Goal: Task Accomplishment & Management: Use online tool/utility

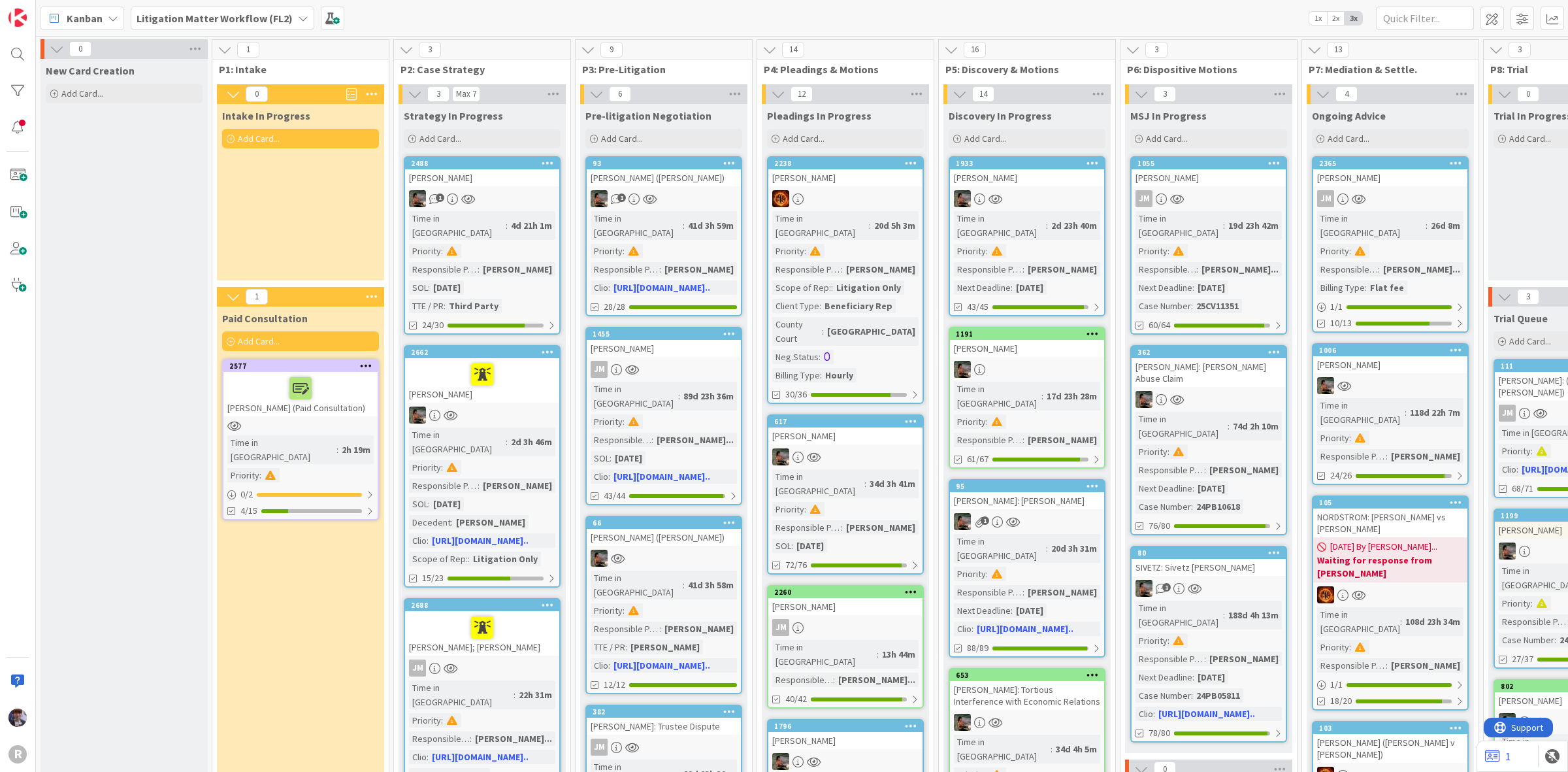
scroll to position [0, 196]
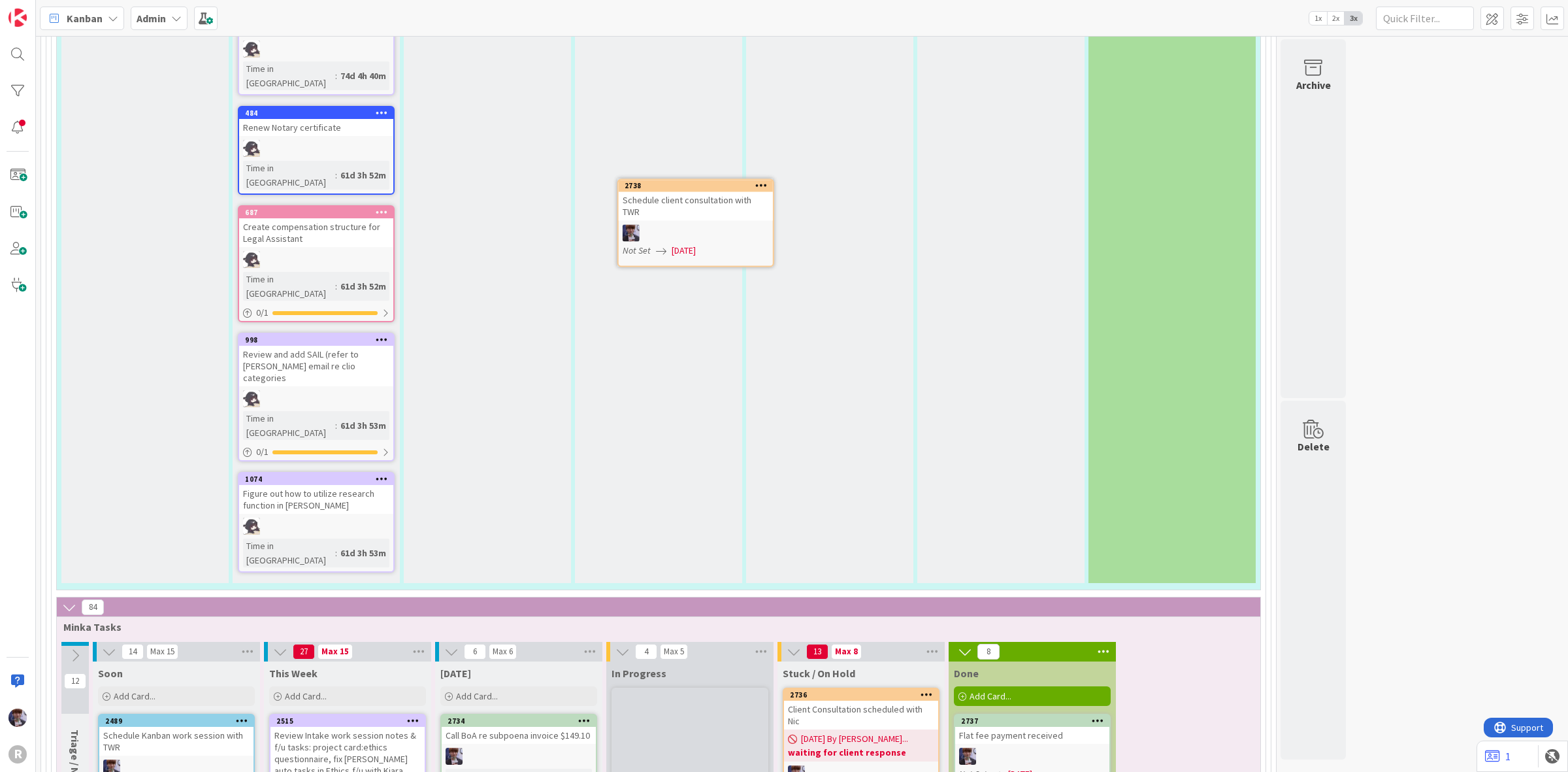
scroll to position [4225, 0]
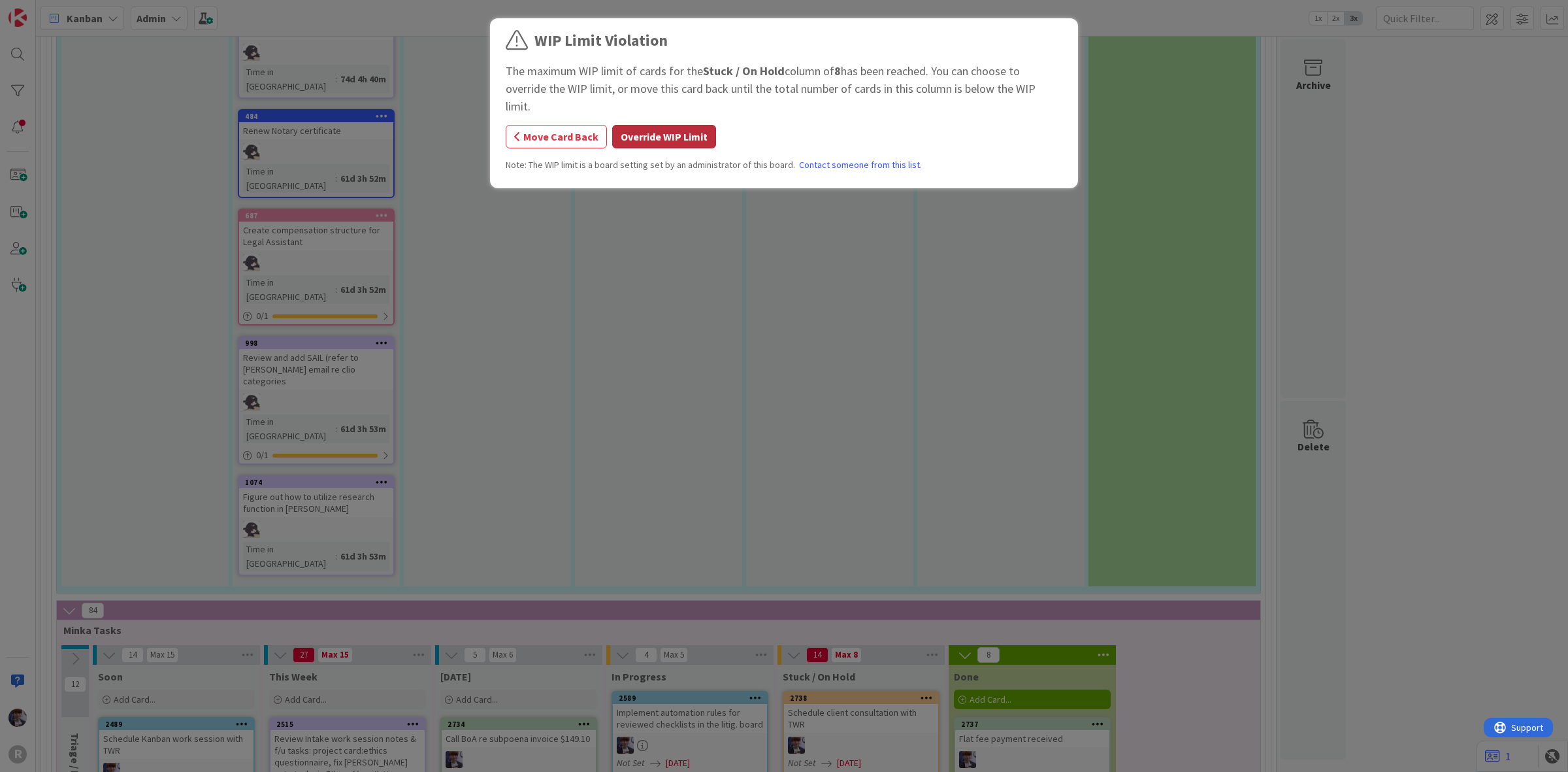
click at [637, 125] on button "Override WIP Limit" at bounding box center [664, 137] width 104 height 24
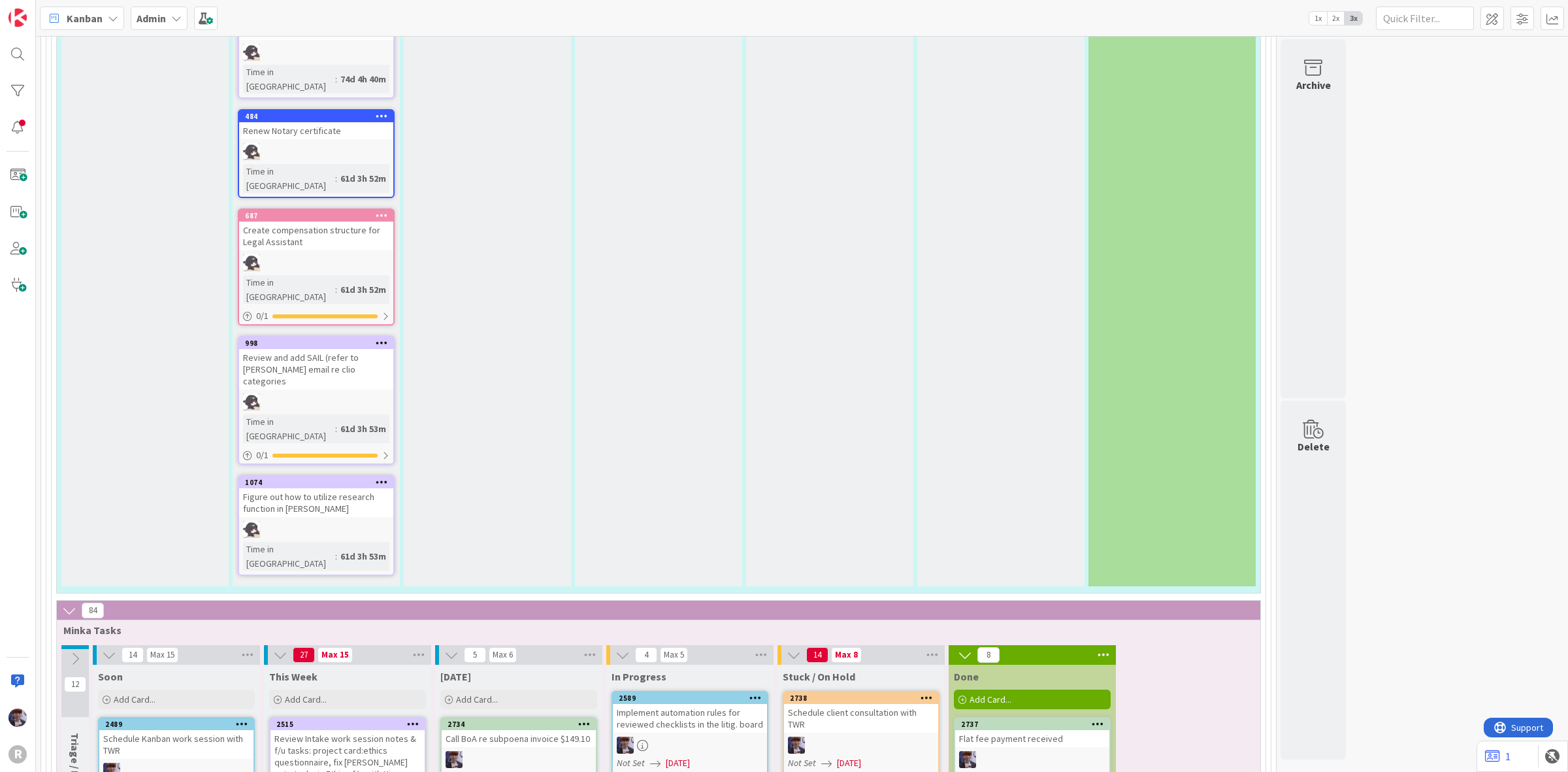
click at [876, 704] on div "Schedule client consultation with TWR" at bounding box center [861, 718] width 154 height 29
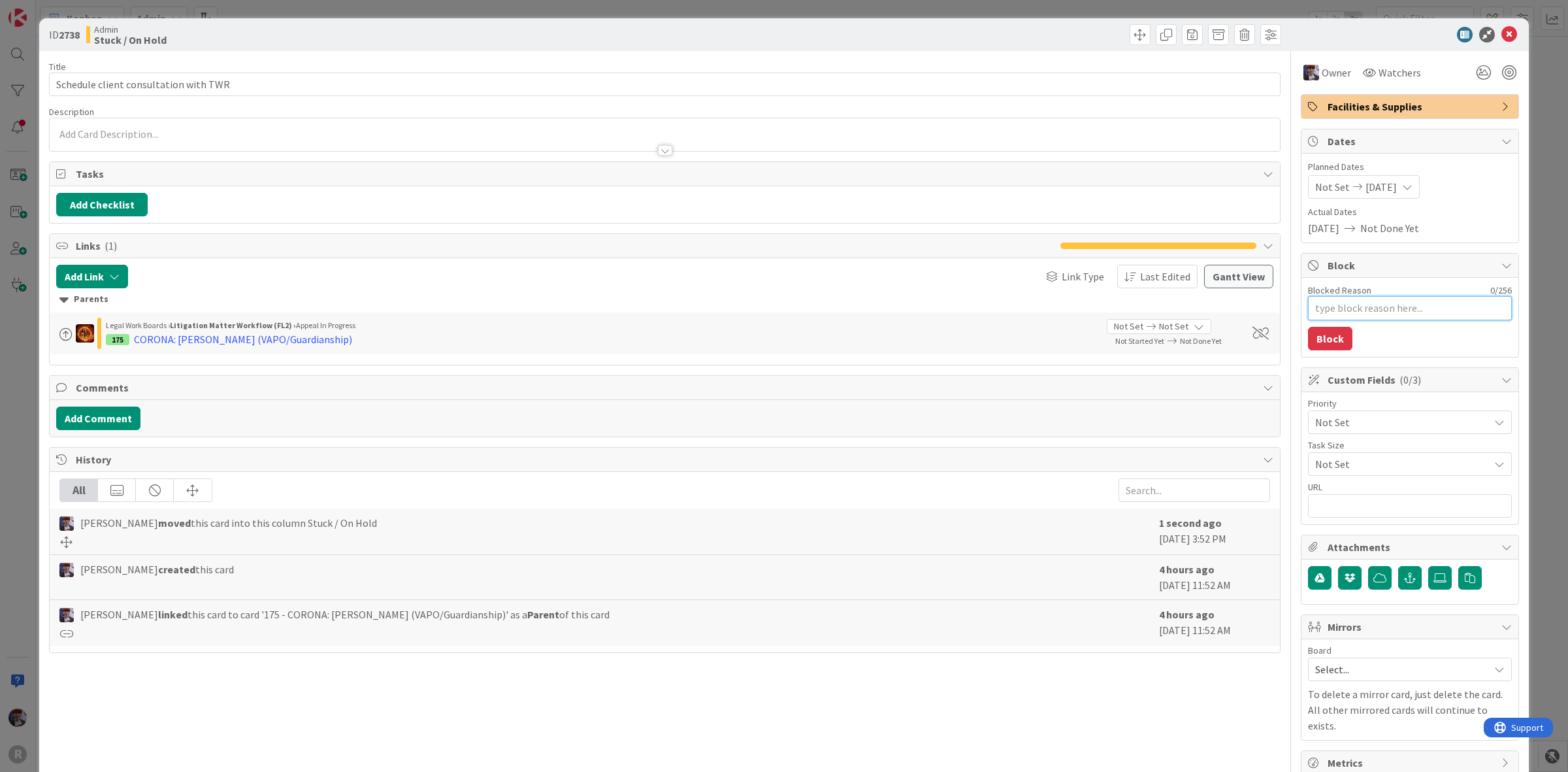
click at [1354, 302] on textarea "Blocked Reason" at bounding box center [1410, 308] width 204 height 24
type textarea "x"
type textarea "w"
type textarea "x"
type textarea "wa"
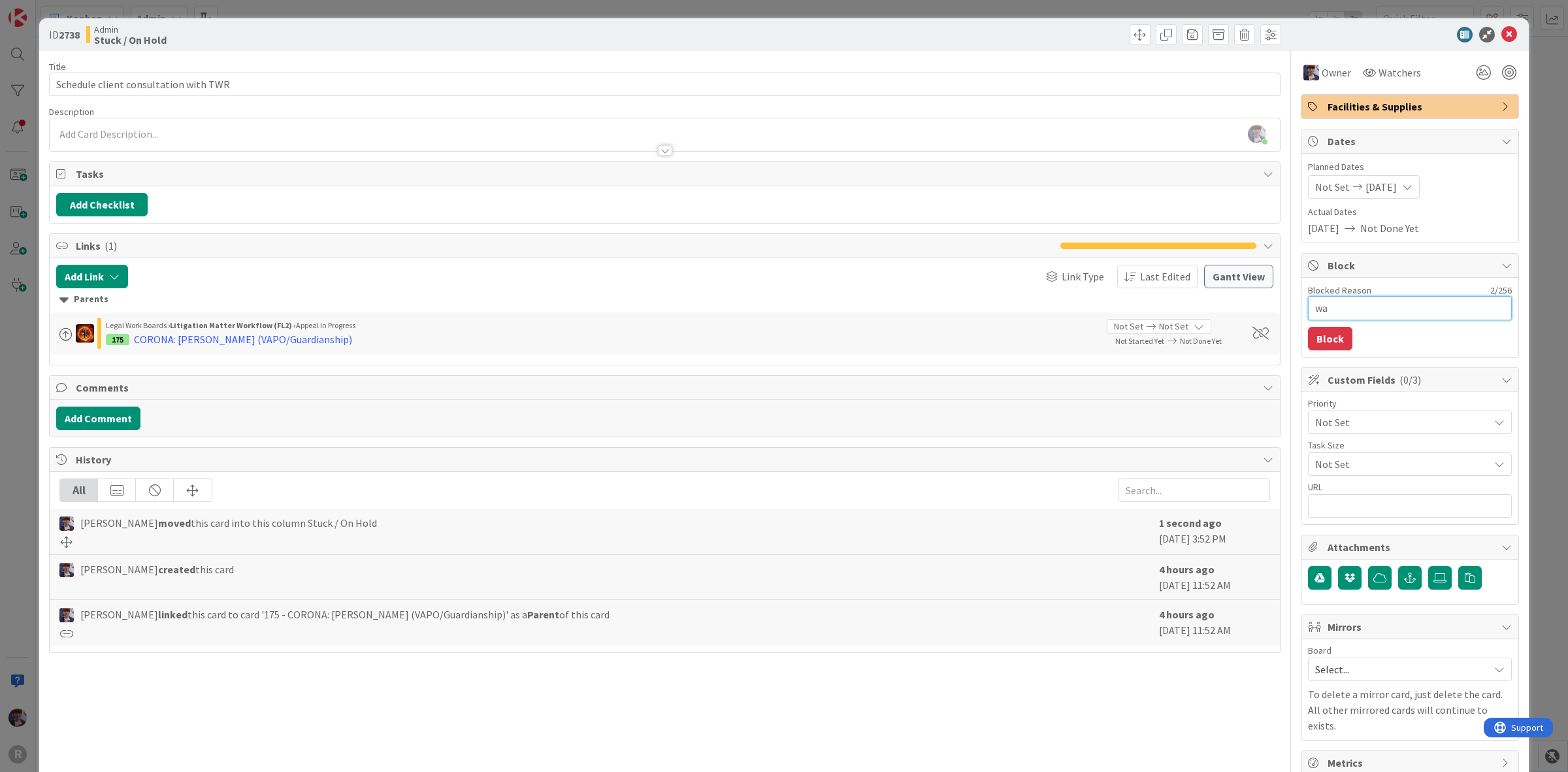
type textarea "x"
type textarea "wai"
type textarea "x"
type textarea "wait"
type textarea "x"
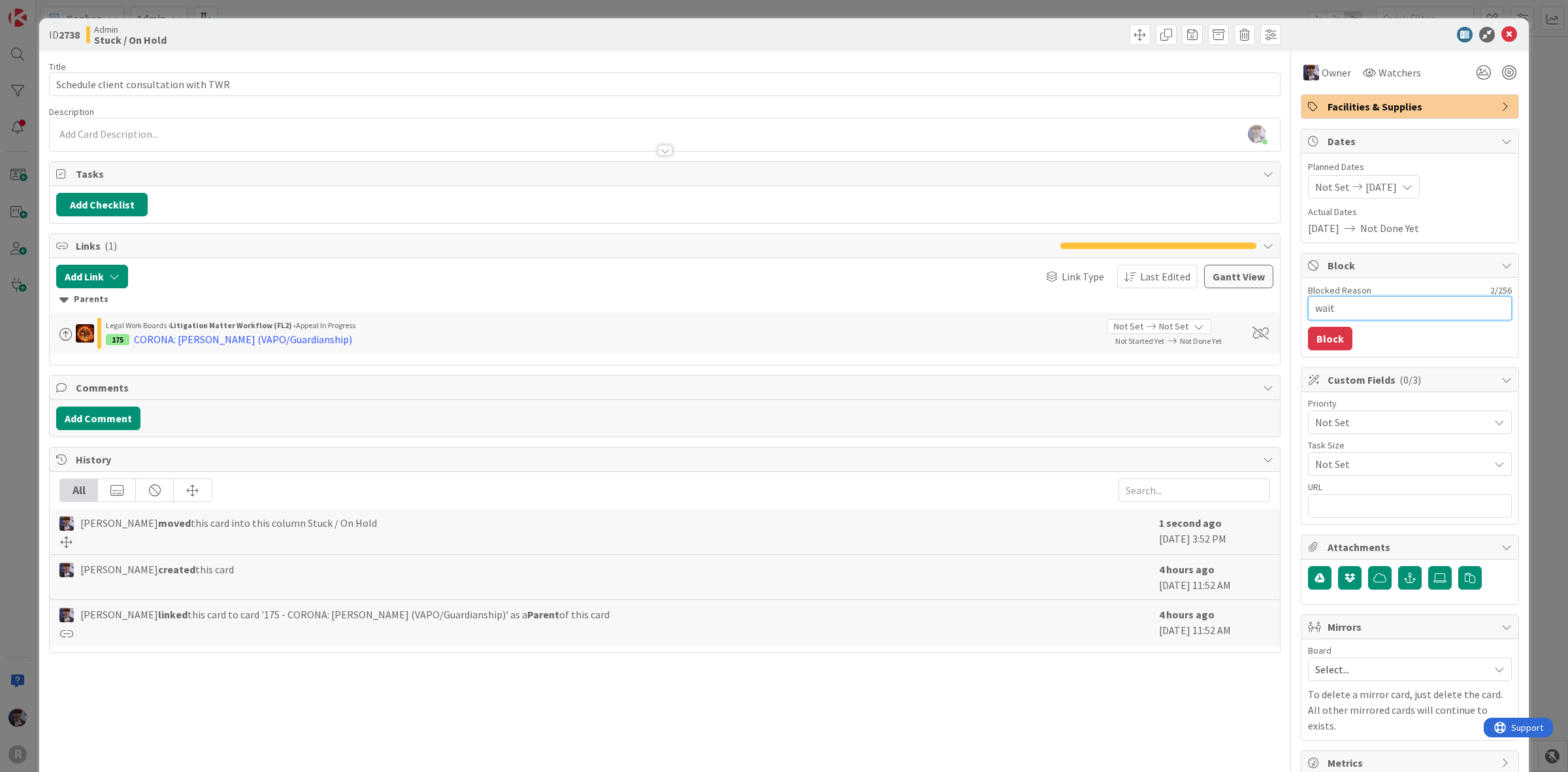
type textarea "waiti"
type textarea "x"
type textarea "waitin"
type textarea "x"
type textarea "waiting"
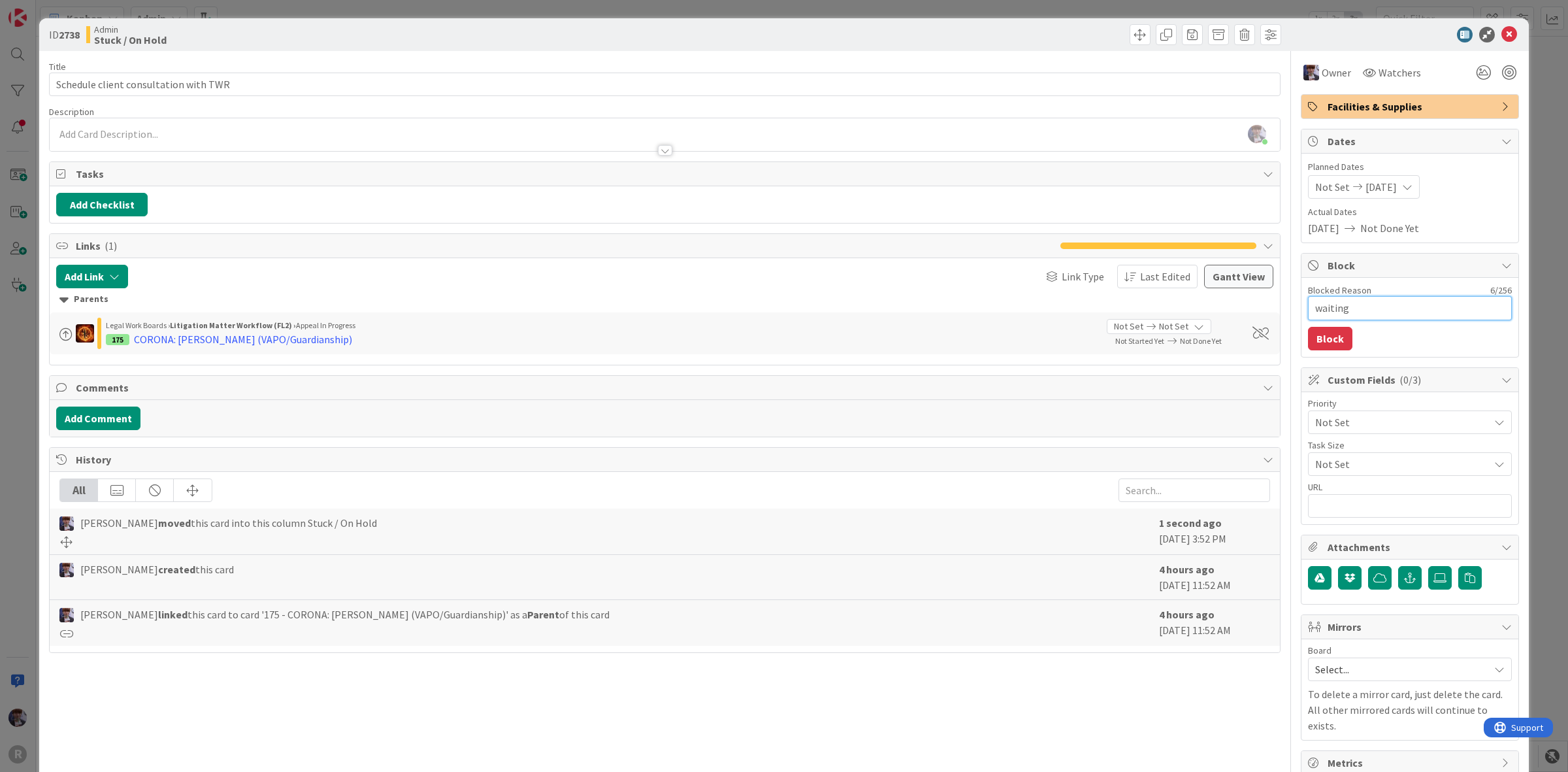
type textarea "x"
type textarea "waiting"
type textarea "x"
type textarea "waiting t"
type textarea "x"
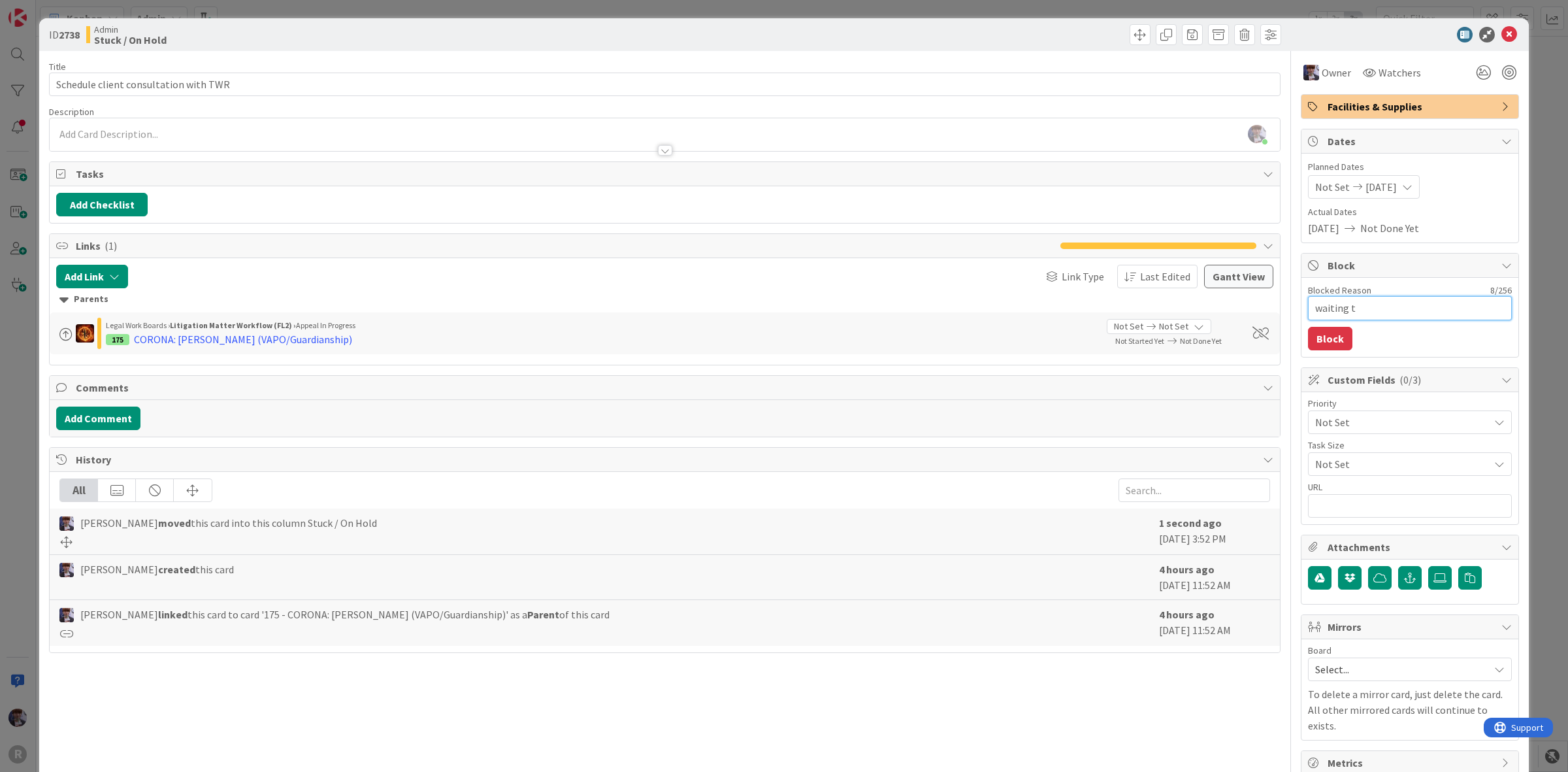
type textarea "waiting to"
type textarea "x"
type textarea "waiting to"
type textarea "x"
type textarea "waiting to h"
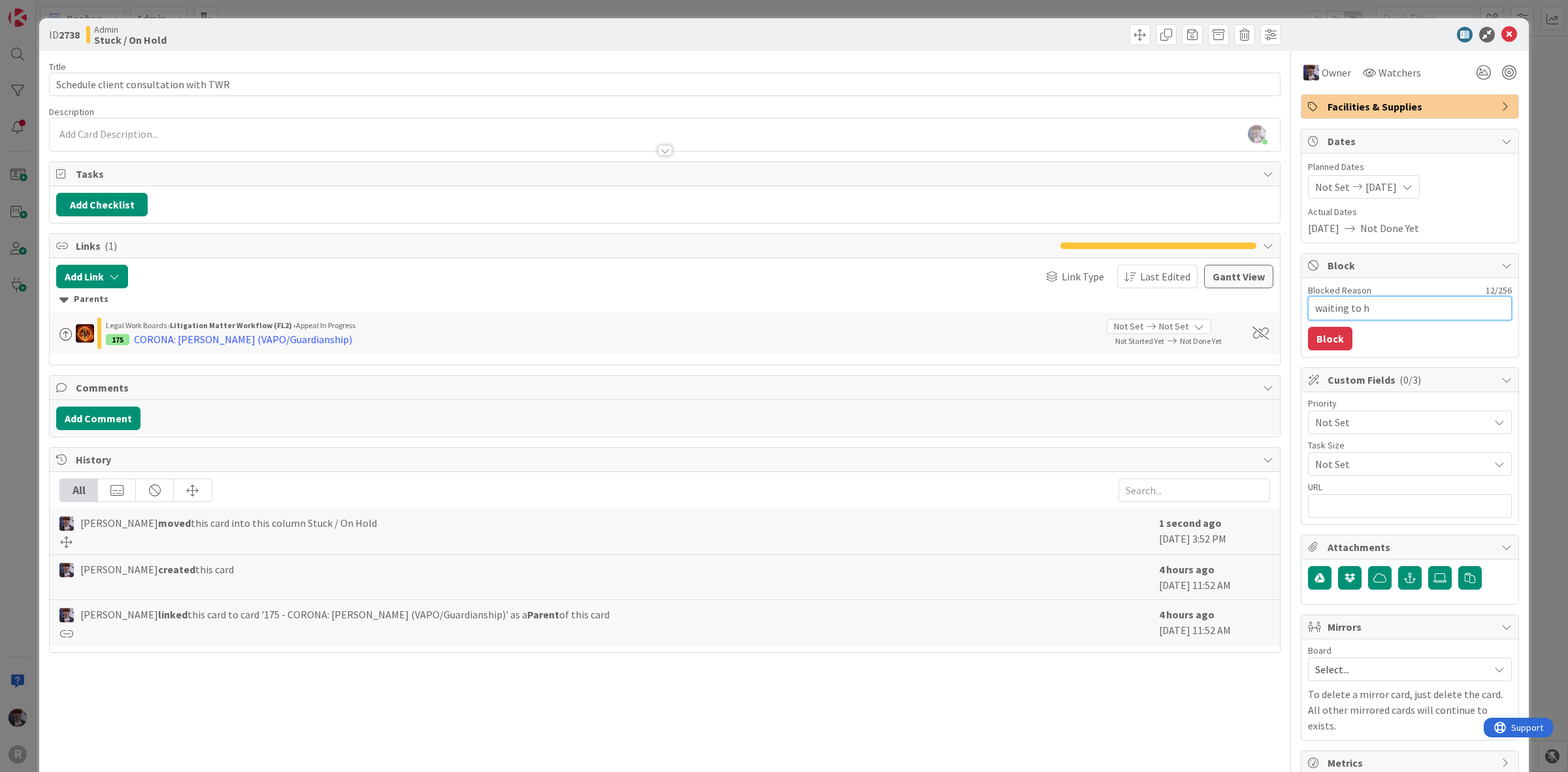
type textarea "x"
type textarea "waiting to he"
type textarea "x"
type textarea "waiting to hea"
type textarea "x"
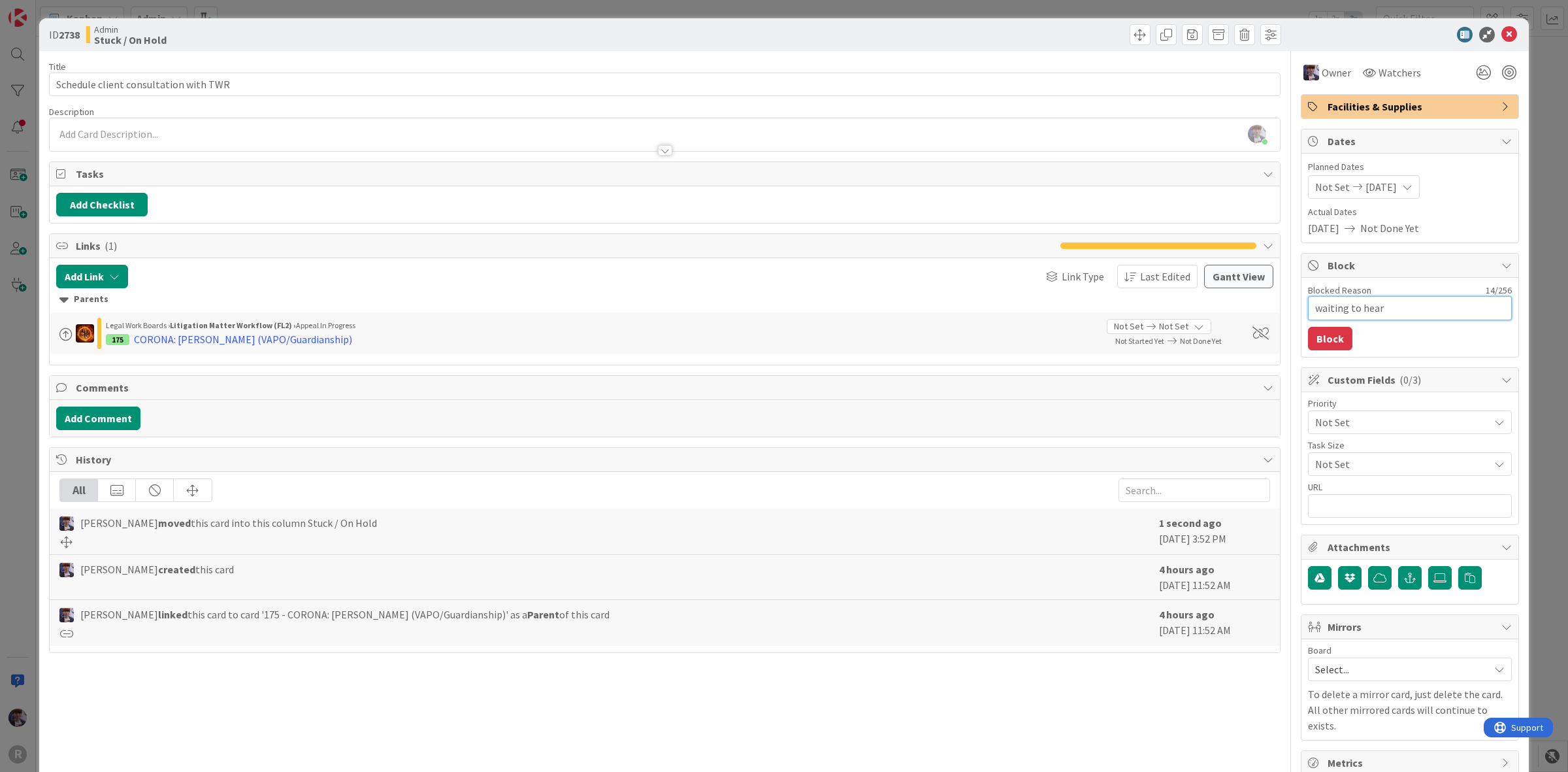
type textarea "waiting to hear"
type textarea "x"
type textarea "waiting to hear f"
type textarea "x"
type textarea "waiting to hear fr"
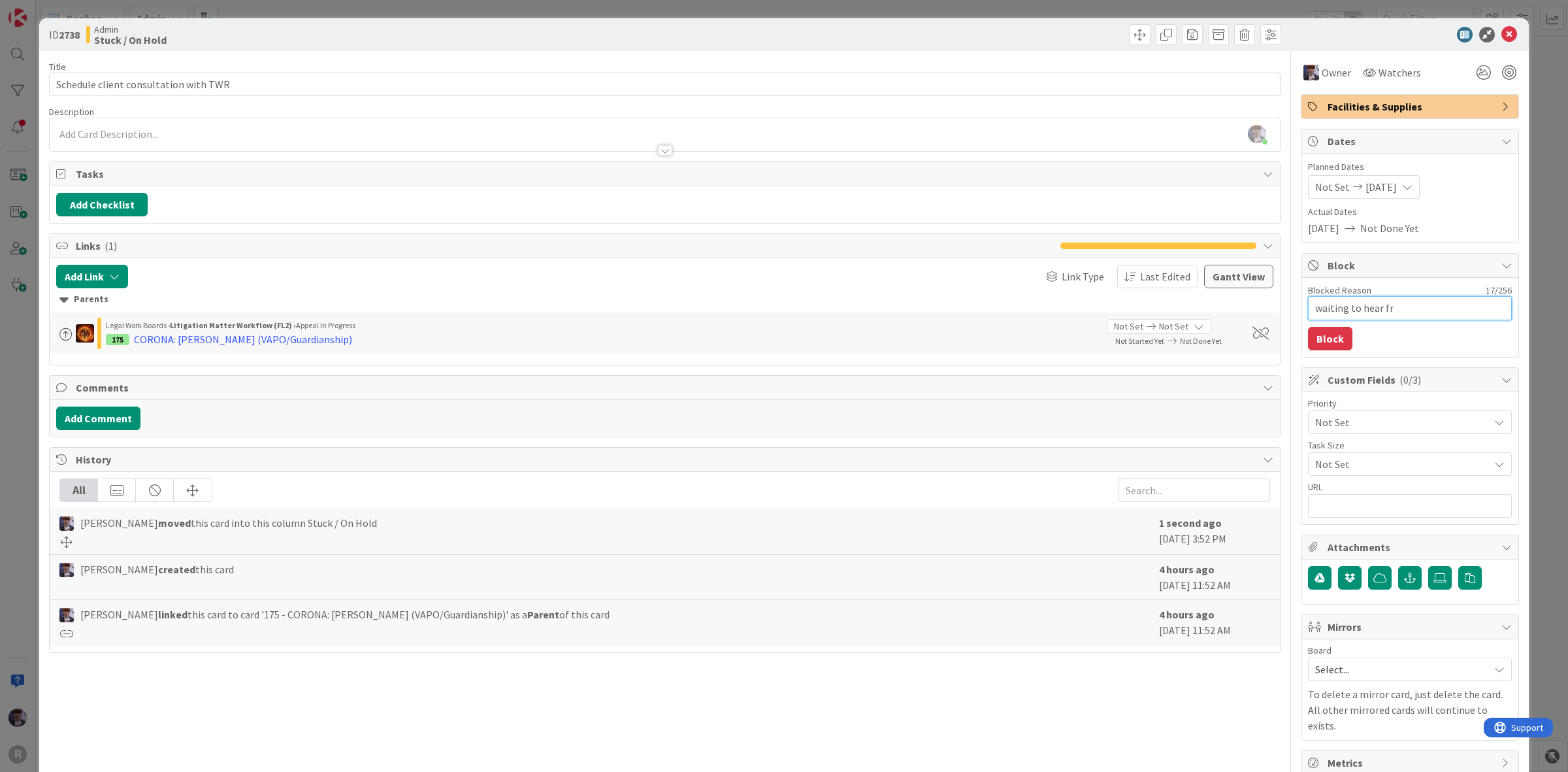
type textarea "x"
type textarea "waiting to hear fro"
type textarea "x"
type textarea "waiting to hear from"
type textarea "x"
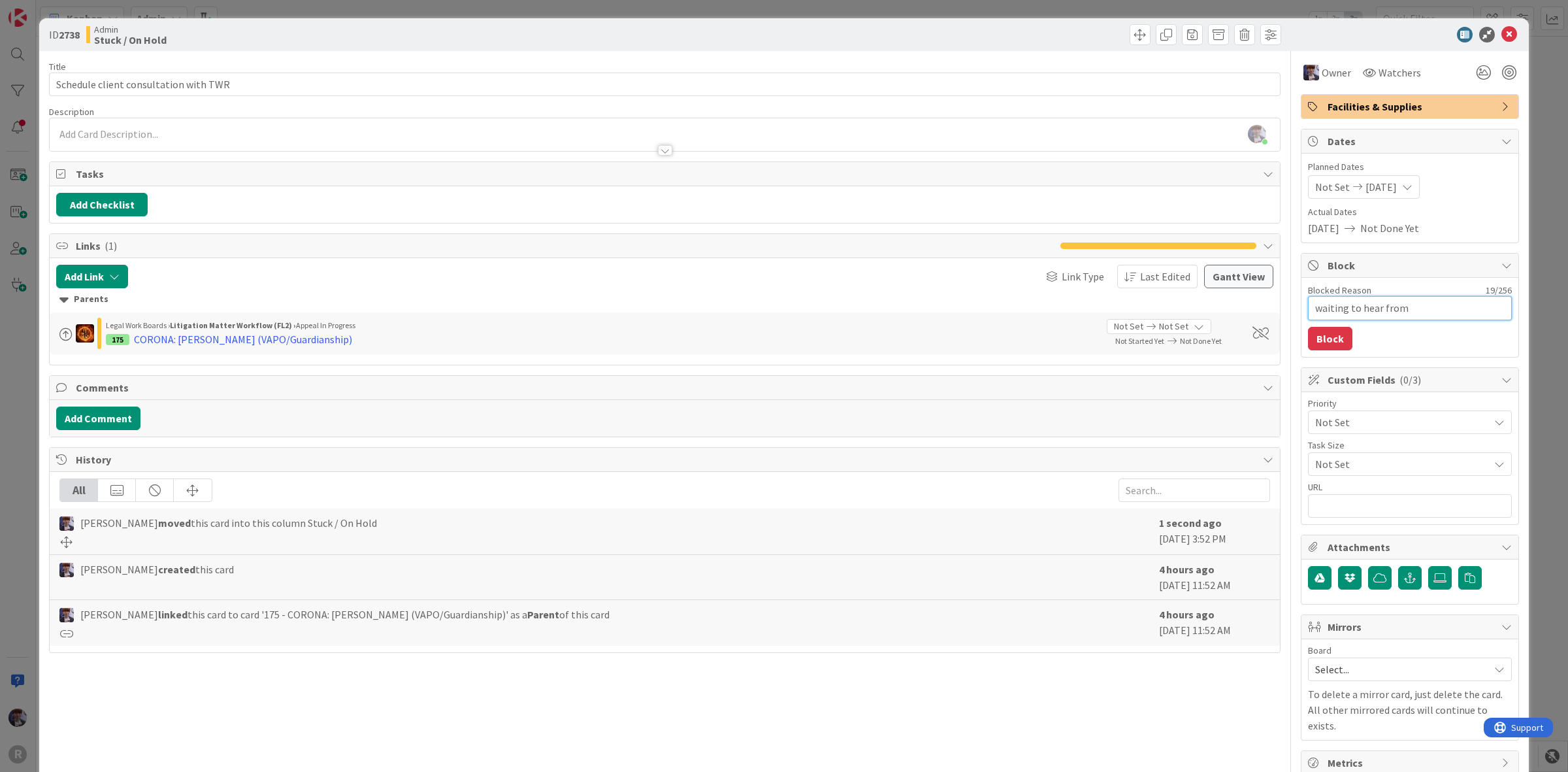
type textarea "waiting to hear from"
type textarea "x"
type textarea "waiting to hear from c"
type textarea "x"
type textarea "waiting to hear from cl"
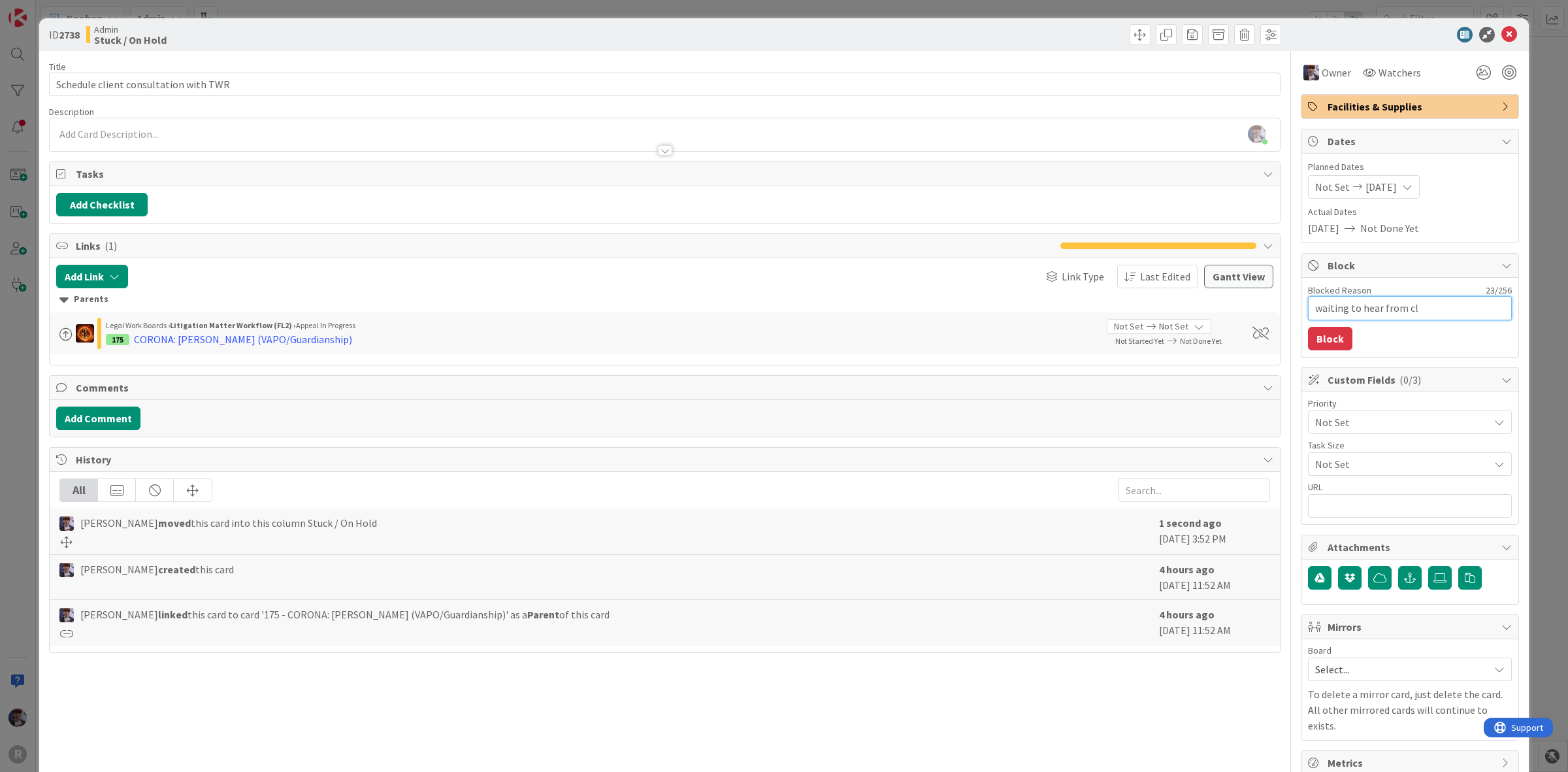
type textarea "x"
type textarea "waiting to hear from clie"
type textarea "x"
type textarea "waiting to hear from clien"
type textarea "x"
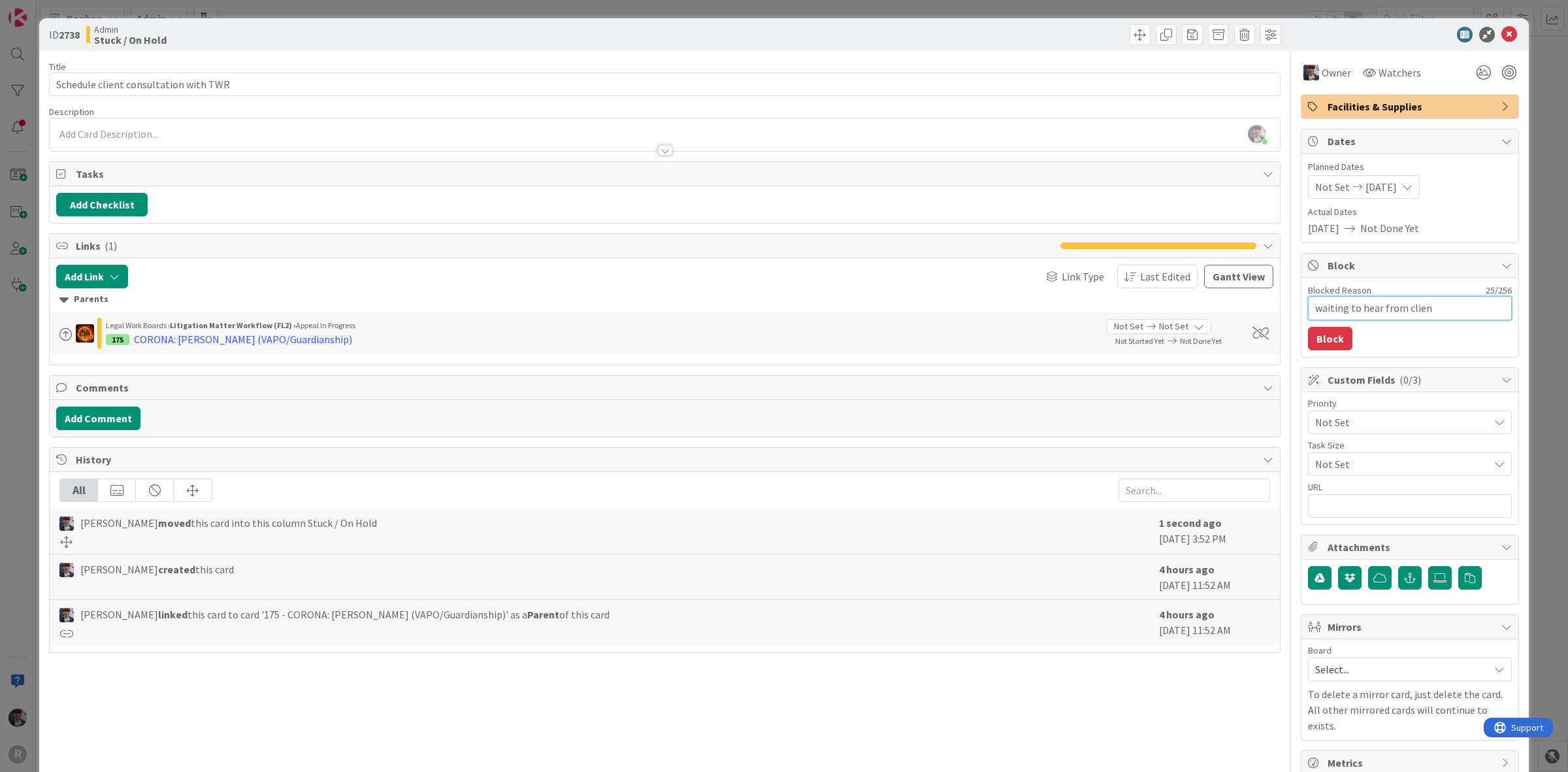
type textarea "waiting to hear from client"
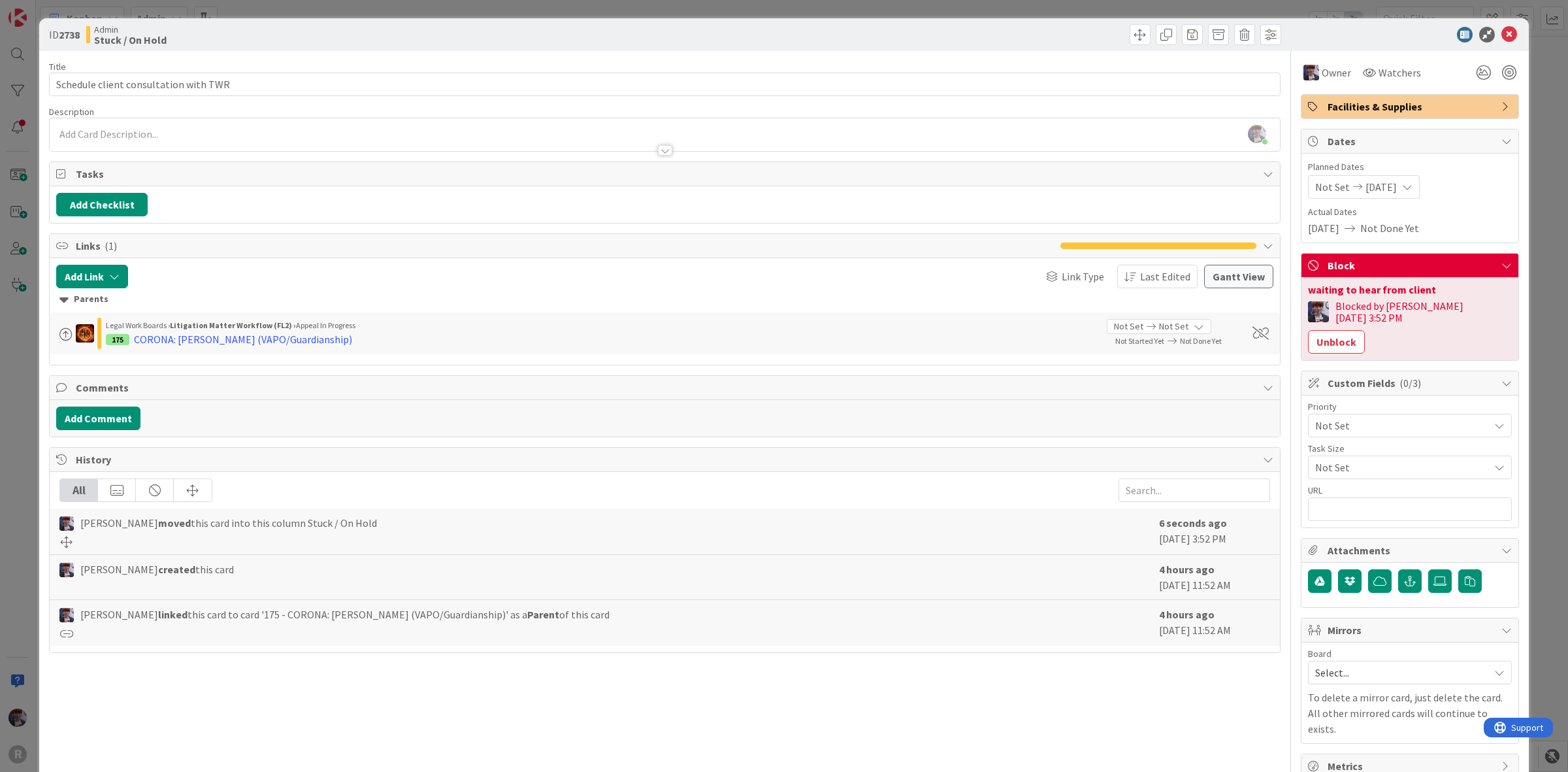
click at [1551, 198] on div "ID 2738 Admin Stuck / On Hold Title 37 / 128 Schedule client consultation with …" at bounding box center [784, 386] width 1568 height 772
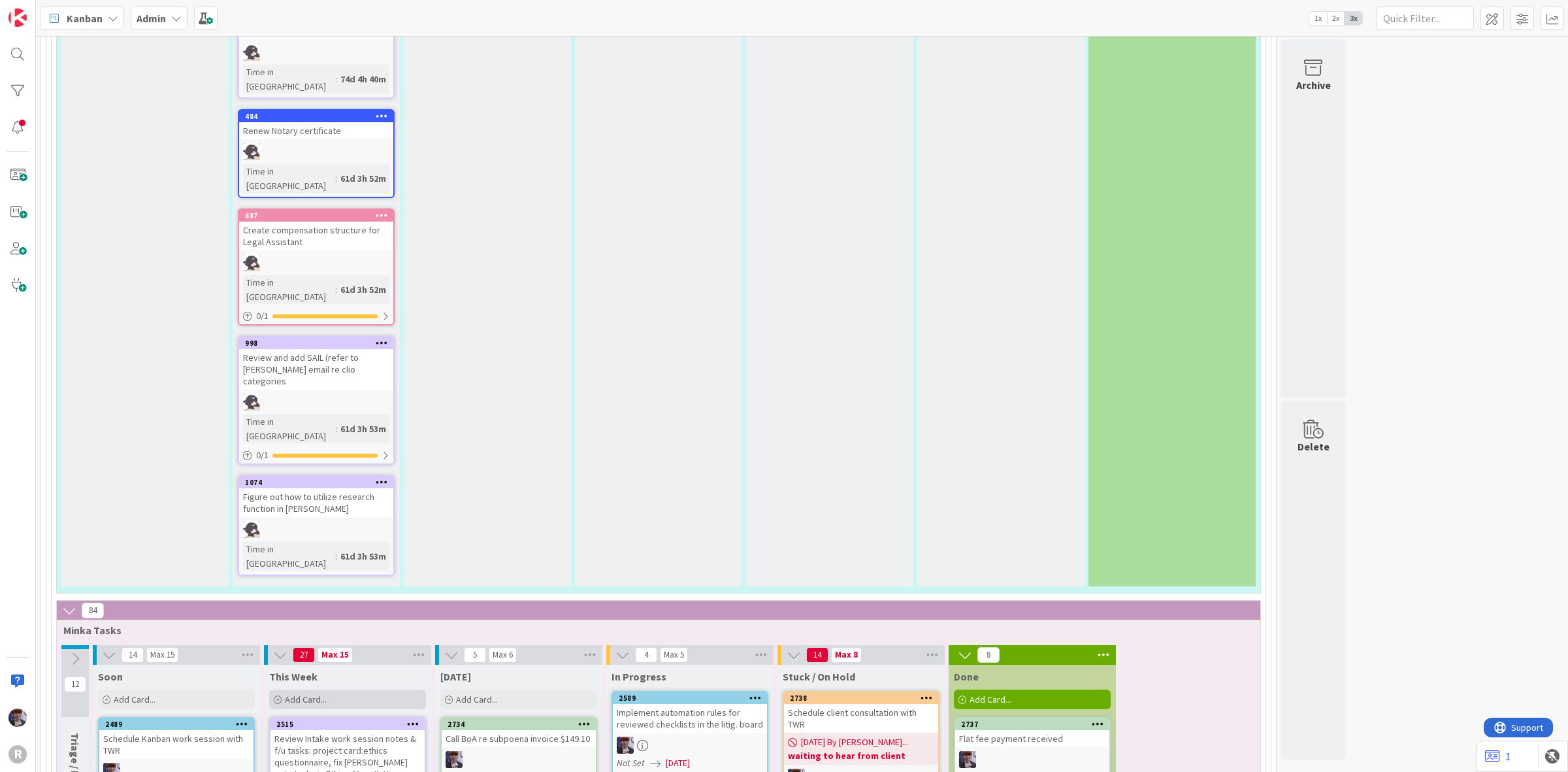
click at [337, 690] on div "Add Card..." at bounding box center [347, 700] width 156 height 20
type textarea "S"
type textarea "x"
type textarea "Sc"
type textarea "x"
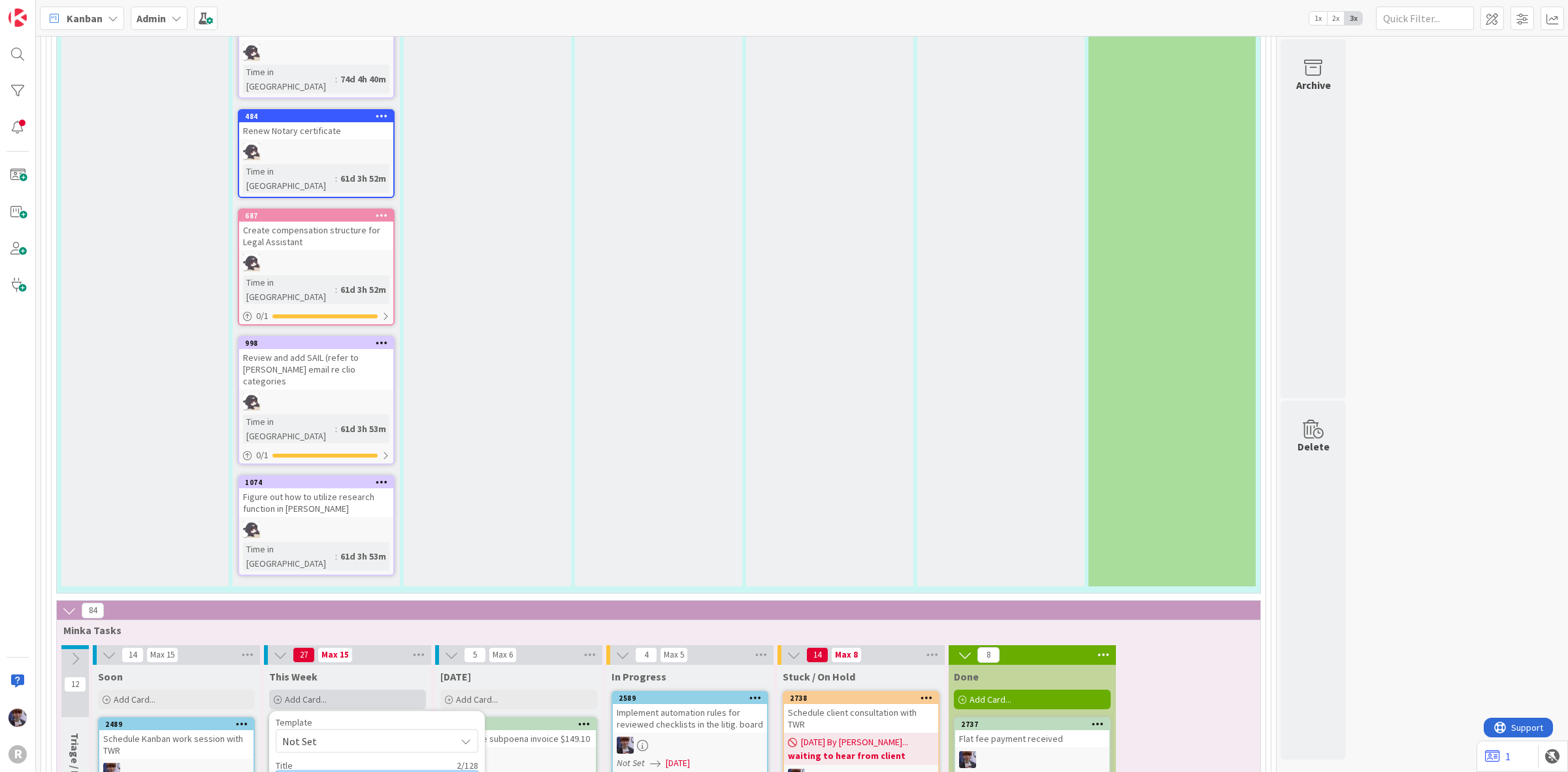
type textarea "Sch"
type textarea "x"
type textarea "Sche"
type textarea "x"
type textarea "Sched"
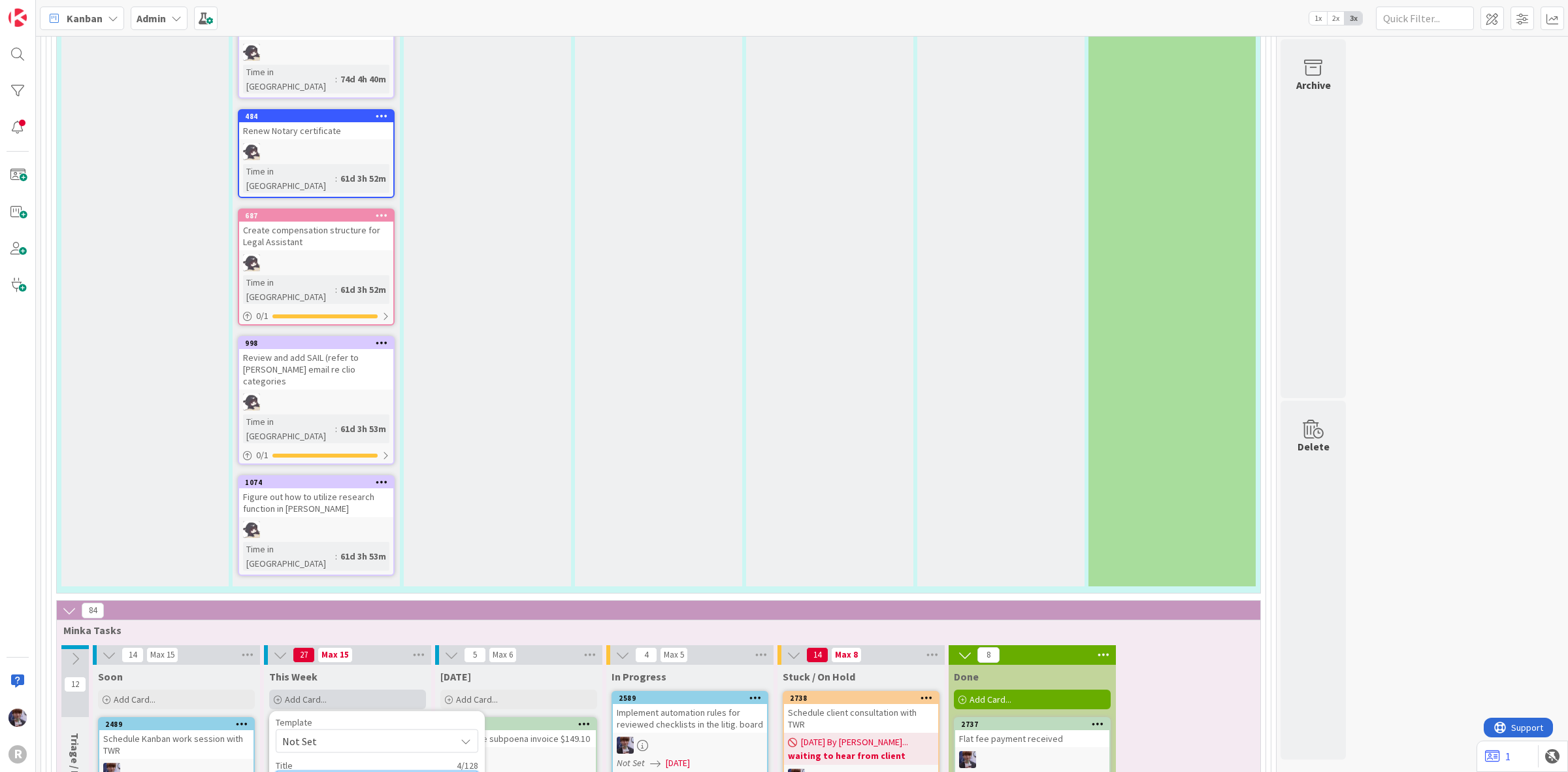
type textarea "x"
type textarea "Schedu"
type textarea "x"
type textarea "Schedul"
type textarea "x"
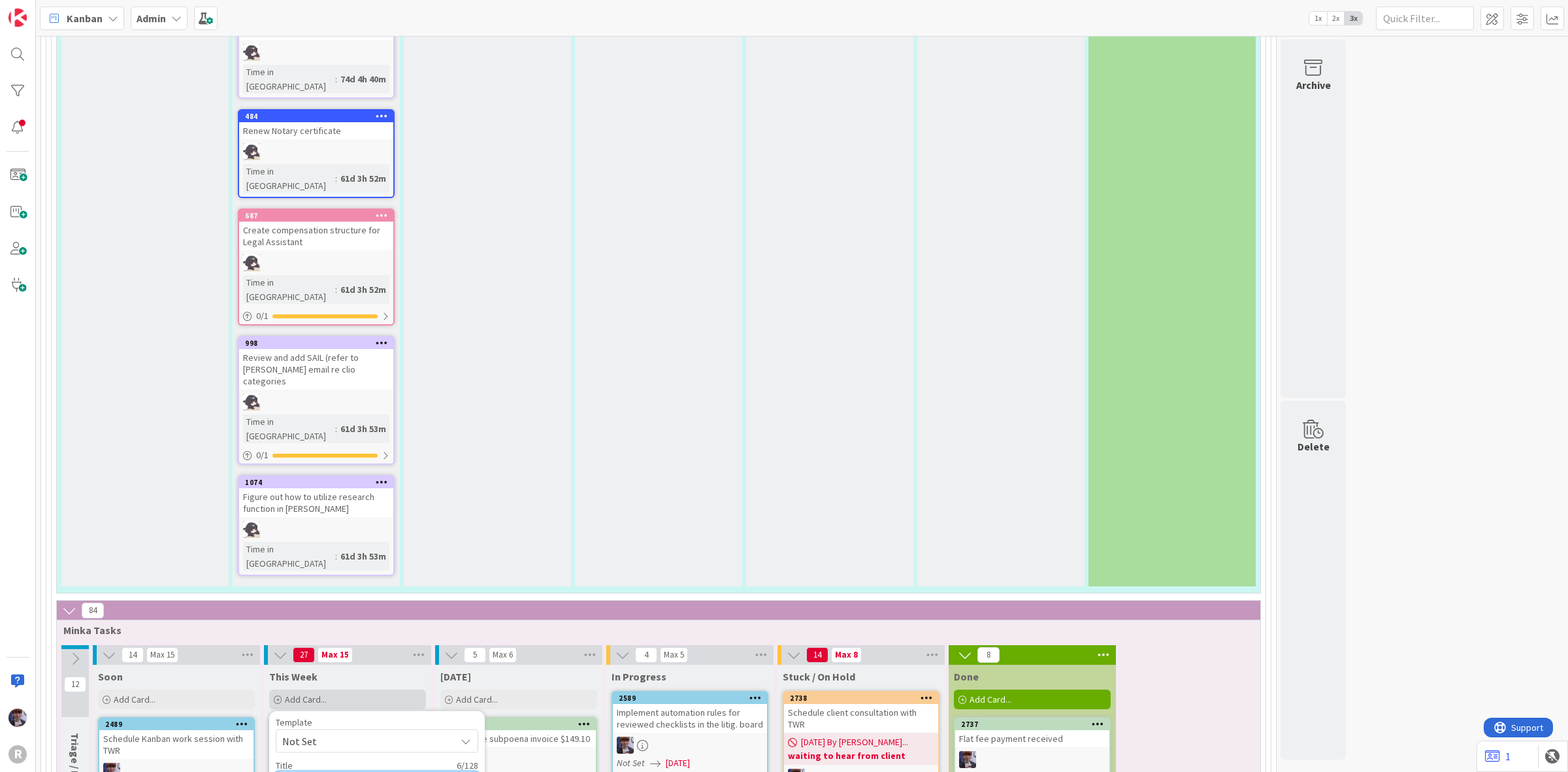
type textarea "Schedule"
type textarea "x"
type textarea "Schedule"
type textarea "x"
type textarea "Schedule J"
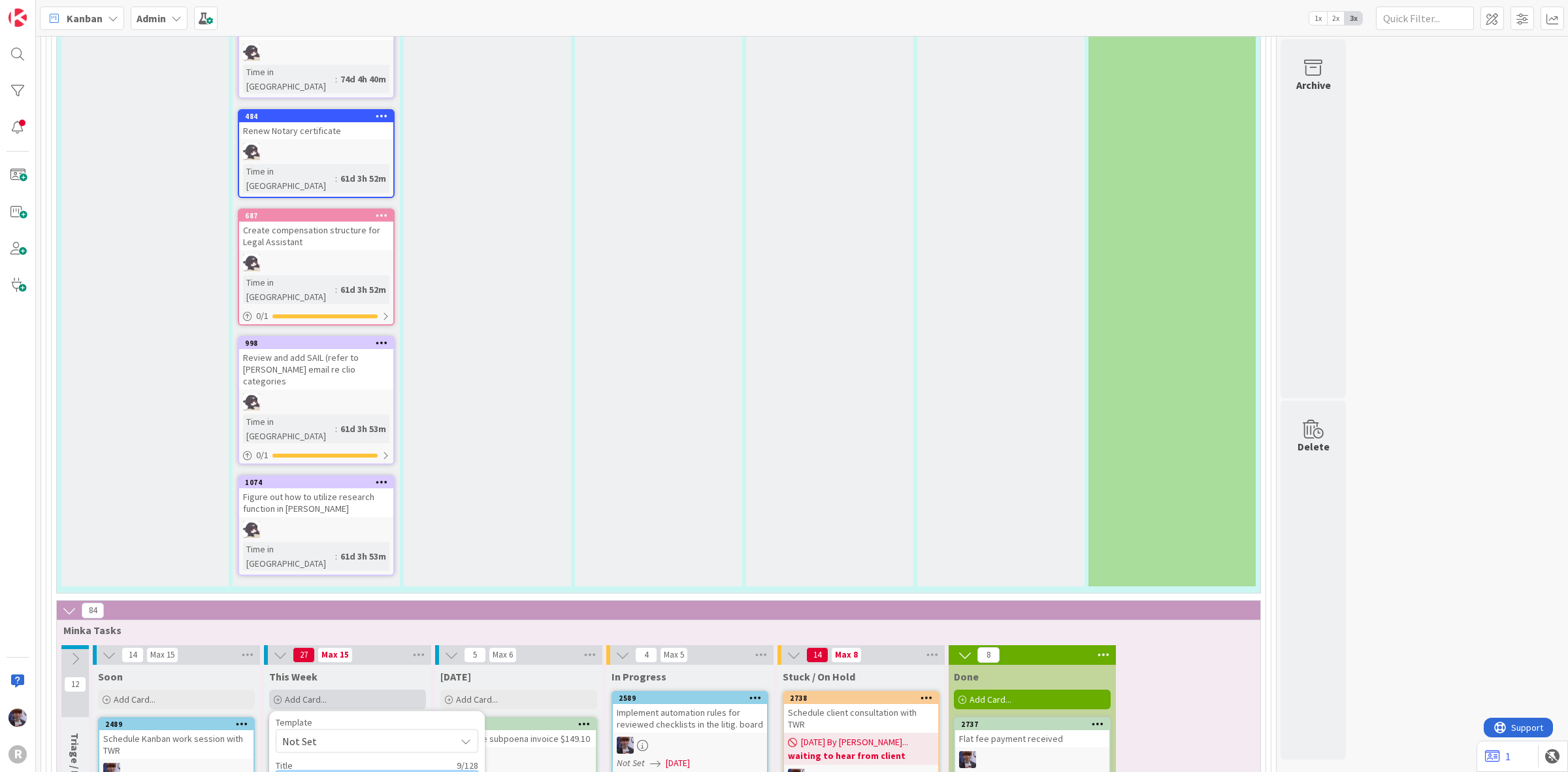
type textarea "x"
type textarea "Schedule JS"
type textarea "x"
type textarea "Schedule JS"
type textarea "x"
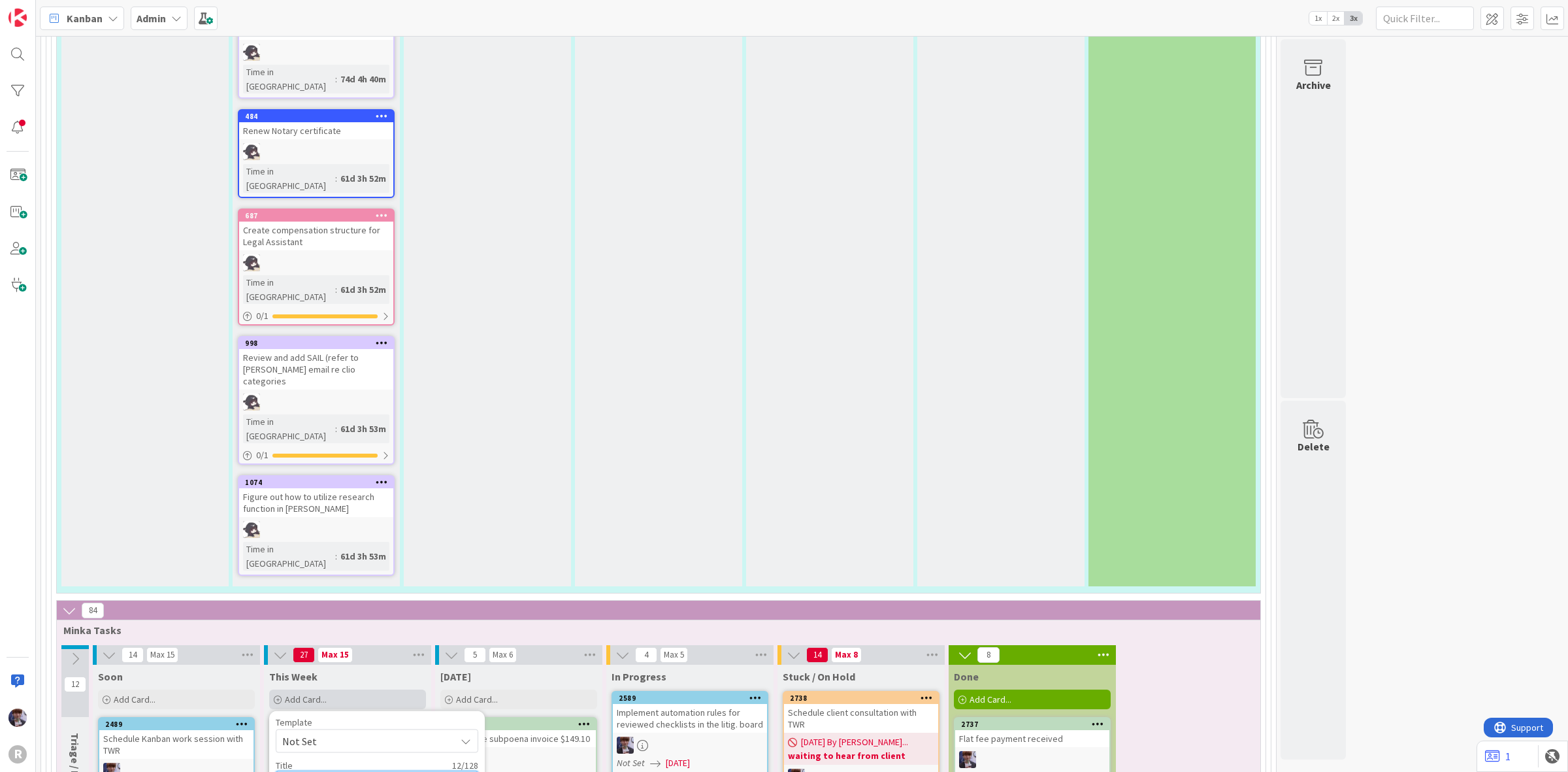
type textarea "Schedule JS &"
type textarea "x"
type textarea "Schedule JS &"
type textarea "x"
type textarea "Schedule JS & M"
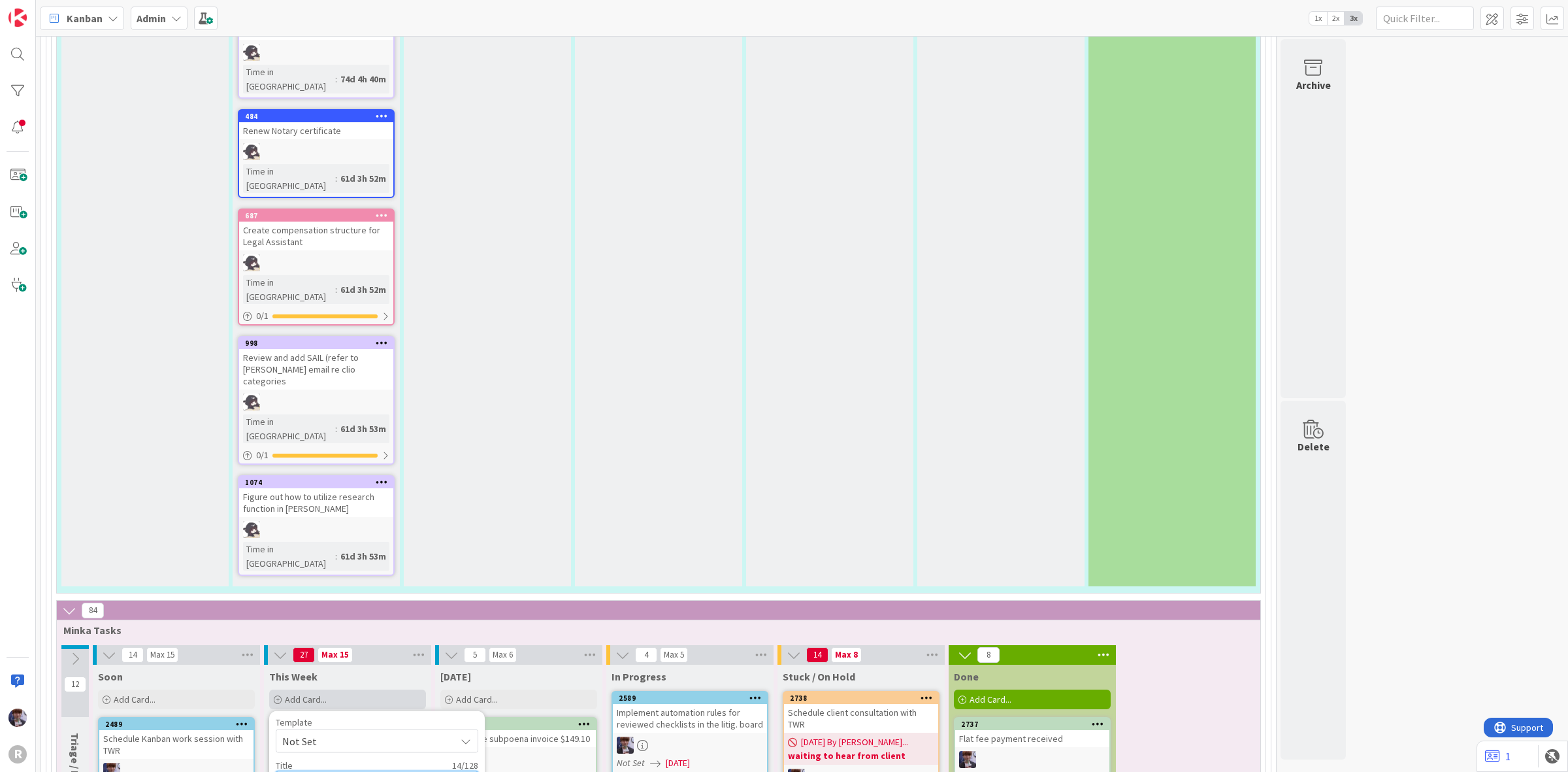
type textarea "x"
type textarea "Schedule JS & MR"
type textarea "x"
type textarea "Schedule JS & MRR"
type textarea "x"
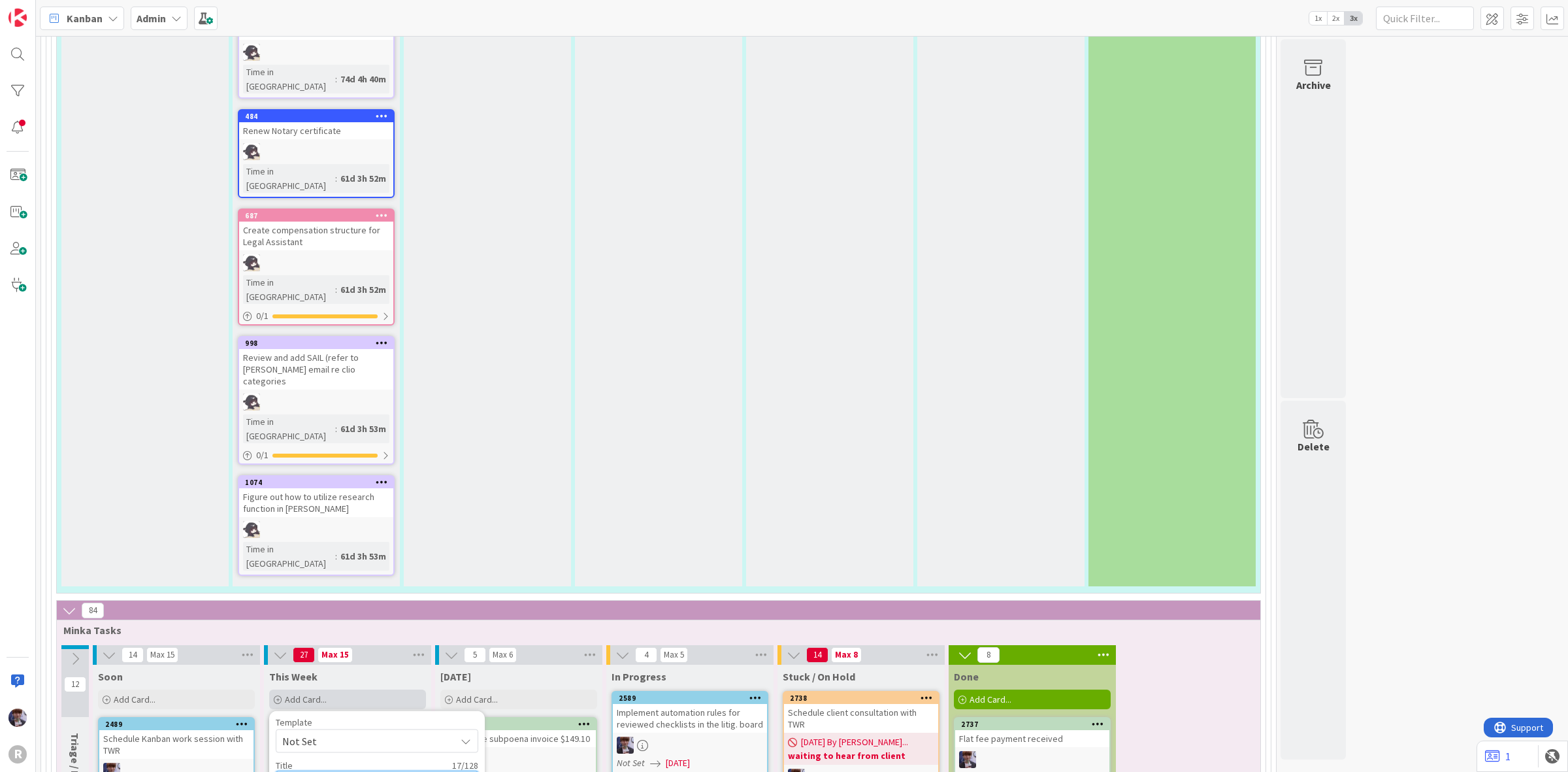
type textarea "Schedule JS & MRR"
type textarea "x"
type textarea "Schedule JS & MRR p"
type textarea "x"
type textarea "Schedule JS & MRR [PERSON_NAME]"
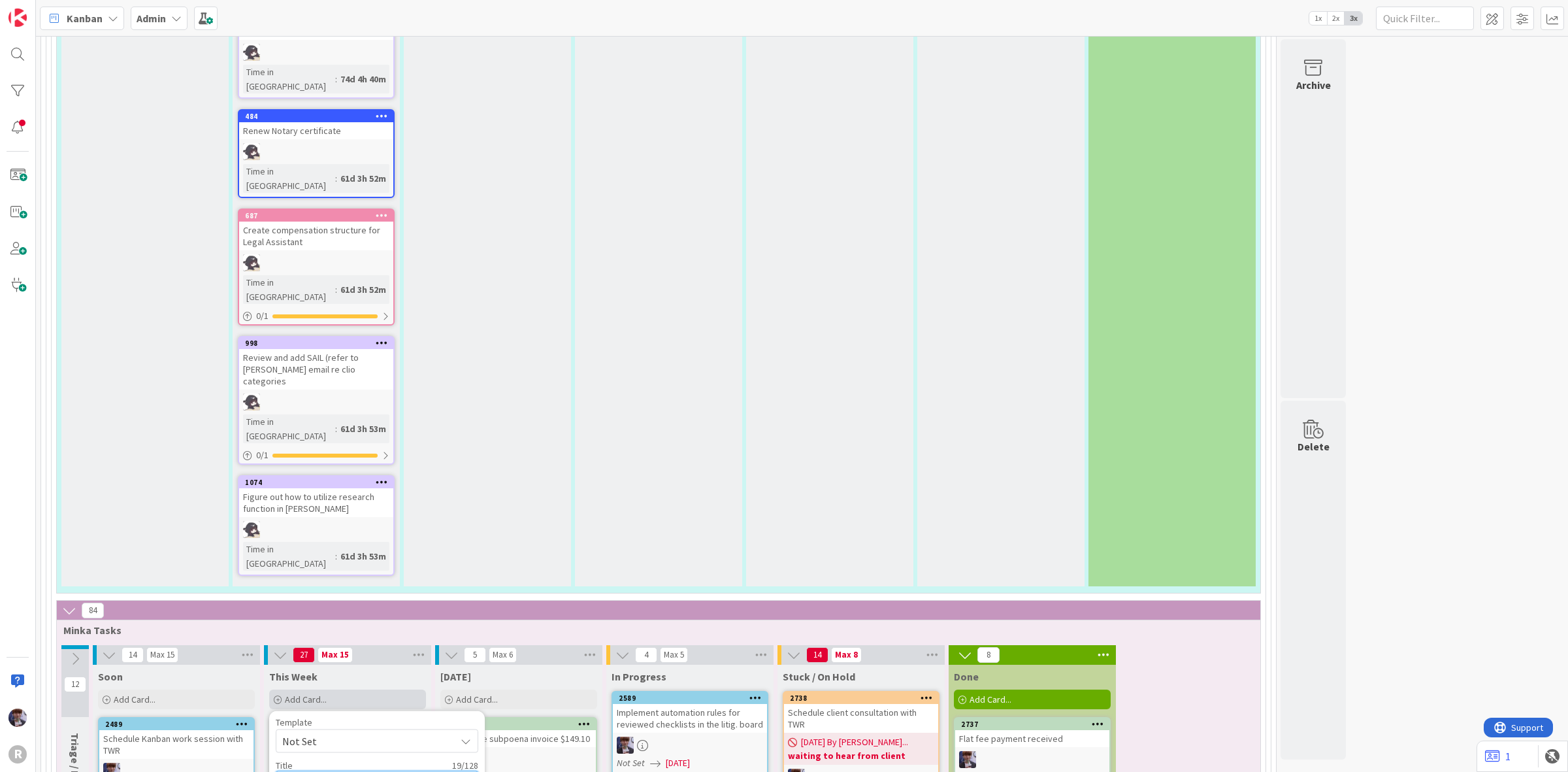
type textarea "x"
type textarea "Schedule JS & MRR pro"
type textarea "x"
type textarea "Schedule JS & MRR prob"
type textarea "x"
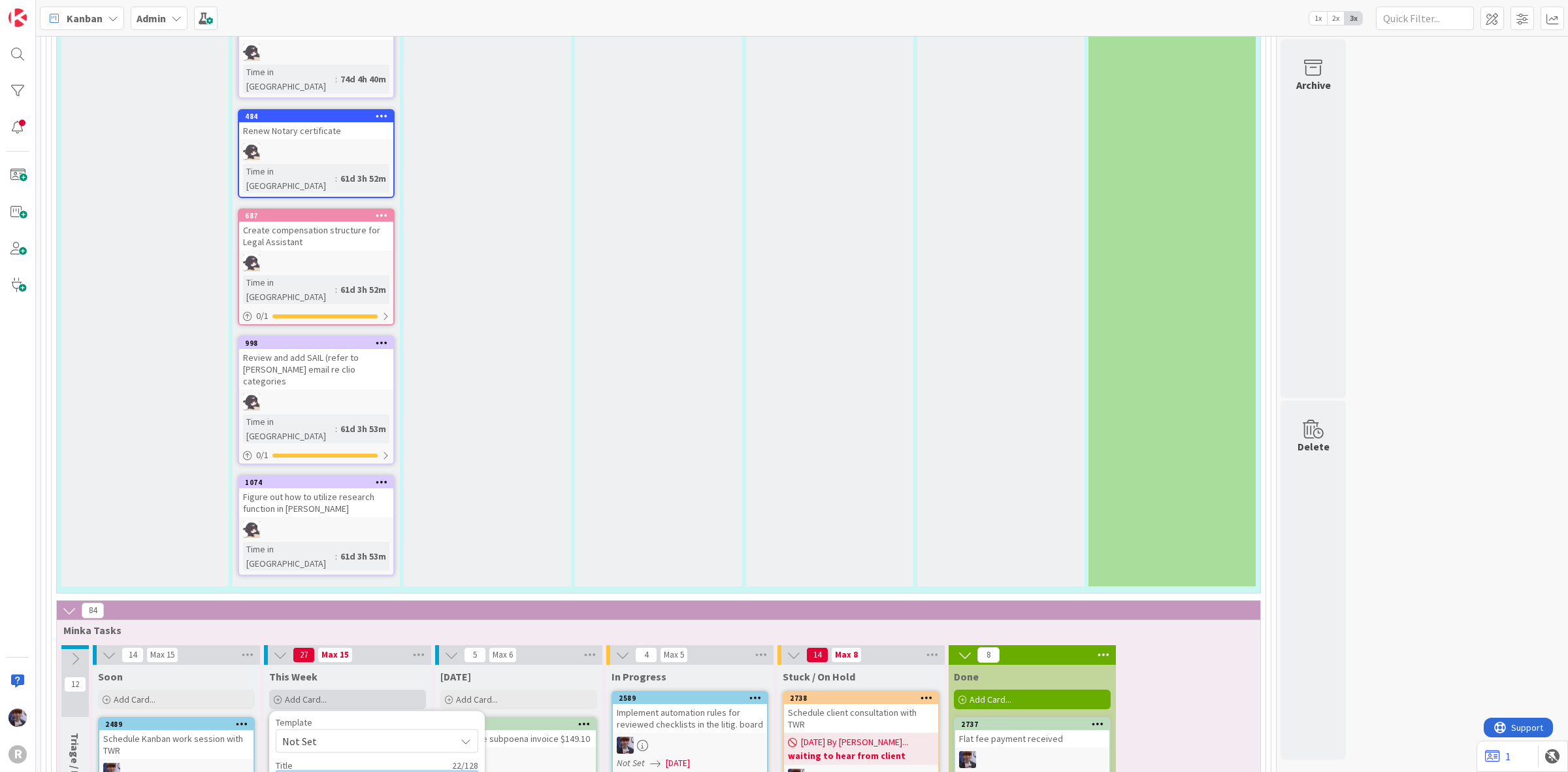
type textarea "Schedule JS & MRR [PERSON_NAME]"
type textarea "x"
type textarea "Schedule JS & MRR probat"
type textarea "x"
type textarea "Schedule JS & MRR probate"
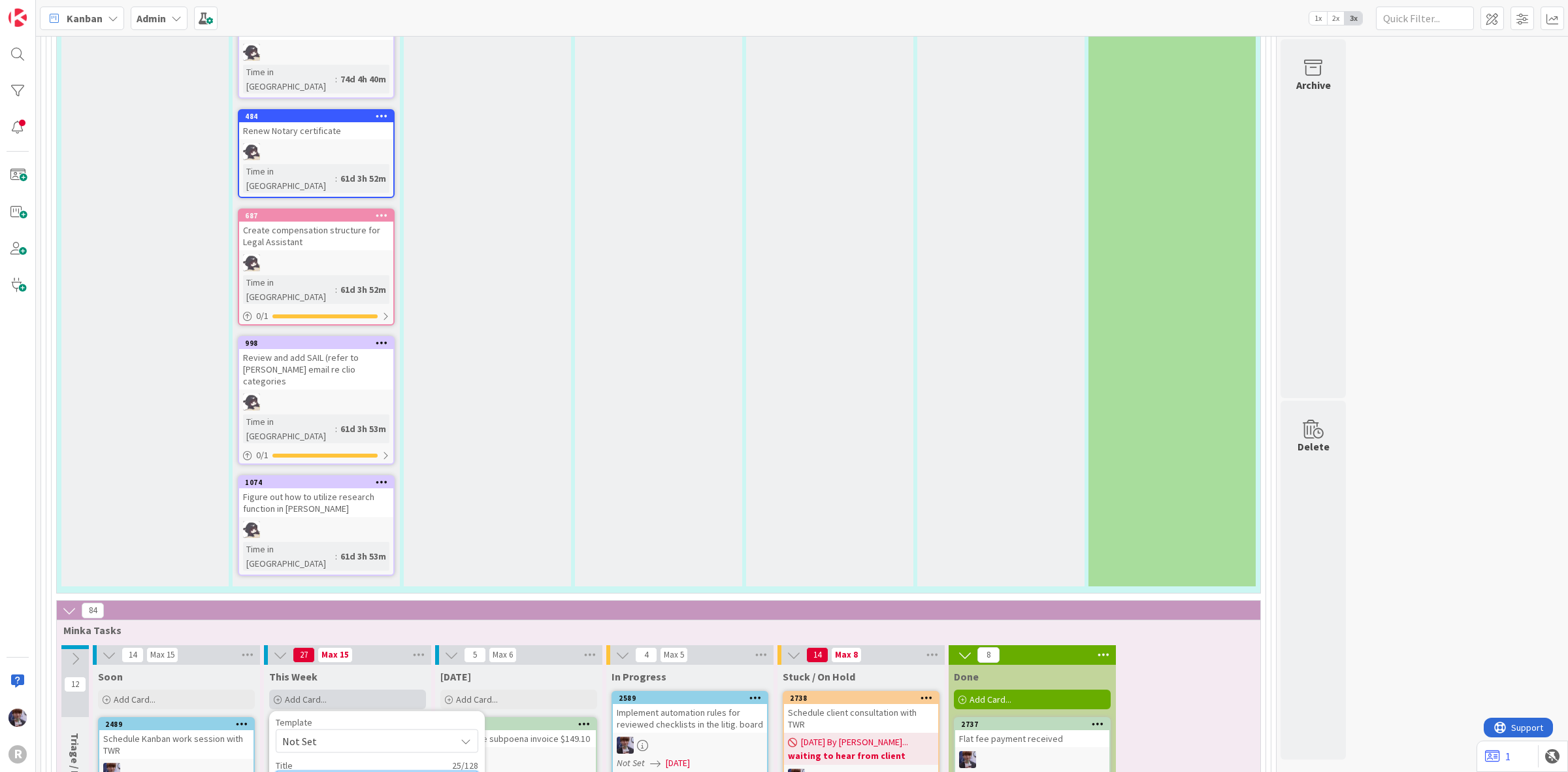
type textarea "x"
type textarea "Schedule JS & MRR probate"
type textarea "x"
type textarea "Schedule JS & MRR probate a"
type textarea "x"
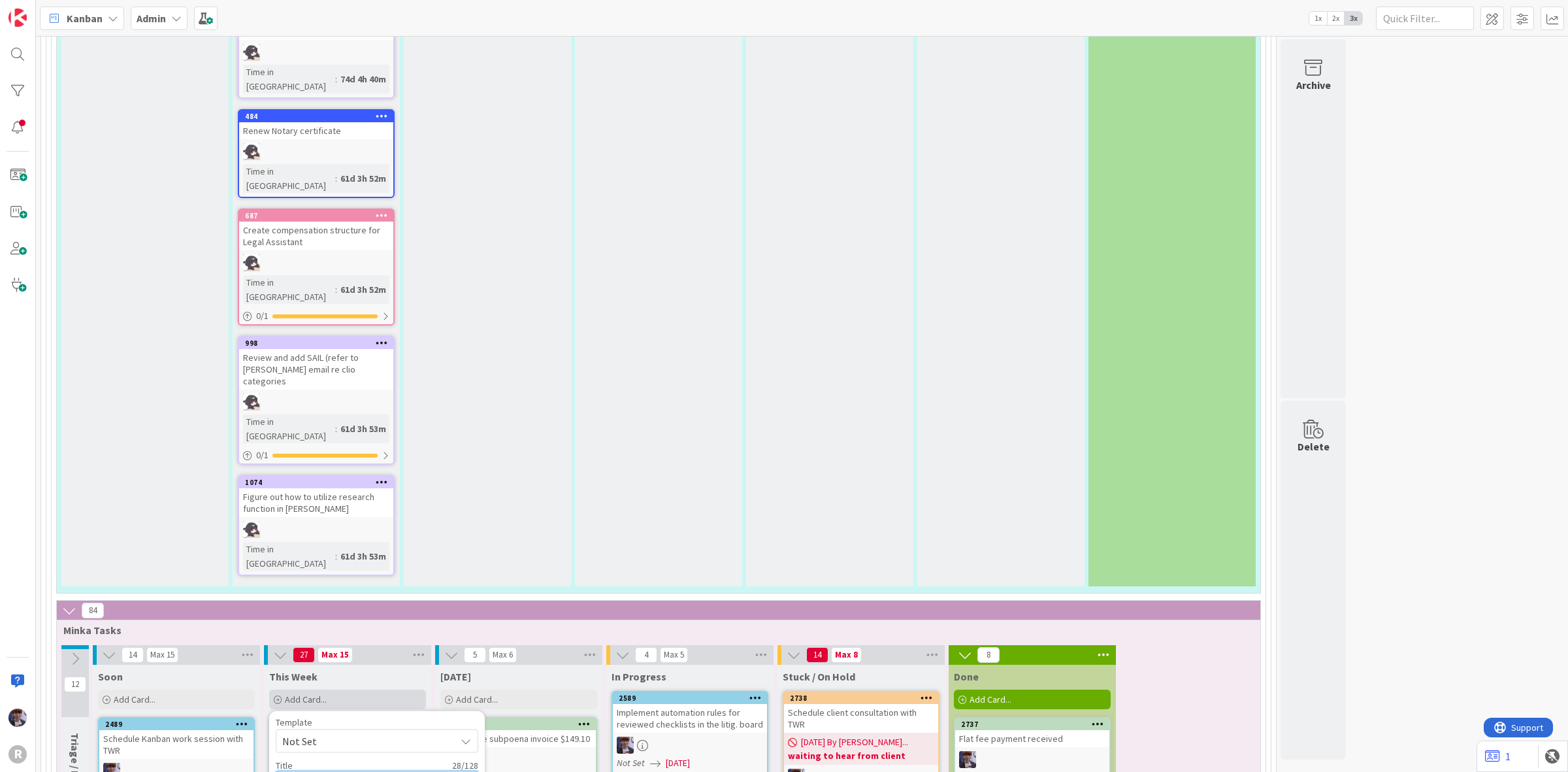
type textarea "Schedule JS & MRR probate ad"
type textarea "x"
type textarea "Schedule JS & MRR probate adm"
type textarea "x"
type textarea "Schedule JS & MRR probate admi"
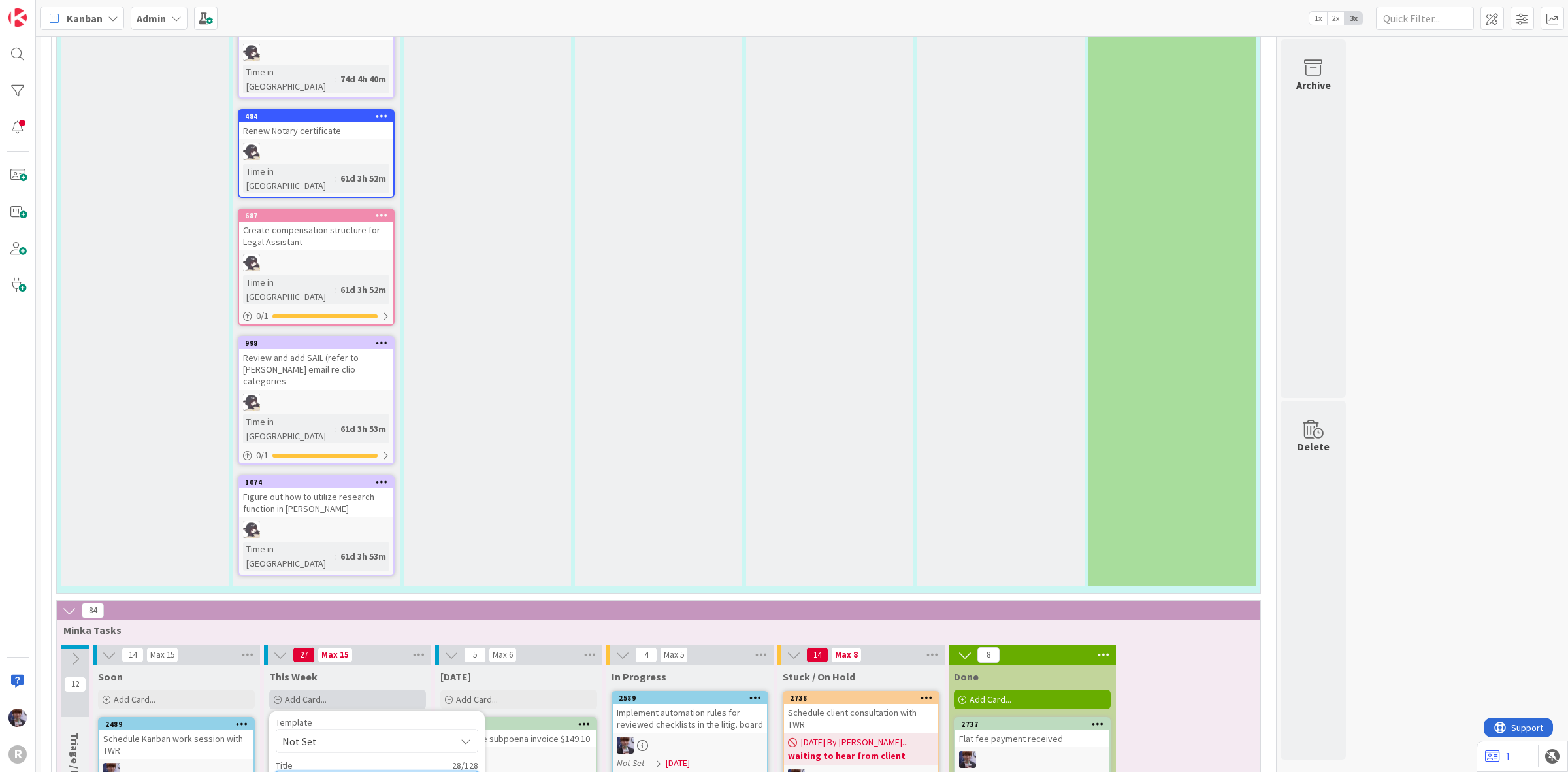
type textarea "x"
type textarea "Schedule JS & MRR probate admin"
type textarea "x"
type textarea "Schedule JS & MRR probate admin"
type textarea "x"
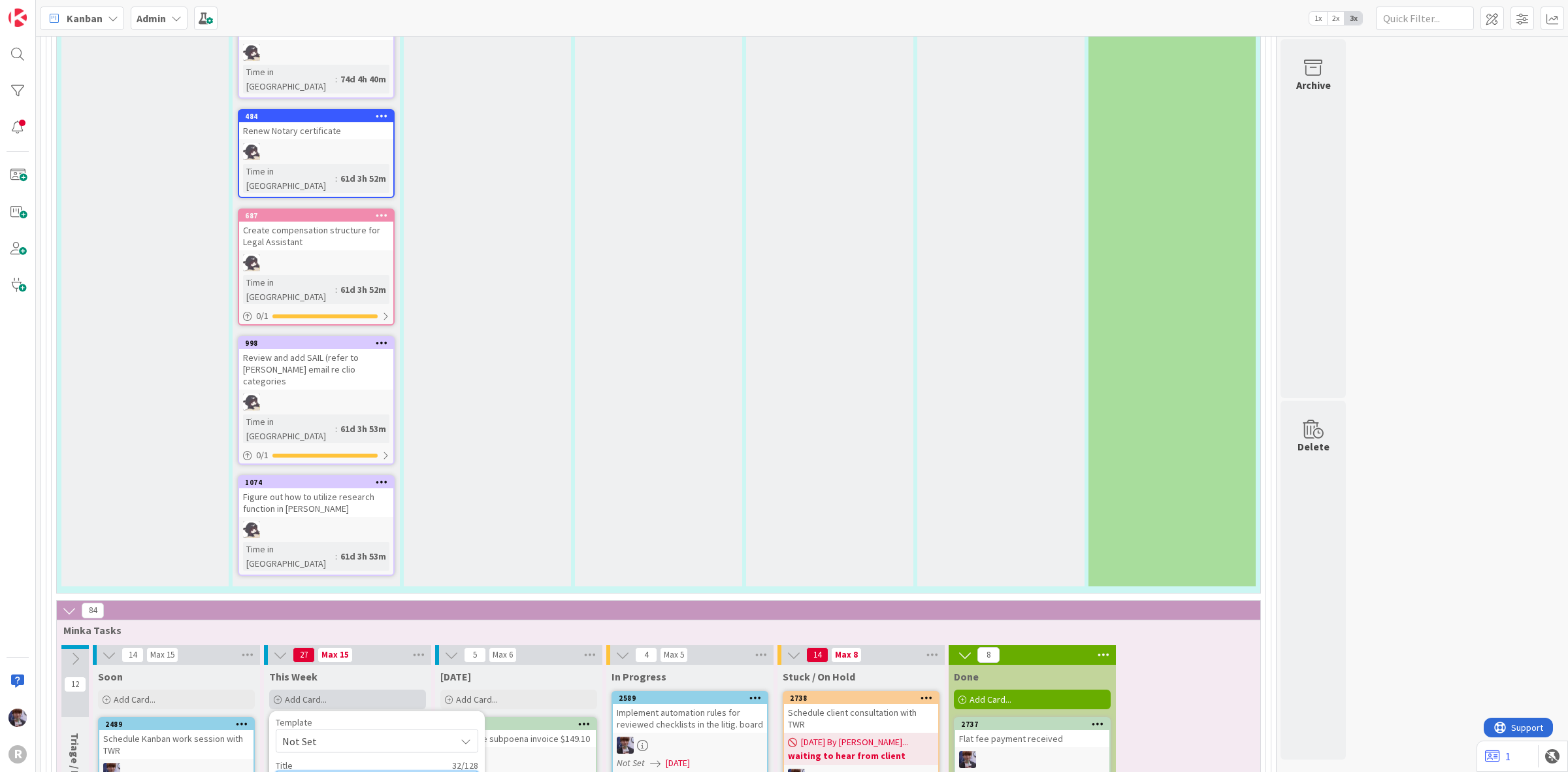
type textarea "Schedule JS & MRR probate admin b"
type textarea "x"
type textarea "Schedule JS & MRR probate admin"
type textarea "x"
type textarea "Schedule JS & MRR probate admin"
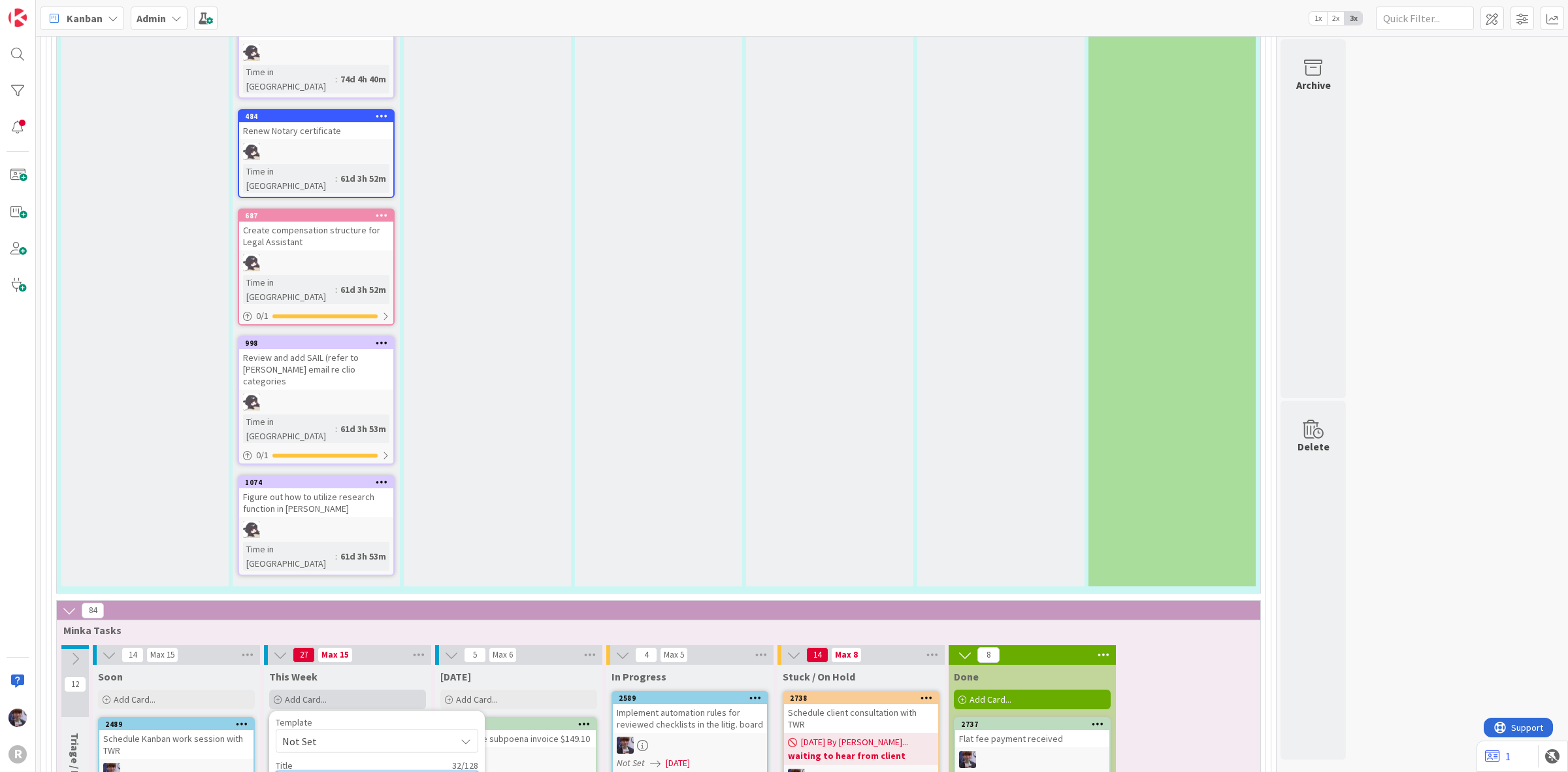
type textarea "x"
type textarea "Schedule JS & MRR probate admi"
type textarea "x"
type textarea "Schedule JS & MRR probate adm"
type textarea "x"
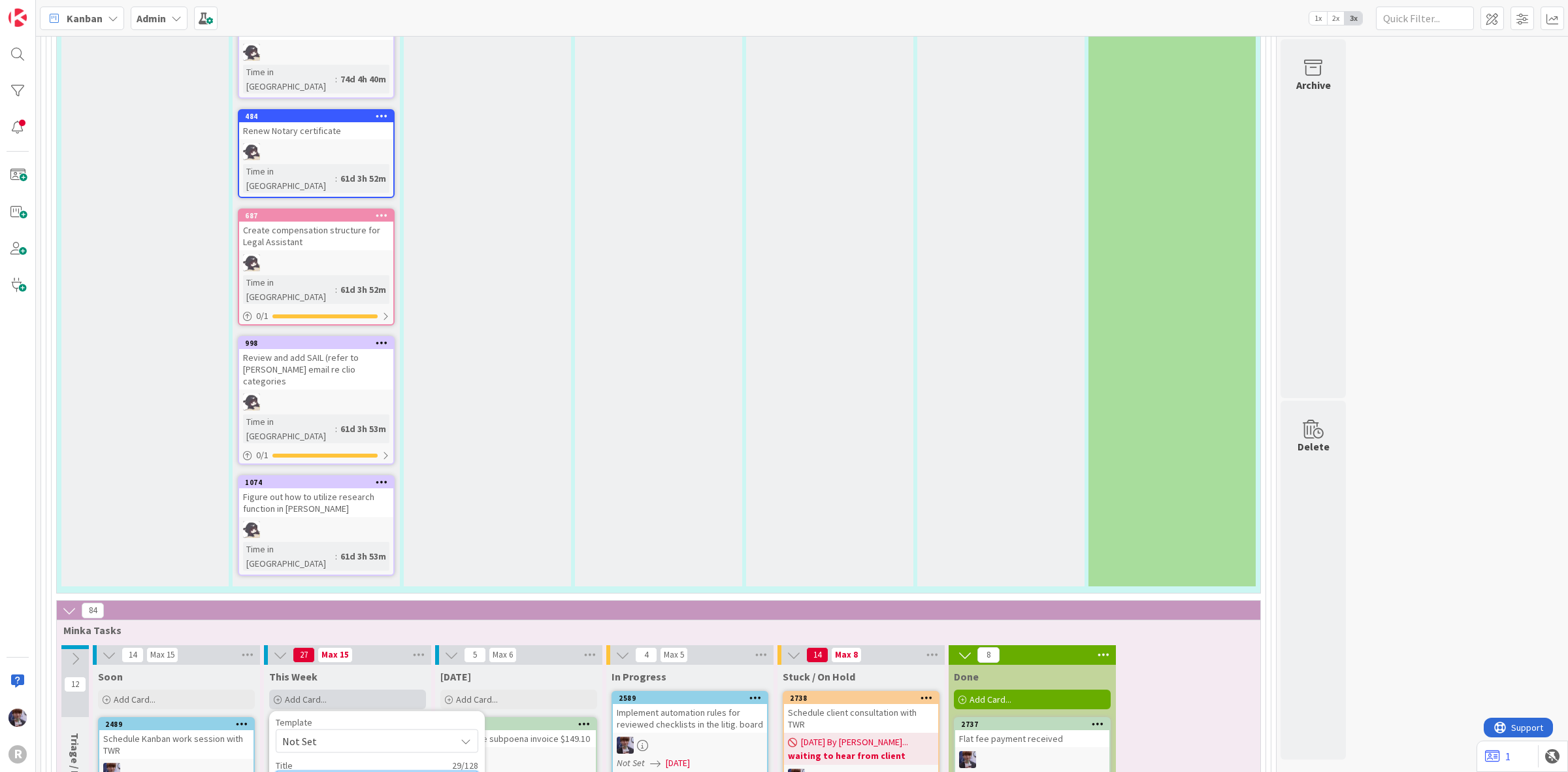
type textarea "Schedule JS & MRR probate ad"
type textarea "x"
type textarea "Schedule JS & MRR probate a"
type textarea "x"
type textarea "Schedule JS & MRR probate"
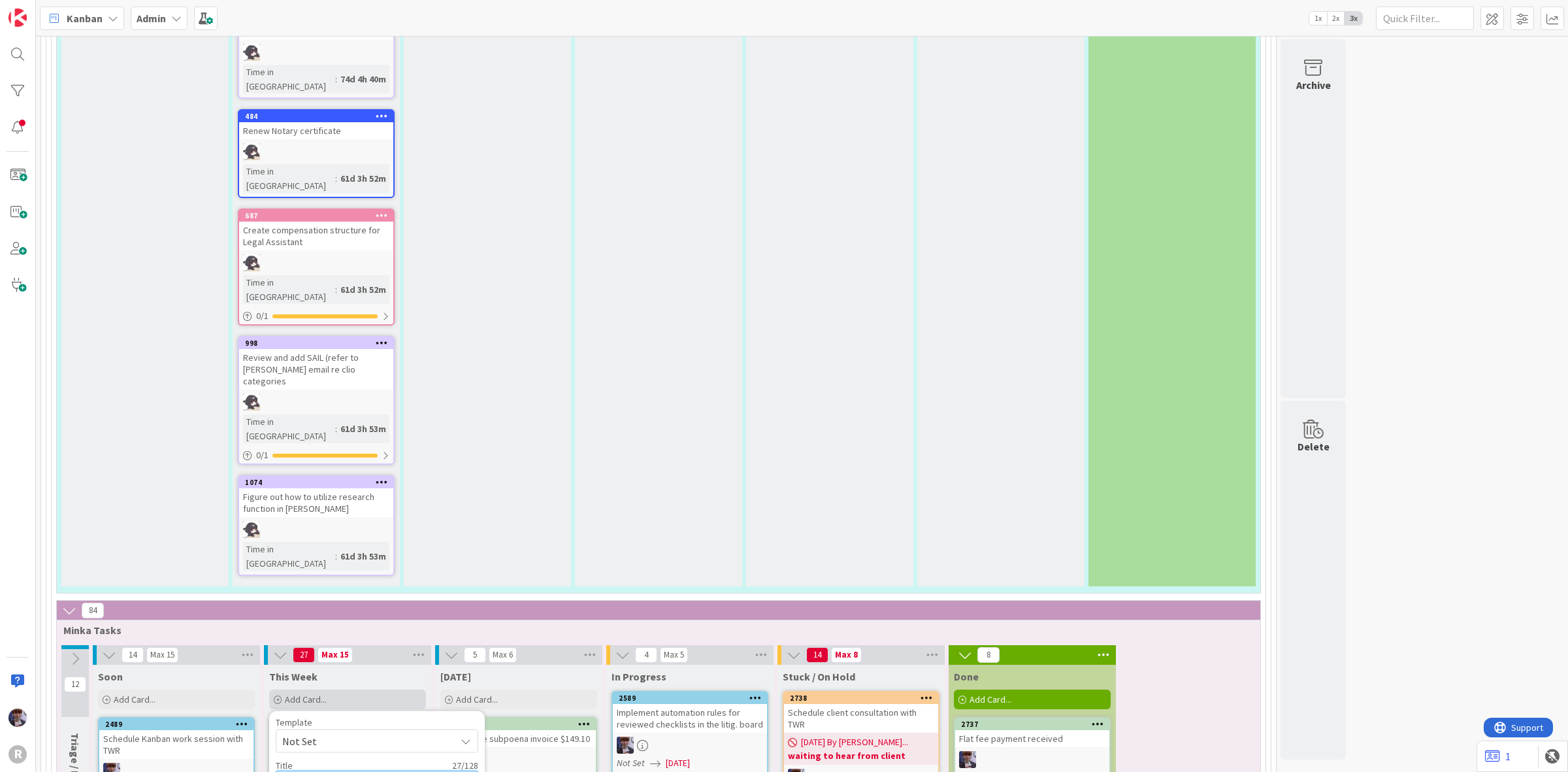
type textarea "x"
type textarea "Schedule JS & MRR probate a"
type textarea "x"
type textarea "Schedule JS & MRR probate au"
type textarea "x"
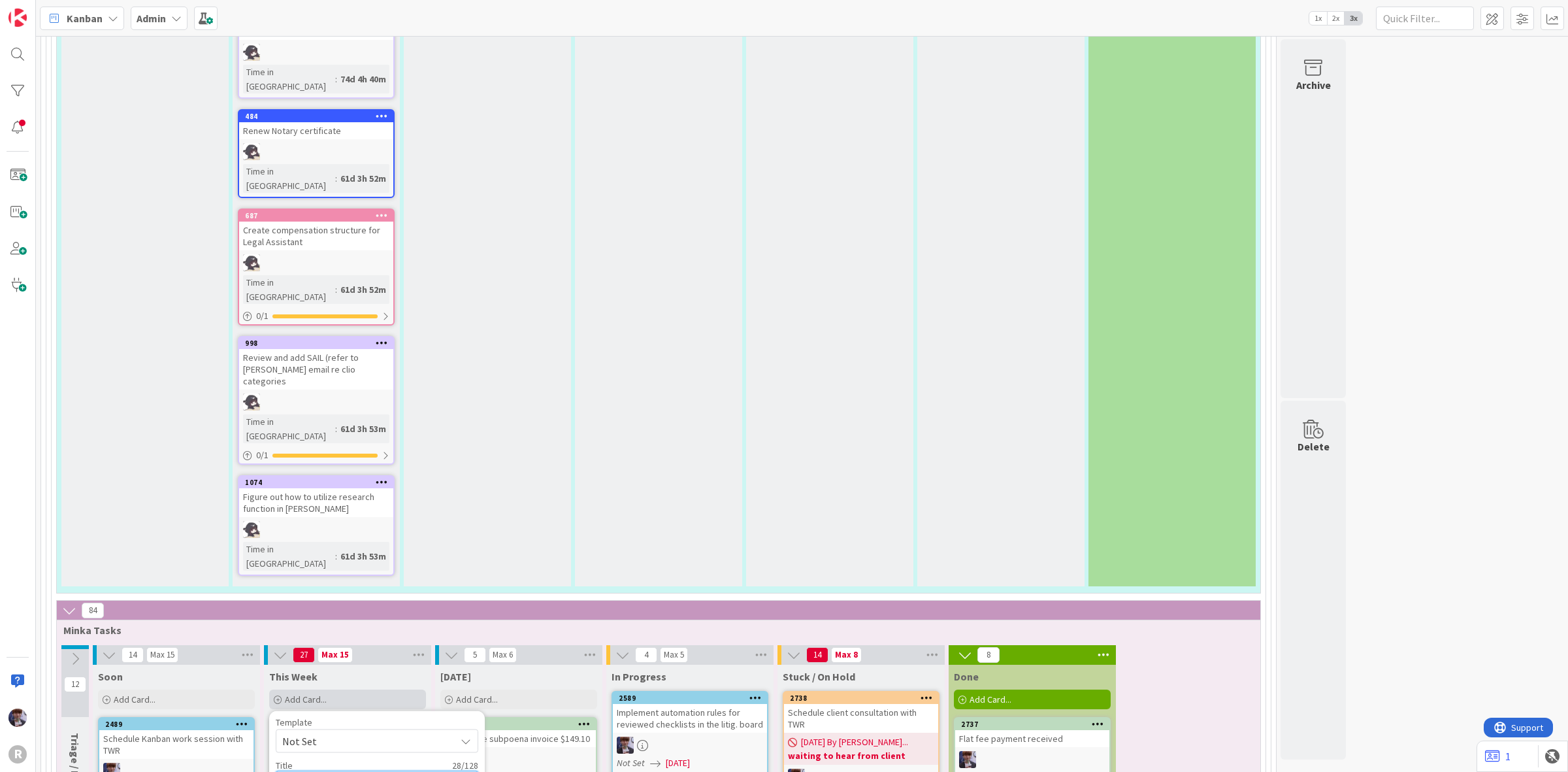
type textarea "Schedule JS & MRR probate aur"
type textarea "x"
type textarea "Schedule JS & MRR probate au"
type textarea "x"
type textarea "Schedule JS & MRR probate aut"
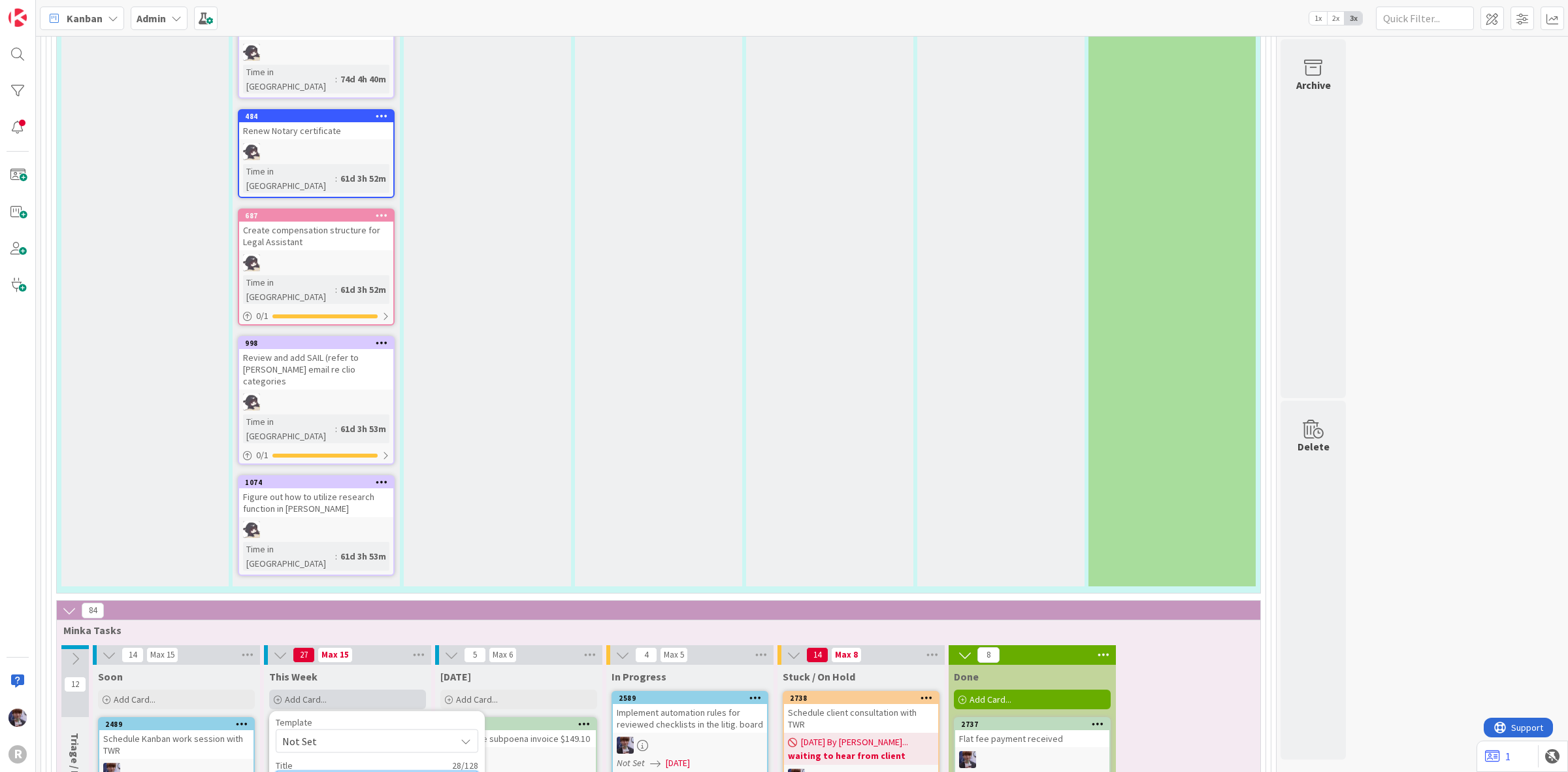
type textarea "x"
type textarea "Schedule JS & MRR probate auto"
type textarea "x"
type textarea "Schedule JS & MRR probate auto"
type textarea "x"
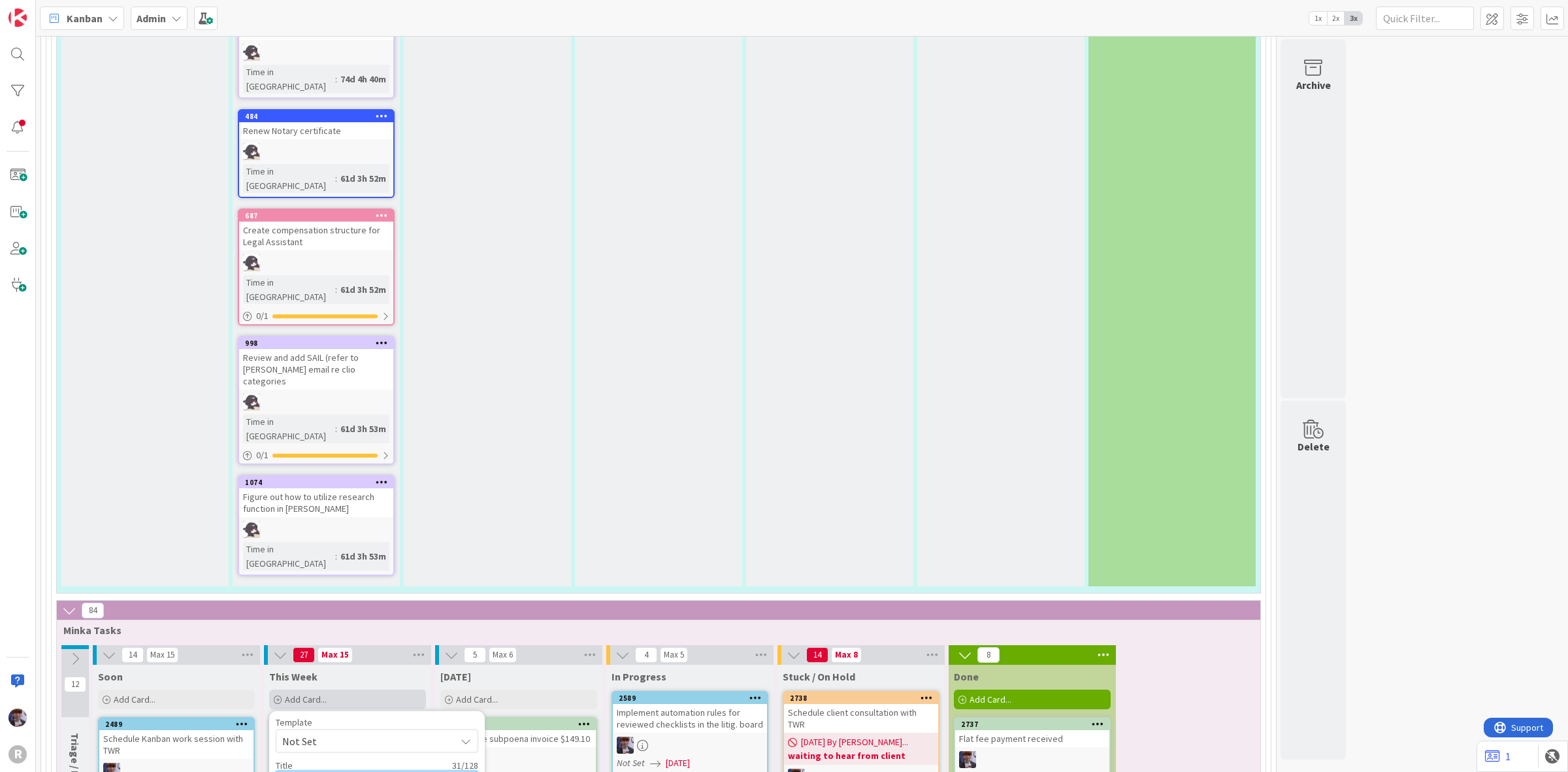
type textarea "Schedule JS & MRR probate auto r"
type textarea "x"
type textarea "Schedule JS & MRR probate auto ru"
type textarea "x"
type textarea "Schedule JS & MRR probate auto rul"
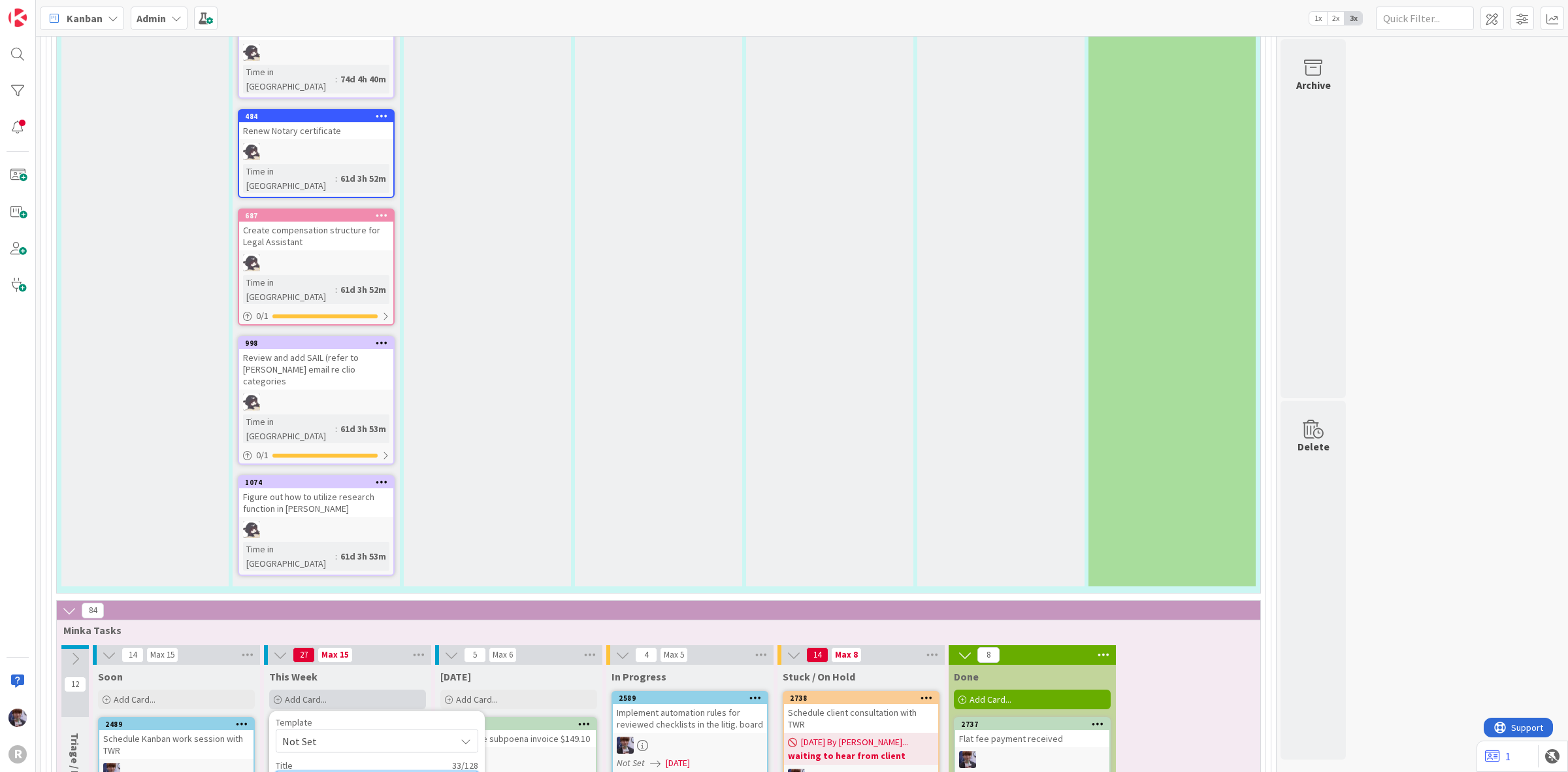
type textarea "x"
type textarea "Schedule JS & MRR probate auto rule"
type textarea "x"
type textarea "Schedule JS & MRR probate auto rules"
type textarea "x"
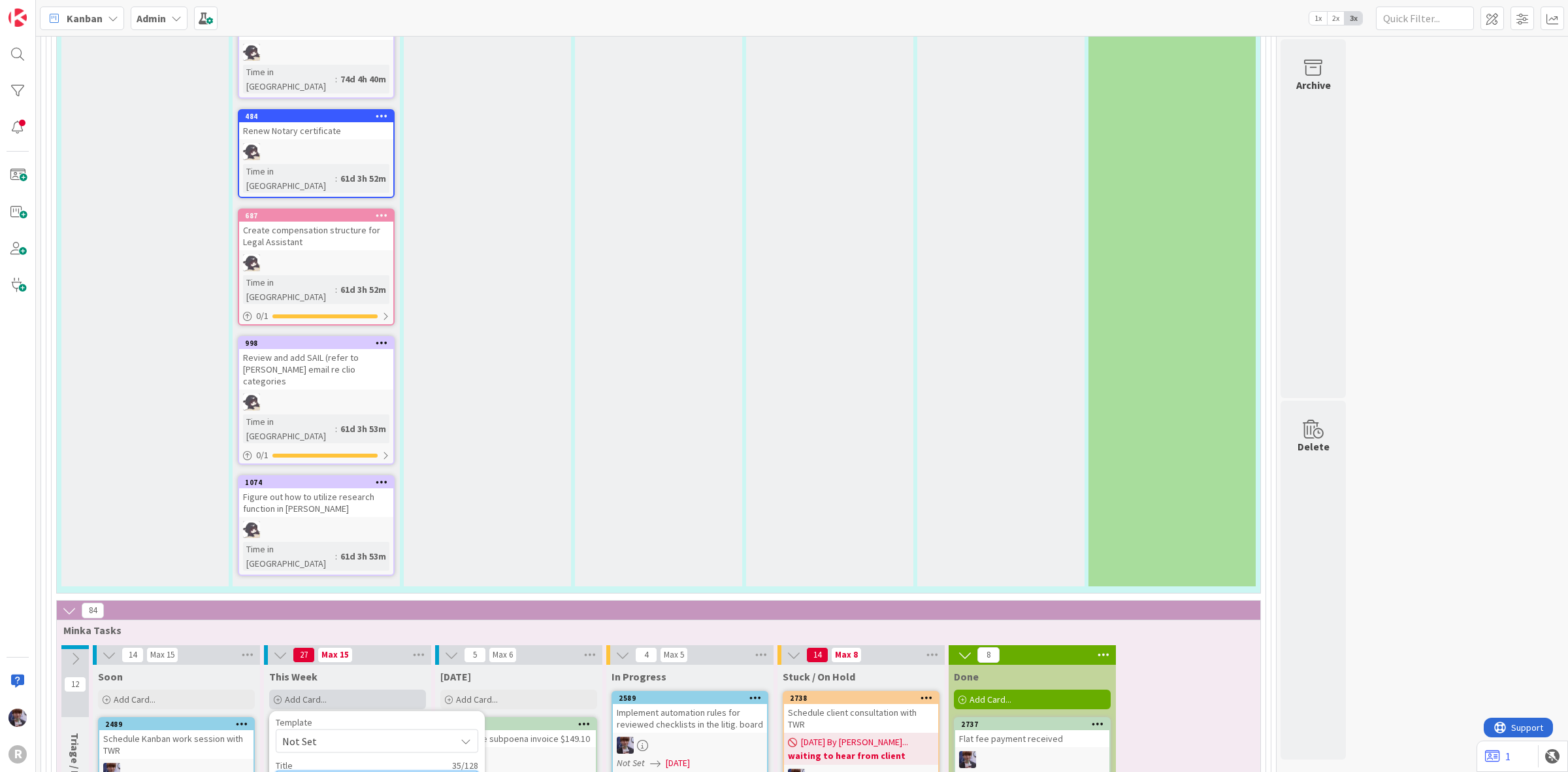
type textarea "Schedule JS & MRR probate auto rules"
type textarea "x"
type textarea "Schedule JS & MRR probate auto rules w"
type textarea "x"
type textarea "Schedule JS & MRR probate auto rules wo"
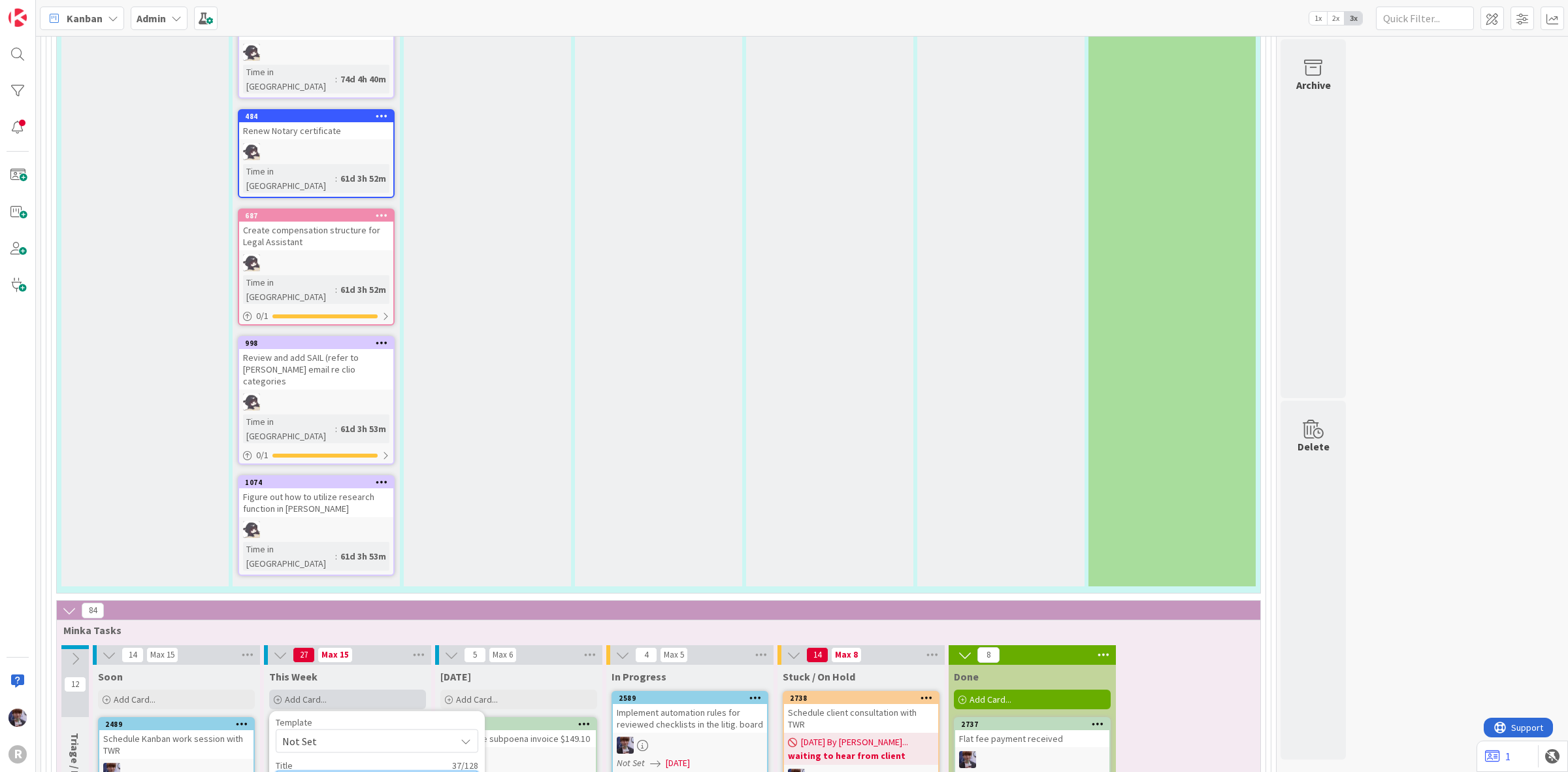
type textarea "x"
type textarea "Schedule JS & MRR probate auto rules wor"
type textarea "x"
type textarea "Schedule JS & MRR probate auto rules work"
type textarea "x"
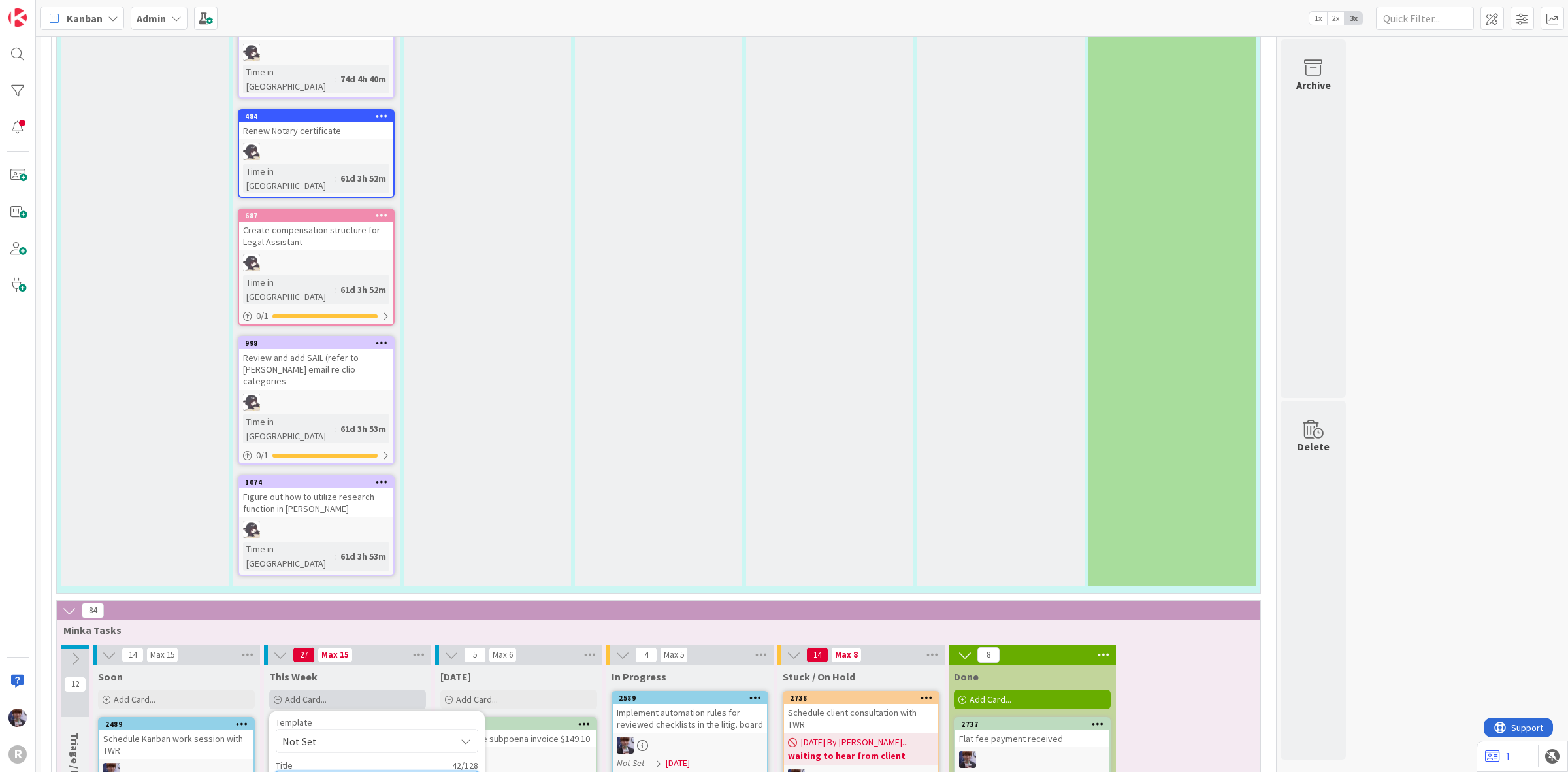
type textarea "Schedule JS & MRR probate auto rules worki"
type textarea "x"
type textarea "Schedule JS & MRR probate auto rules workin"
type textarea "x"
type textarea "Schedule JS & MRR probate auto rules working"
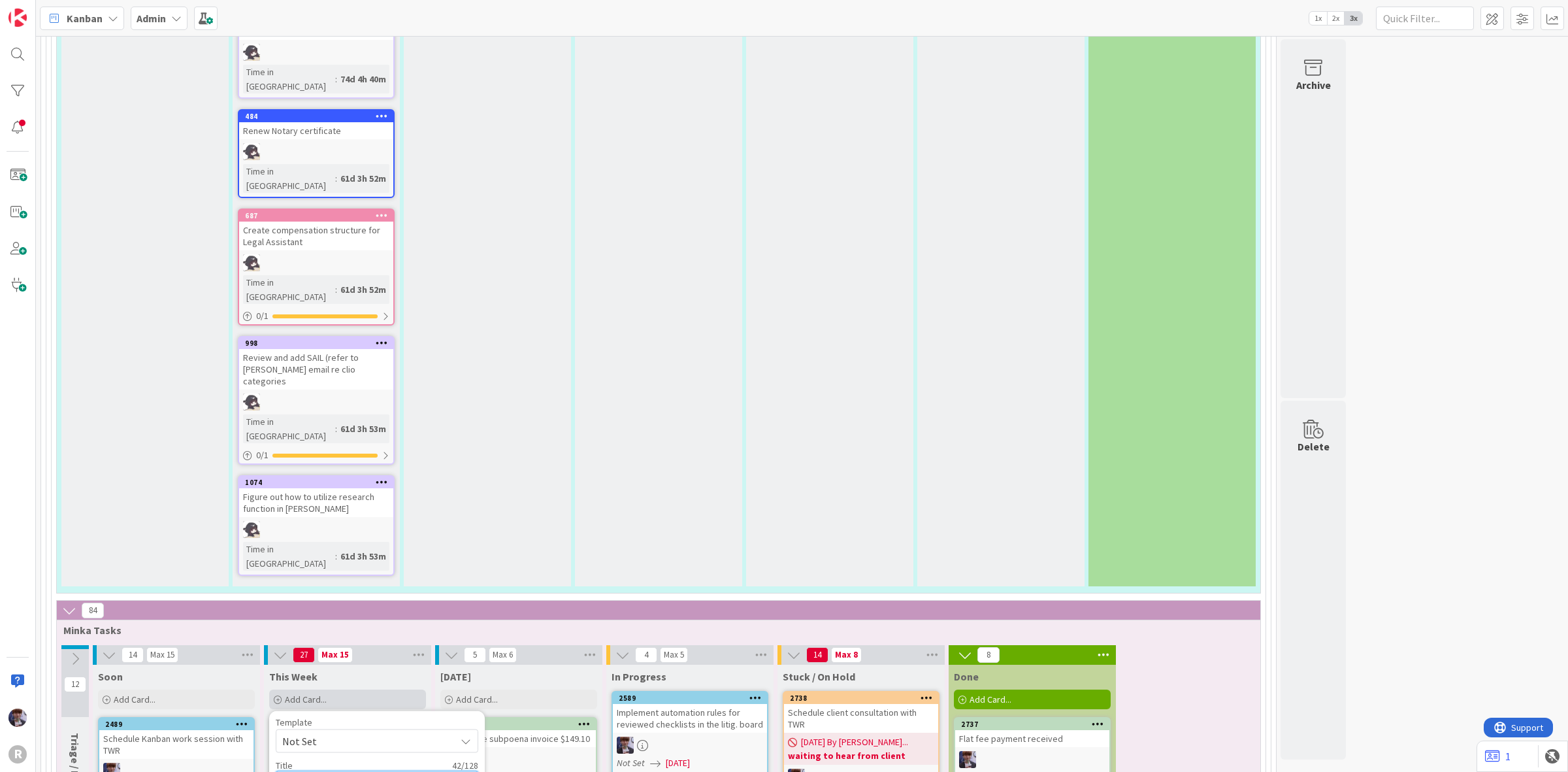
type textarea "x"
type textarea "Schedule JS & MRR probate auto rules working"
type textarea "x"
type textarea "Schedule JS & MRR probate auto rules working s"
type textarea "x"
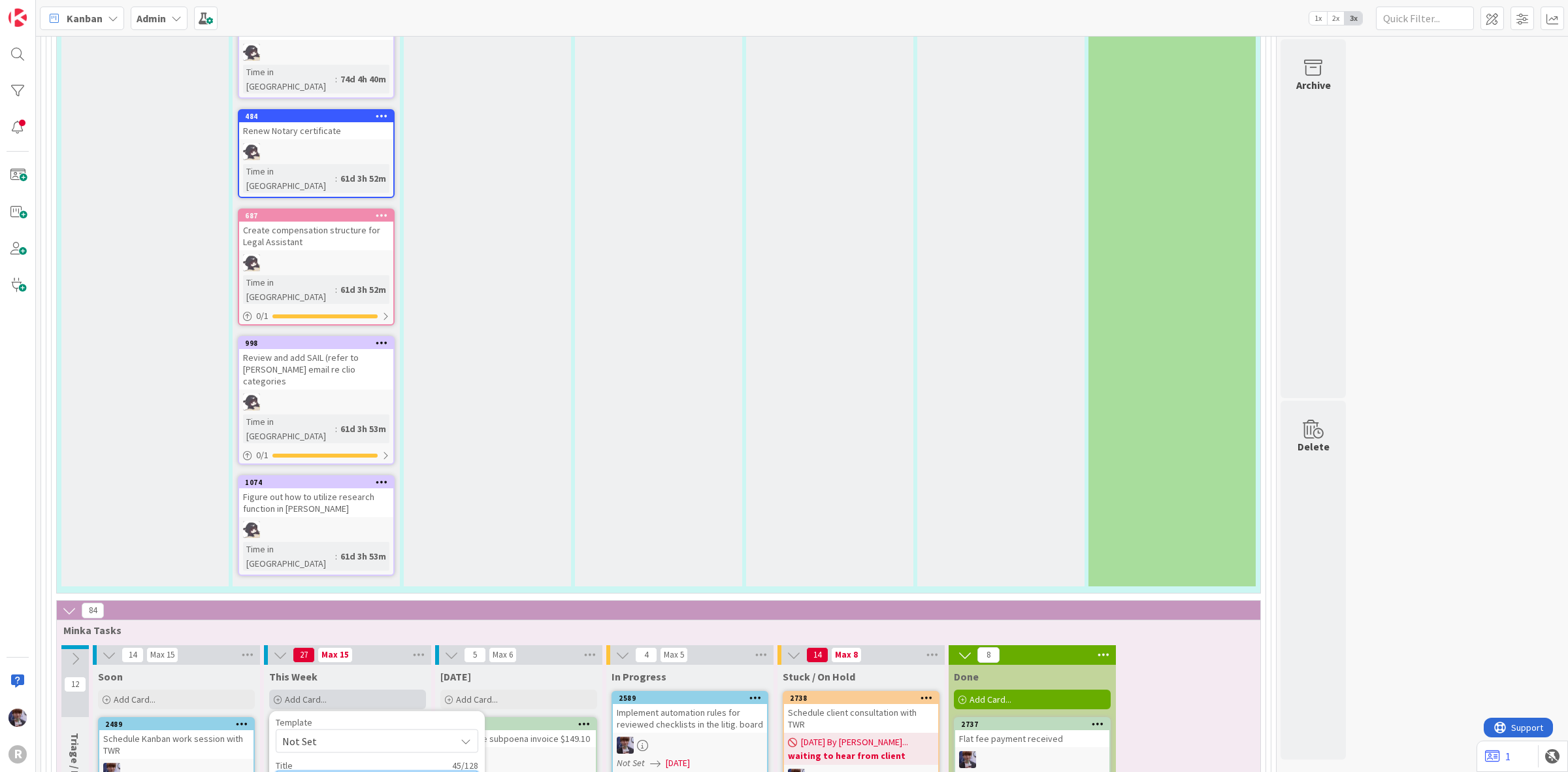
type textarea "Schedule JS & MRR probate auto rules working se"
type textarea "x"
type textarea "Schedule JS & MRR probate auto rules working ses"
type textarea "x"
type textarea "Schedule JS & MRR probate auto rules working sess"
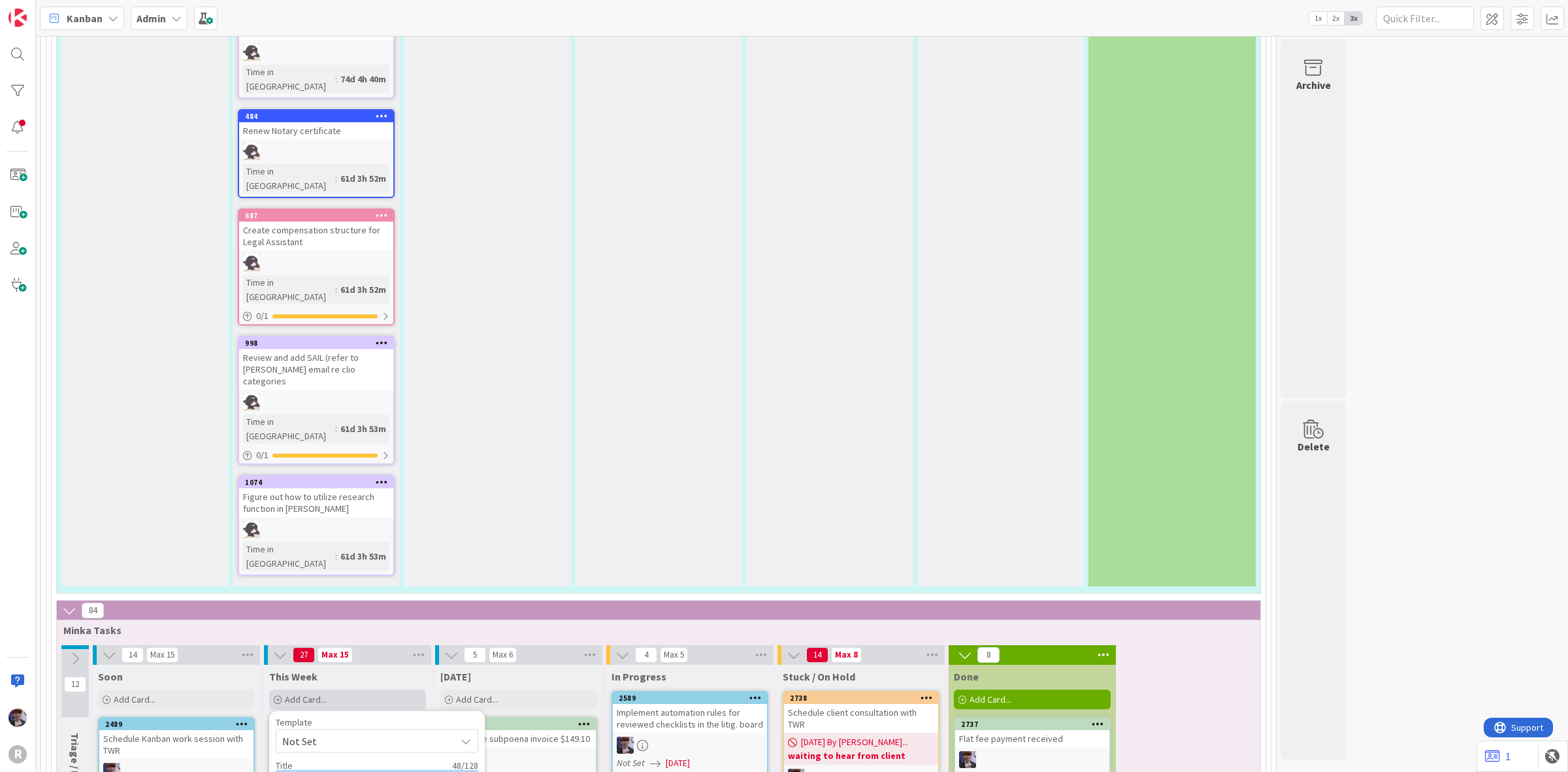
type textarea "x"
type textarea "Schedule JS & MRR probate auto rules working sessi"
type textarea "x"
type textarea "Schedule JS & MRR probate auto rules working sessio"
type textarea "x"
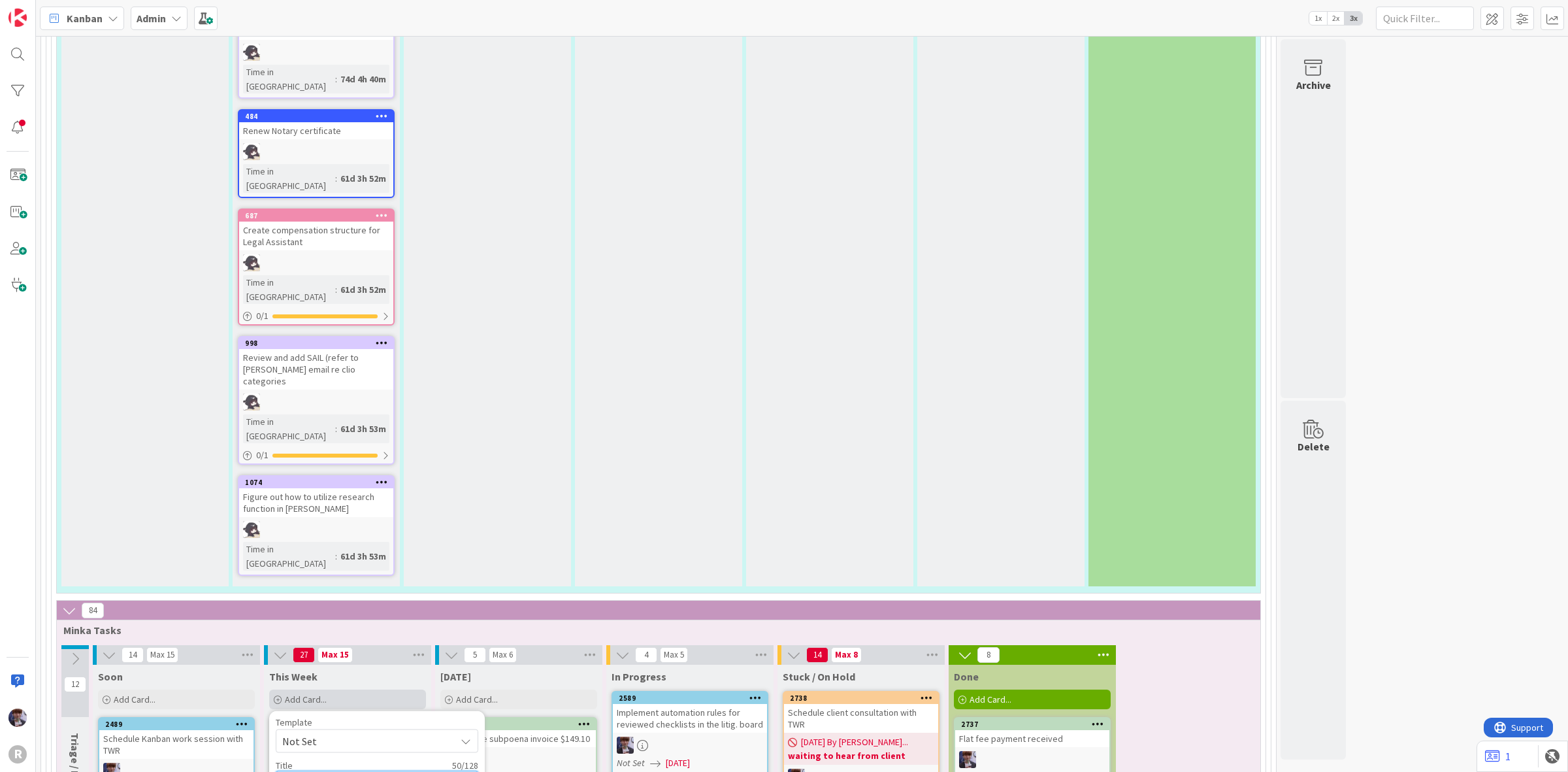
type textarea "Schedule JS & MRR probate auto rules working session"
click at [366, 730] on div "Schedule JS & MRR probate auto rules working session" at bounding box center [347, 744] width 154 height 29
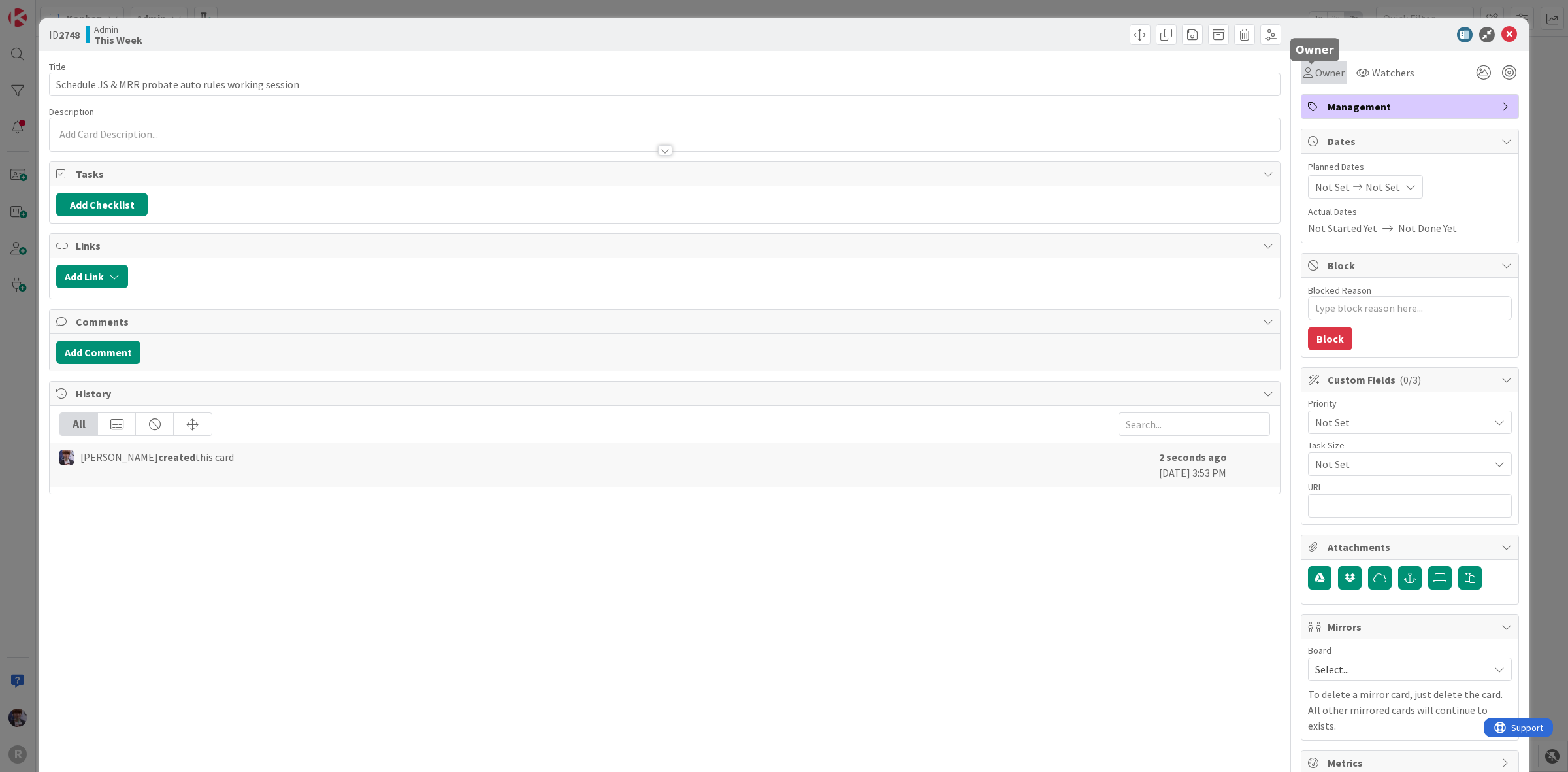
click at [1322, 77] on span "Owner" at bounding box center [1330, 72] width 30 height 16
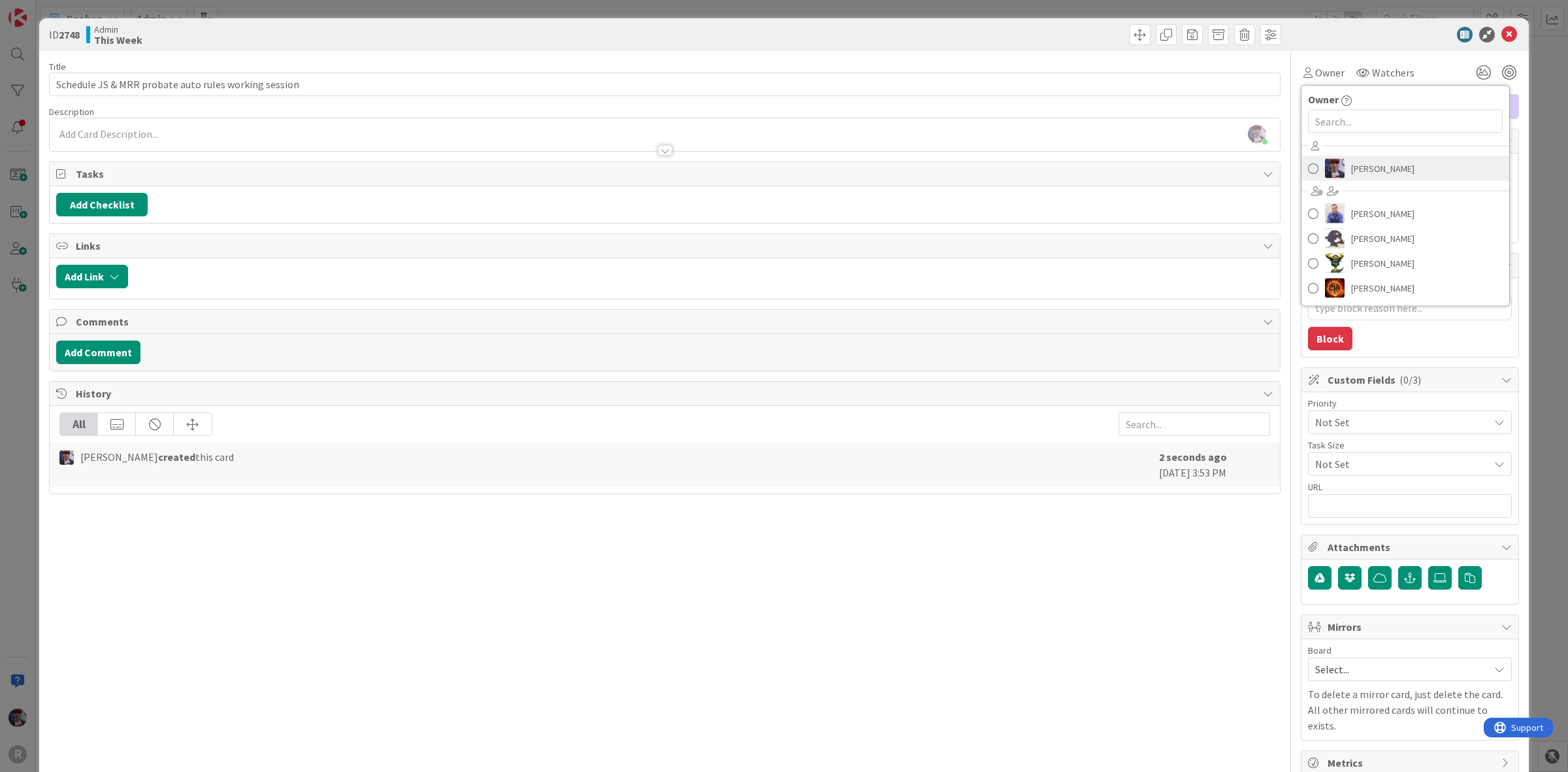
click at [1350, 164] on span "[PERSON_NAME]" at bounding box center [1382, 168] width 63 height 20
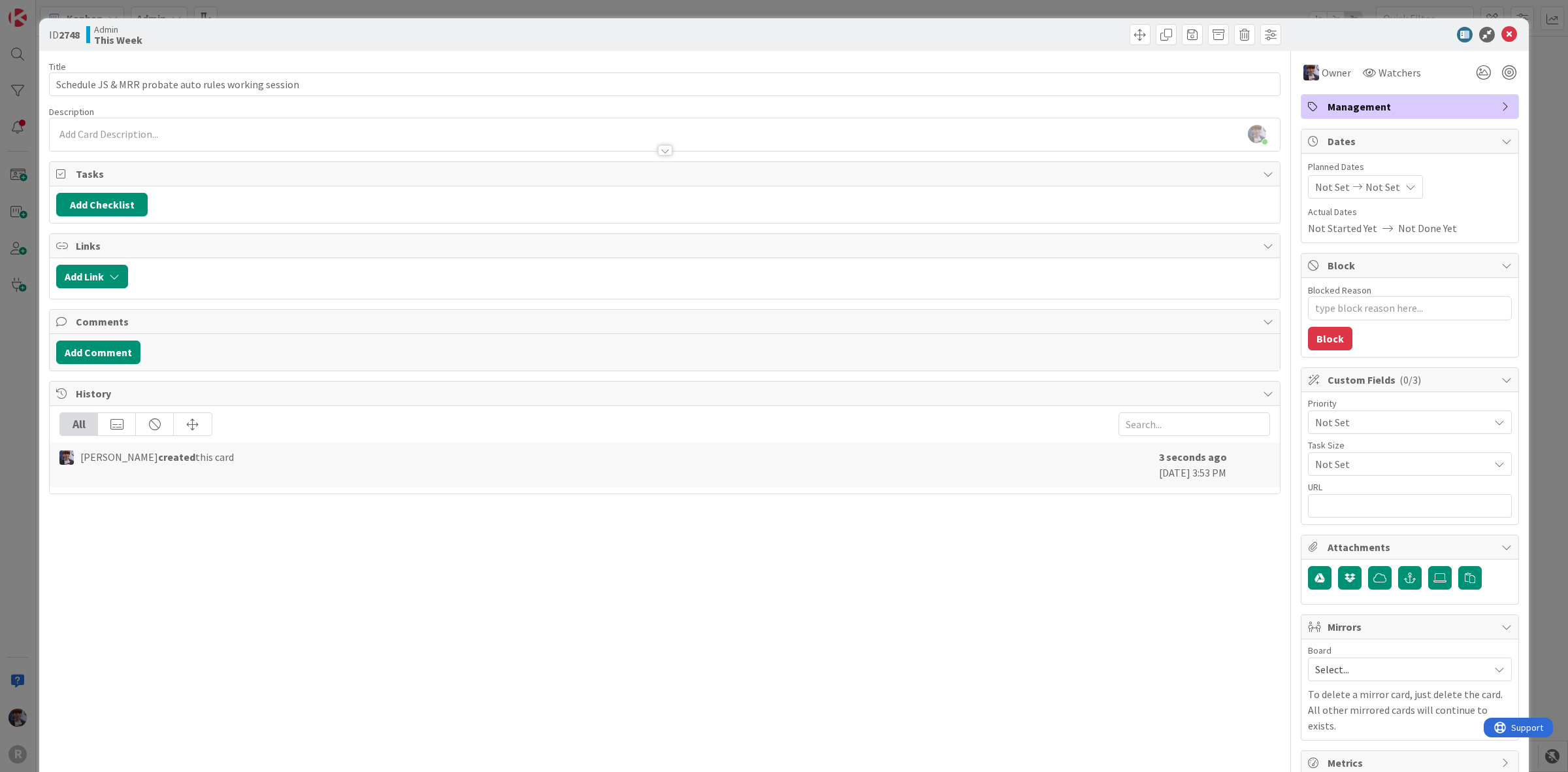
type textarea "x"
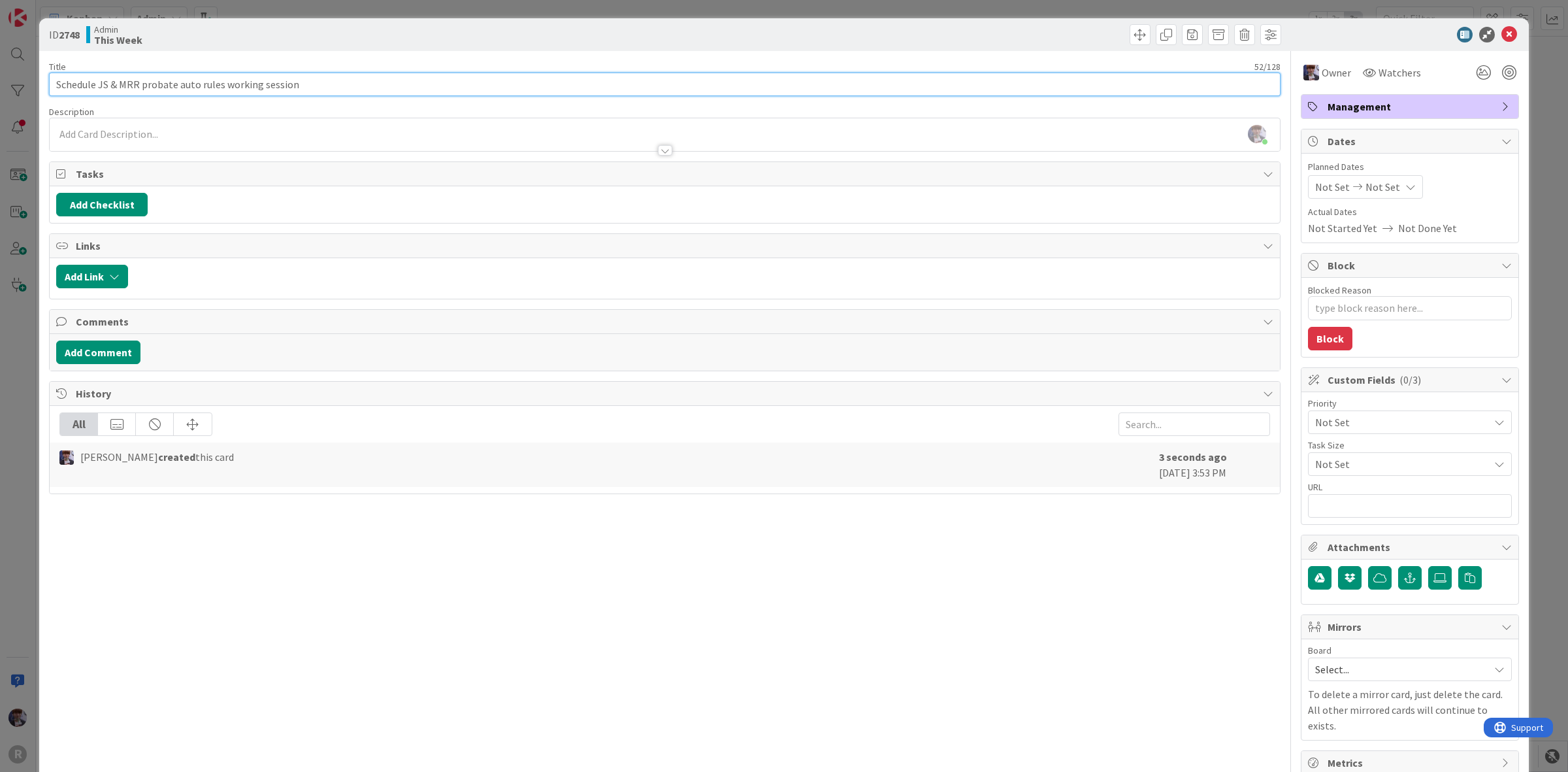
click at [98, 85] on input "Schedule JS & MRR probate auto rules working session" at bounding box center [665, 84] width 1232 height 24
type input "Schedule w JS & MRR probate auto rules working session"
type textarea "x"
click at [147, 86] on input "Schedule w JS & MRR probate auto rules working session" at bounding box center [665, 84] width 1232 height 24
type input "Schedule w JS & MRR] probate auto rules working session"
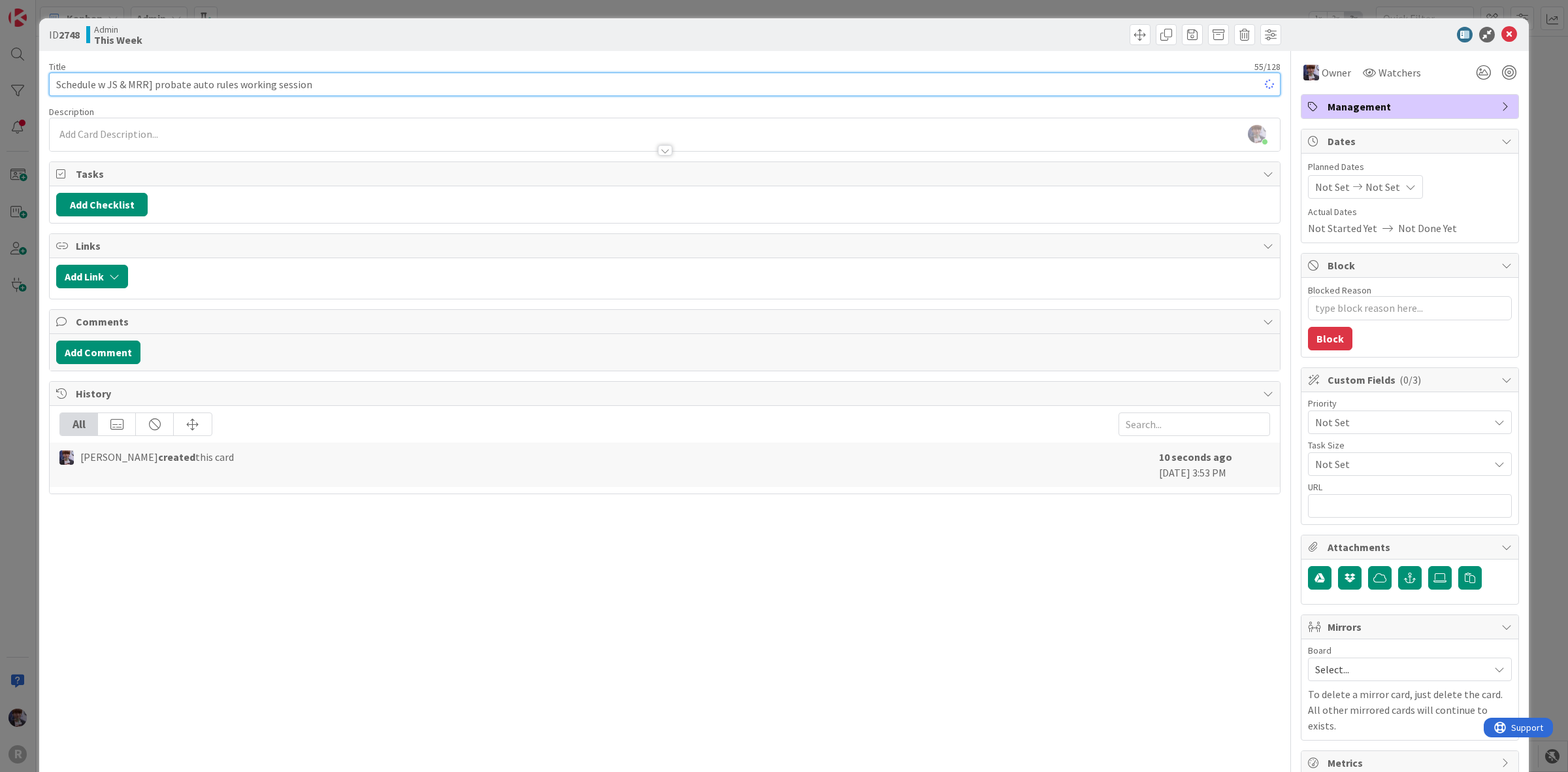
type textarea "x"
click at [101, 82] on input "Schedule w JS & MRR] probate auto rules working session" at bounding box center [665, 84] width 1232 height 24
type input "Schedule [w JS & MRR] probate auto rules working session"
type textarea "x"
type input "Schedule [w JS & MRR] probate auto rules working session"
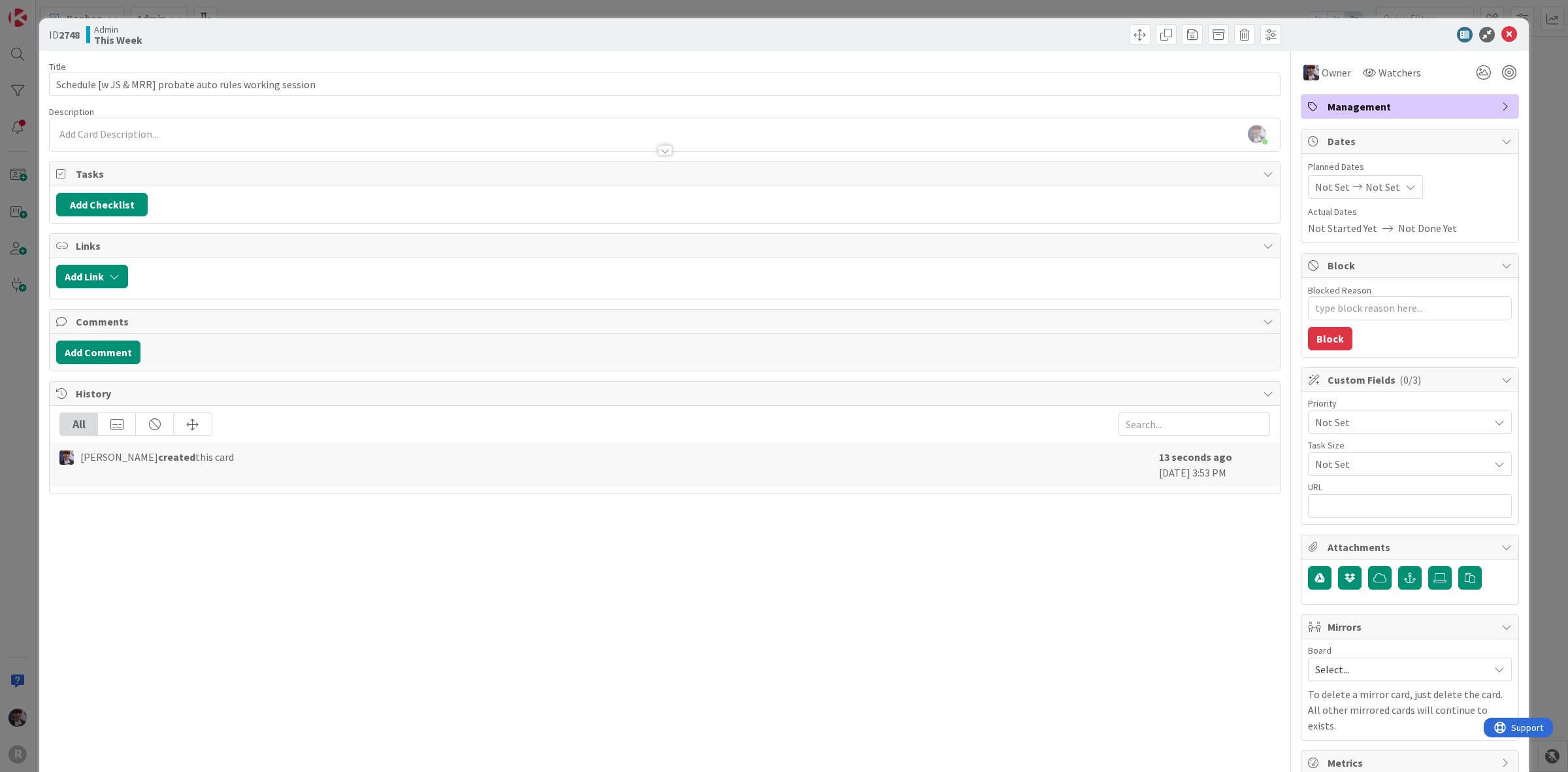
click at [1342, 115] on div "Management" at bounding box center [1409, 107] width 217 height 24
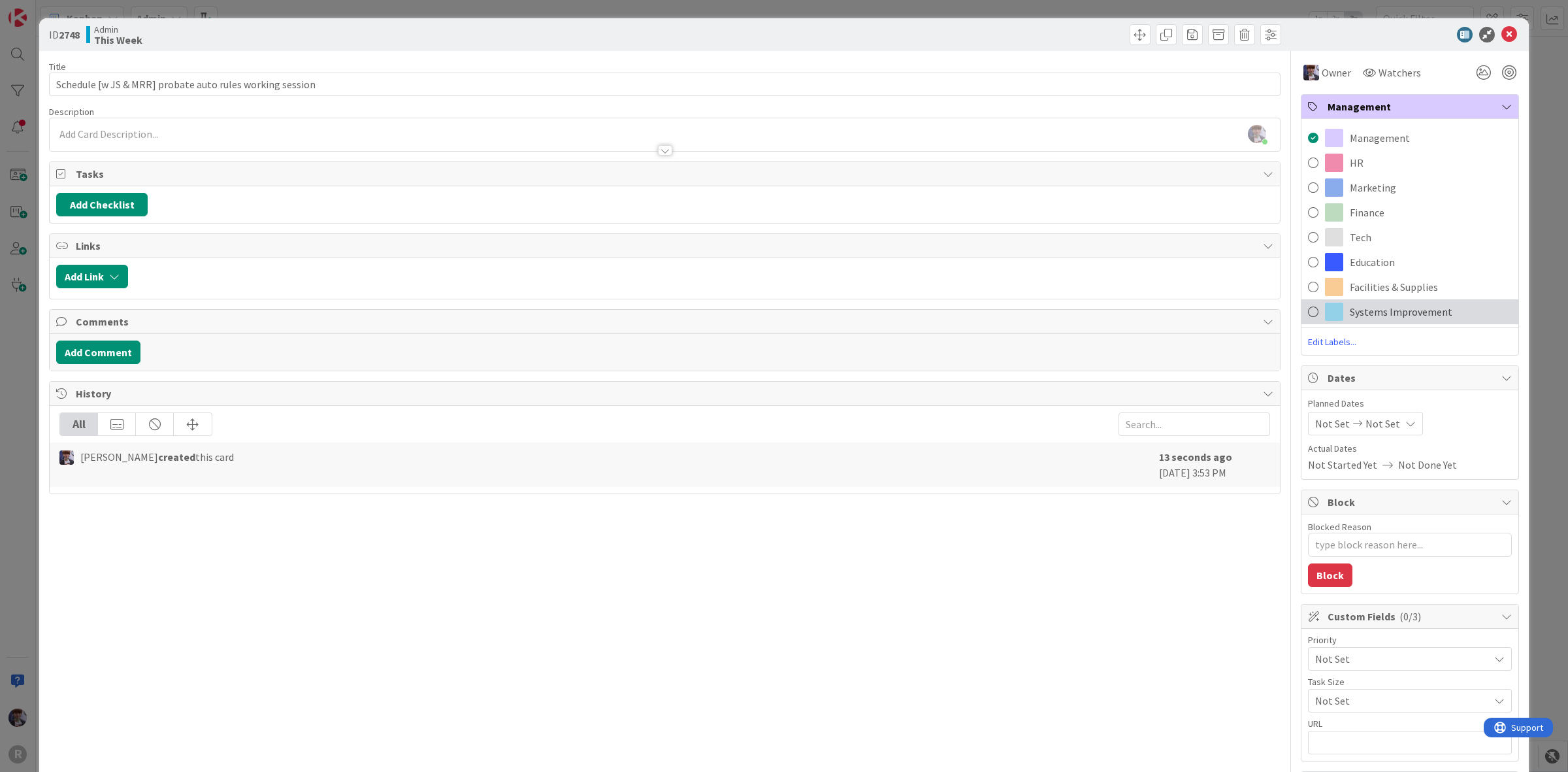
click at [1378, 309] on span "Systems Improvement" at bounding box center [1401, 312] width 103 height 16
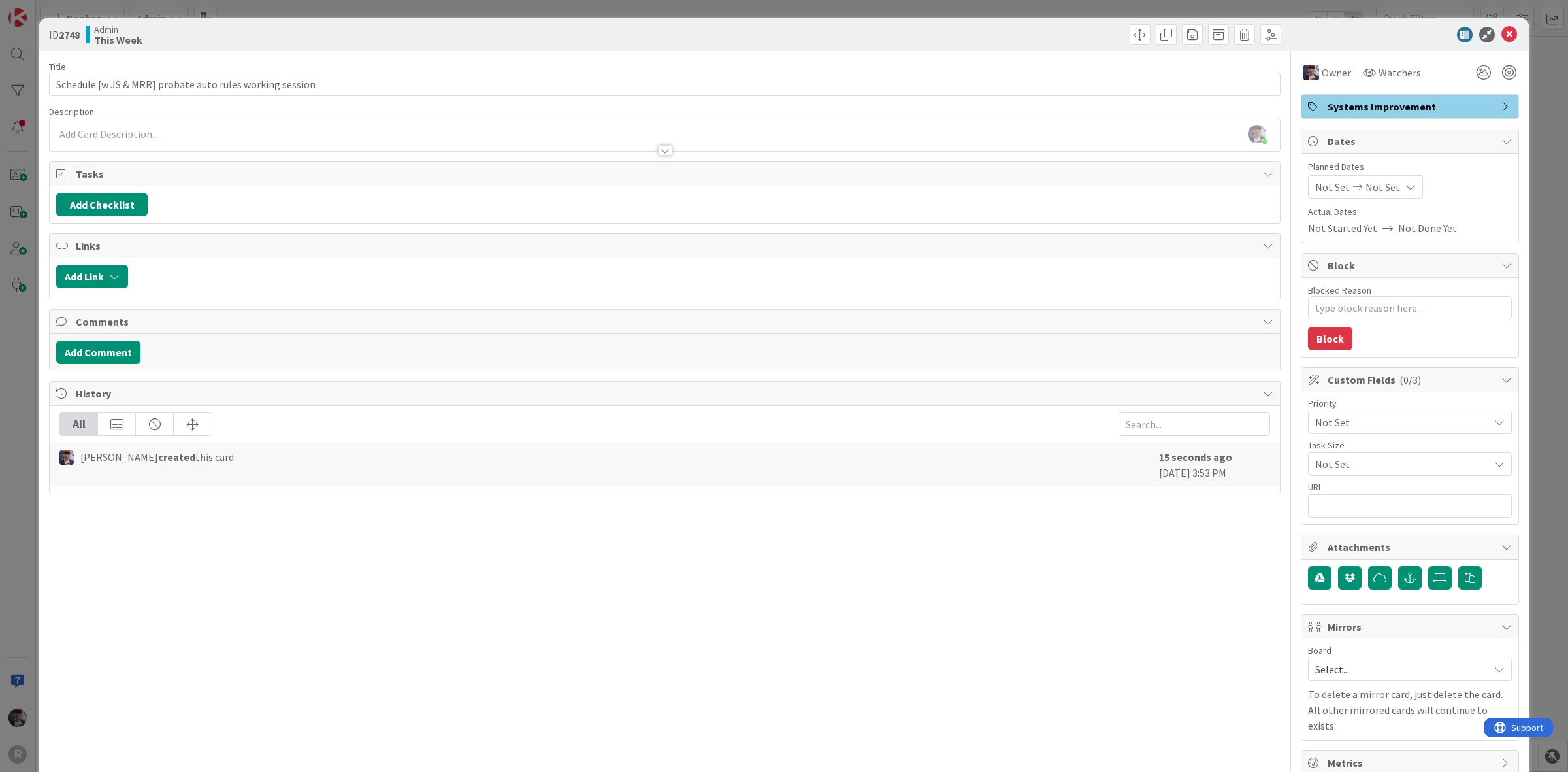
type textarea "x"
click at [1503, 35] on icon at bounding box center [1509, 35] width 16 height 16
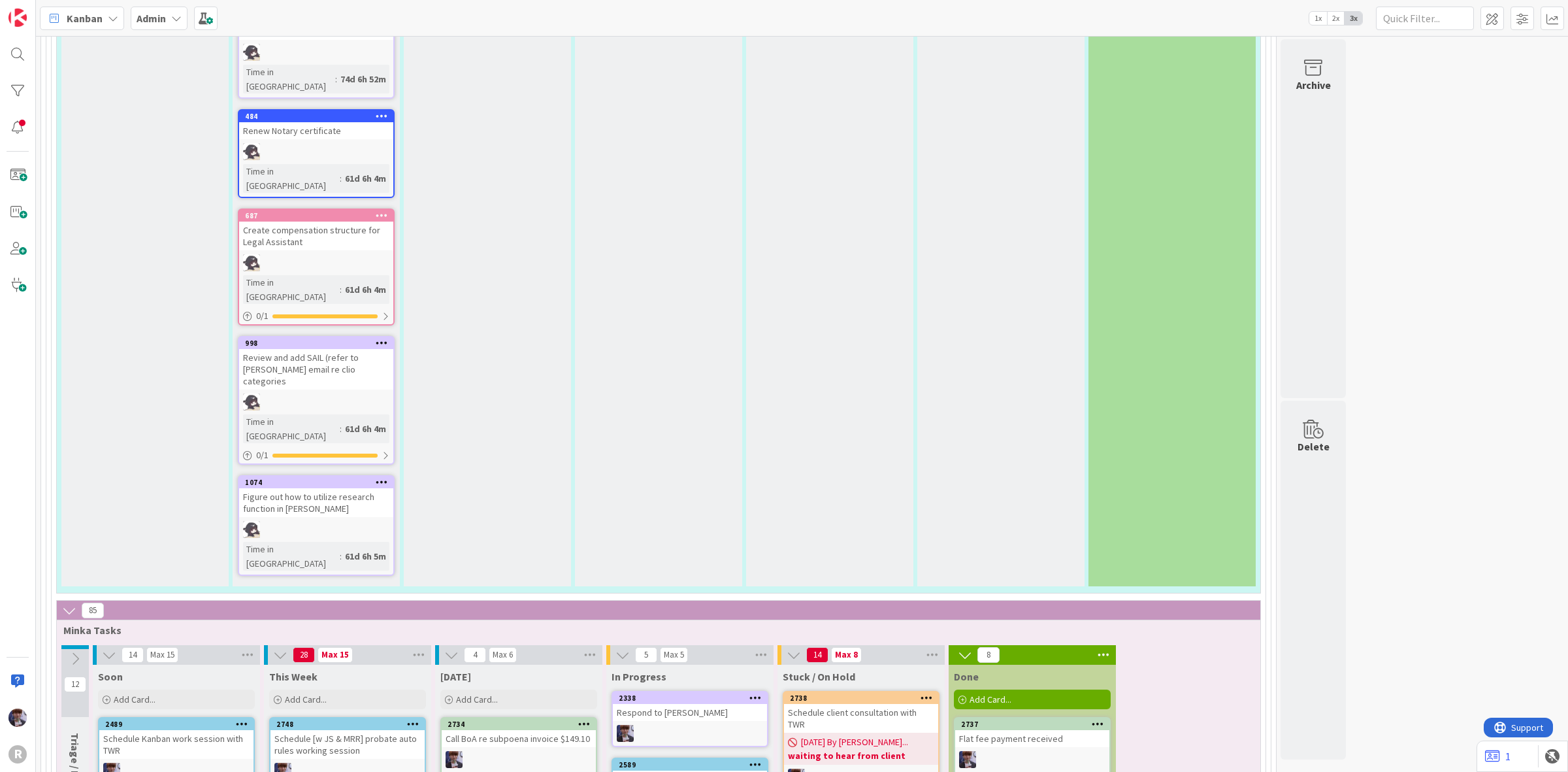
click at [164, 22] on b "Admin" at bounding box center [151, 18] width 30 height 13
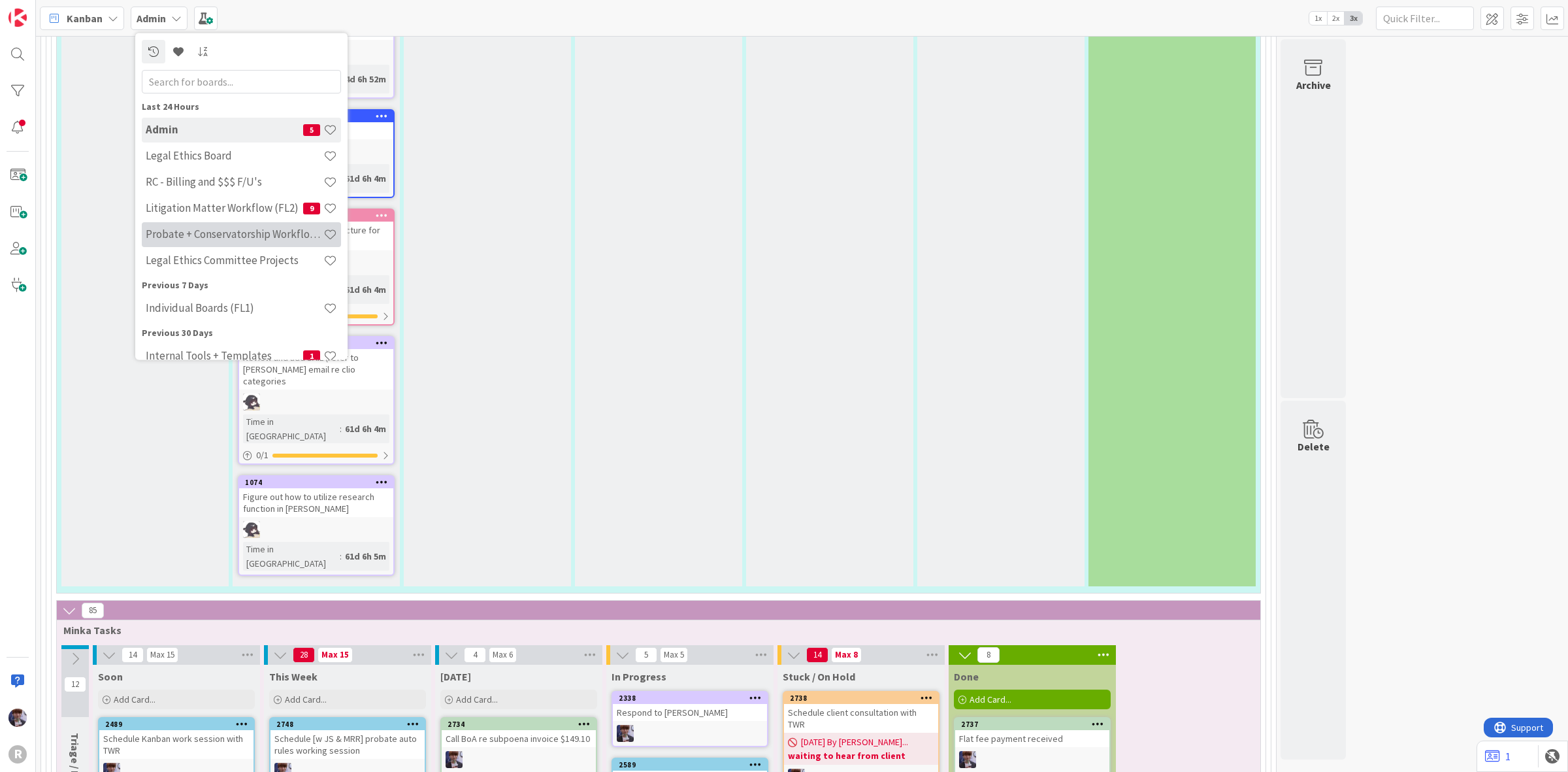
click at [210, 245] on div "Probate + Conservatorship Workflow (FL2)" at bounding box center [240, 234] width 199 height 25
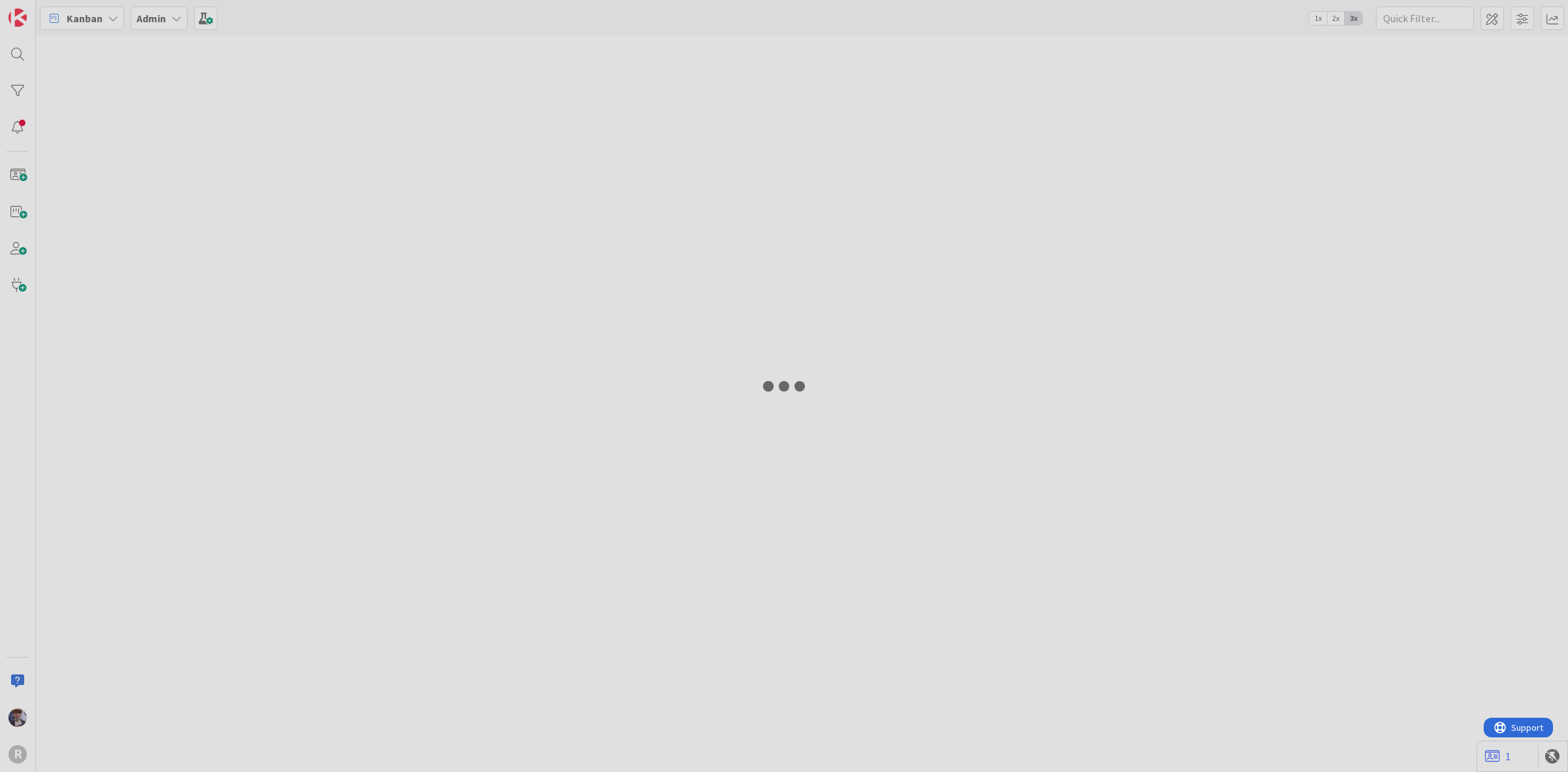
type input "beeb"
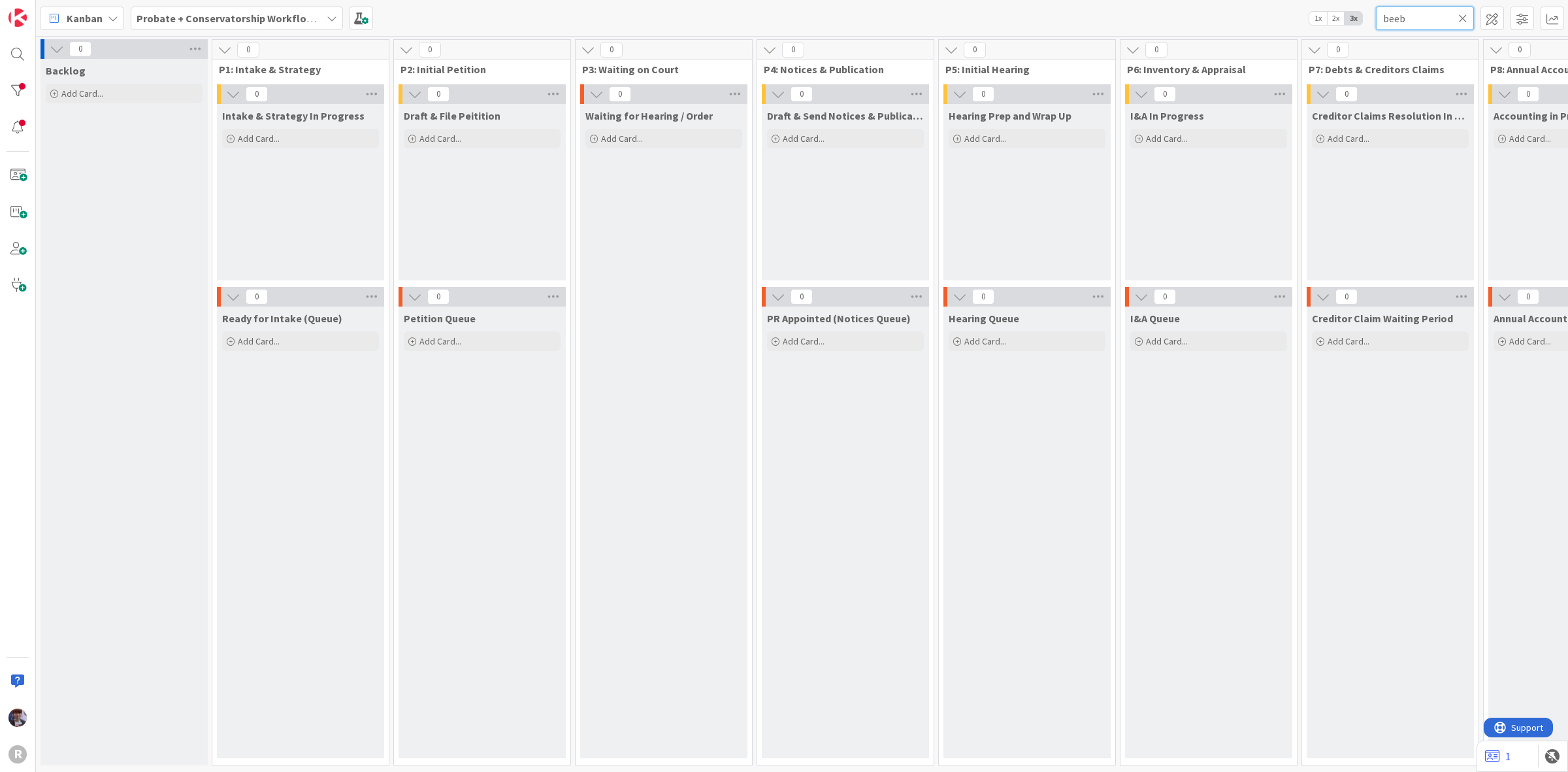
click at [1354, 32] on div "Kanban My Zone Organization Select a single board Kanban List (Bulk Actions) Me…" at bounding box center [801, 18] width 1531 height 36
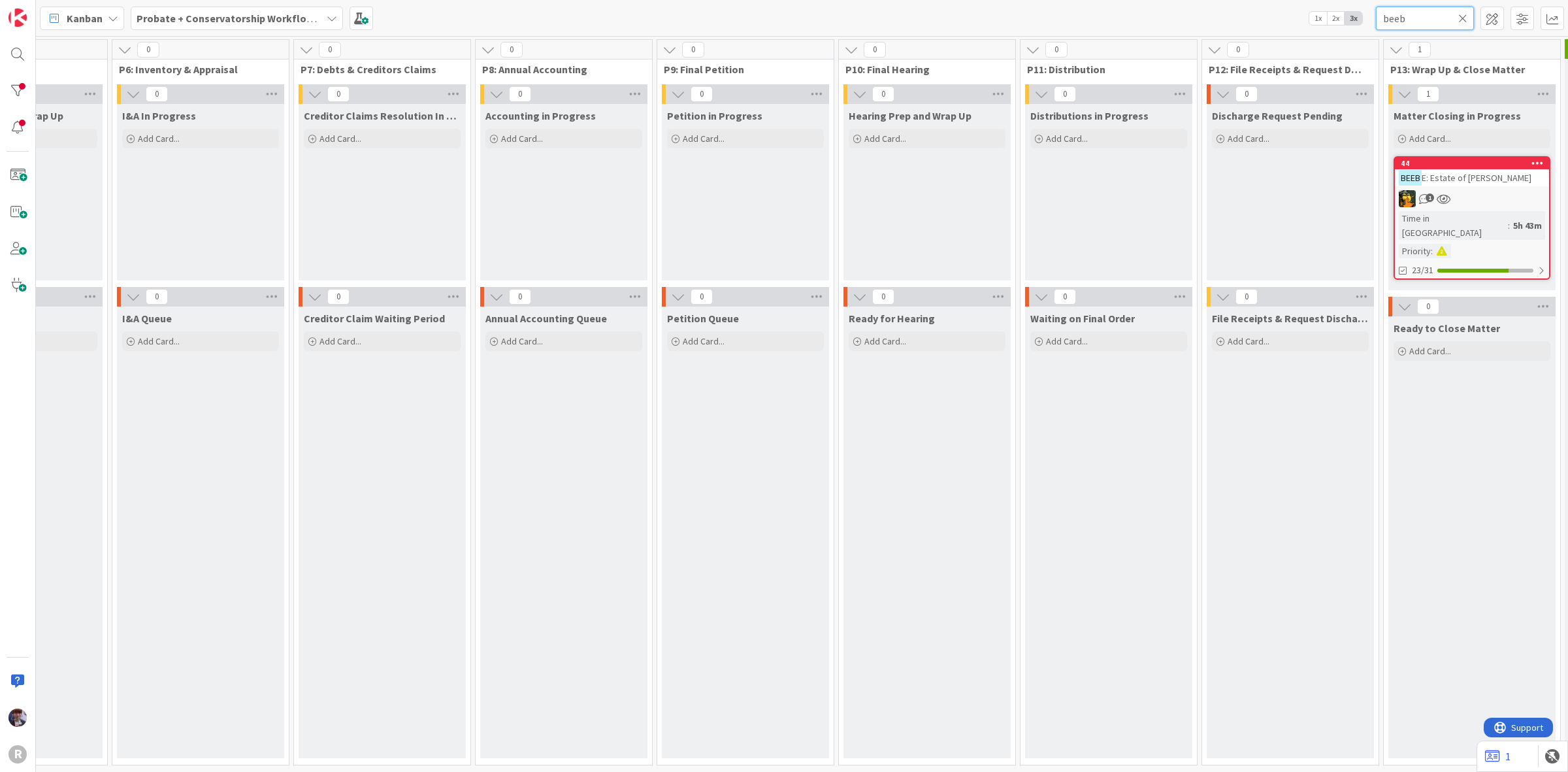
scroll to position [0, 1261]
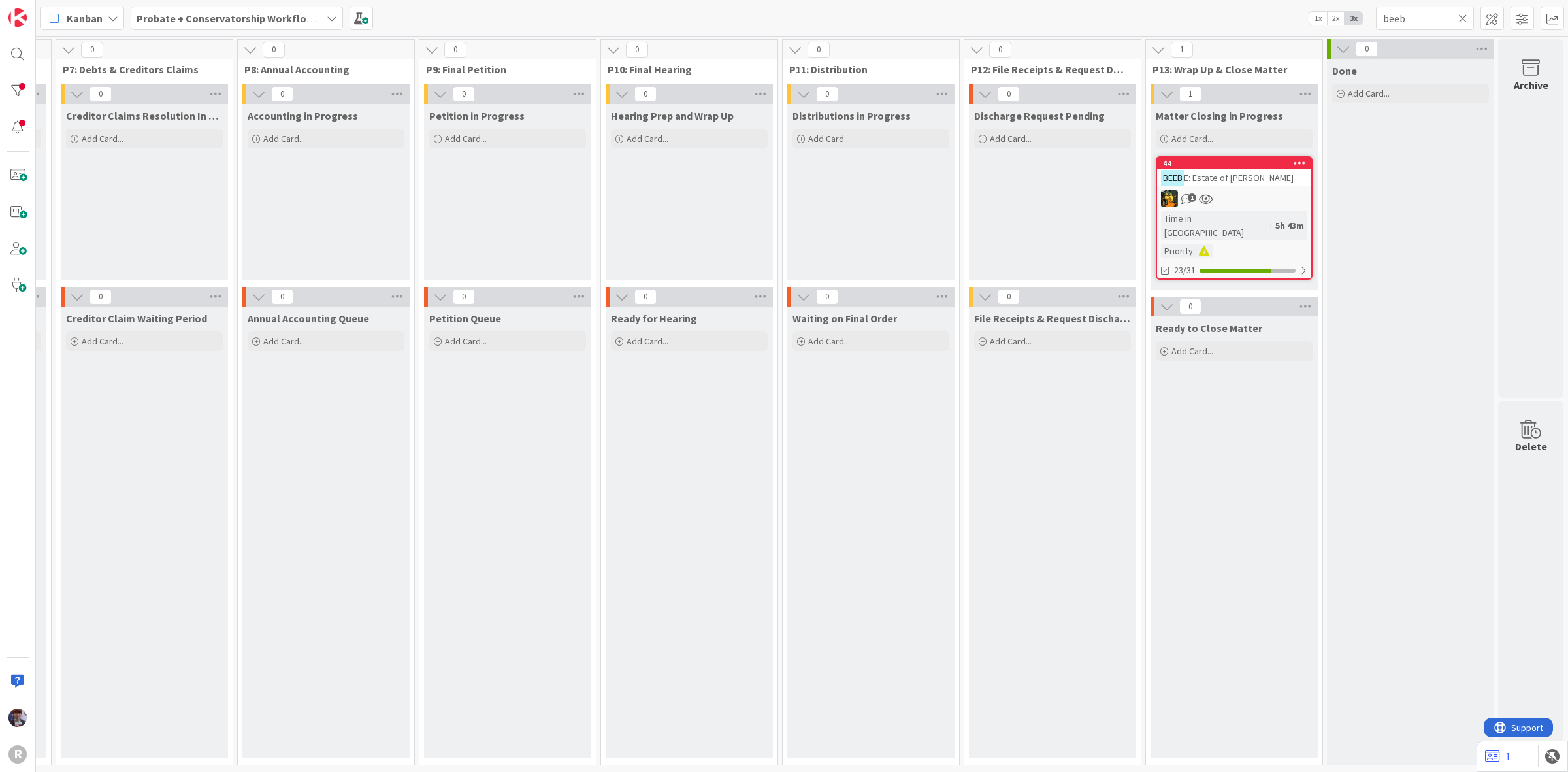
click at [1233, 190] on div "1" at bounding box center [1234, 198] width 154 height 17
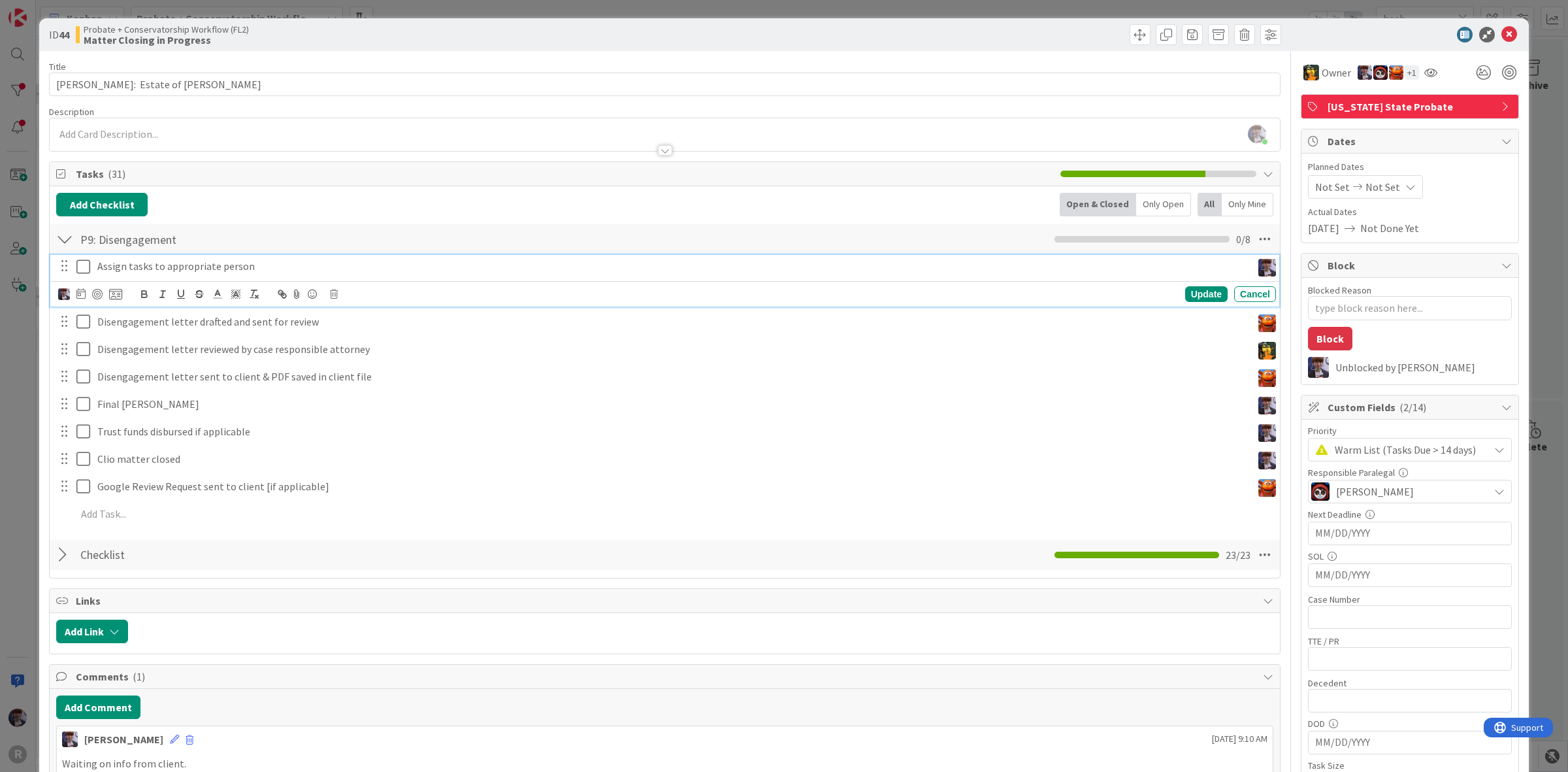
click at [80, 264] on icon at bounding box center [83, 266] width 14 height 16
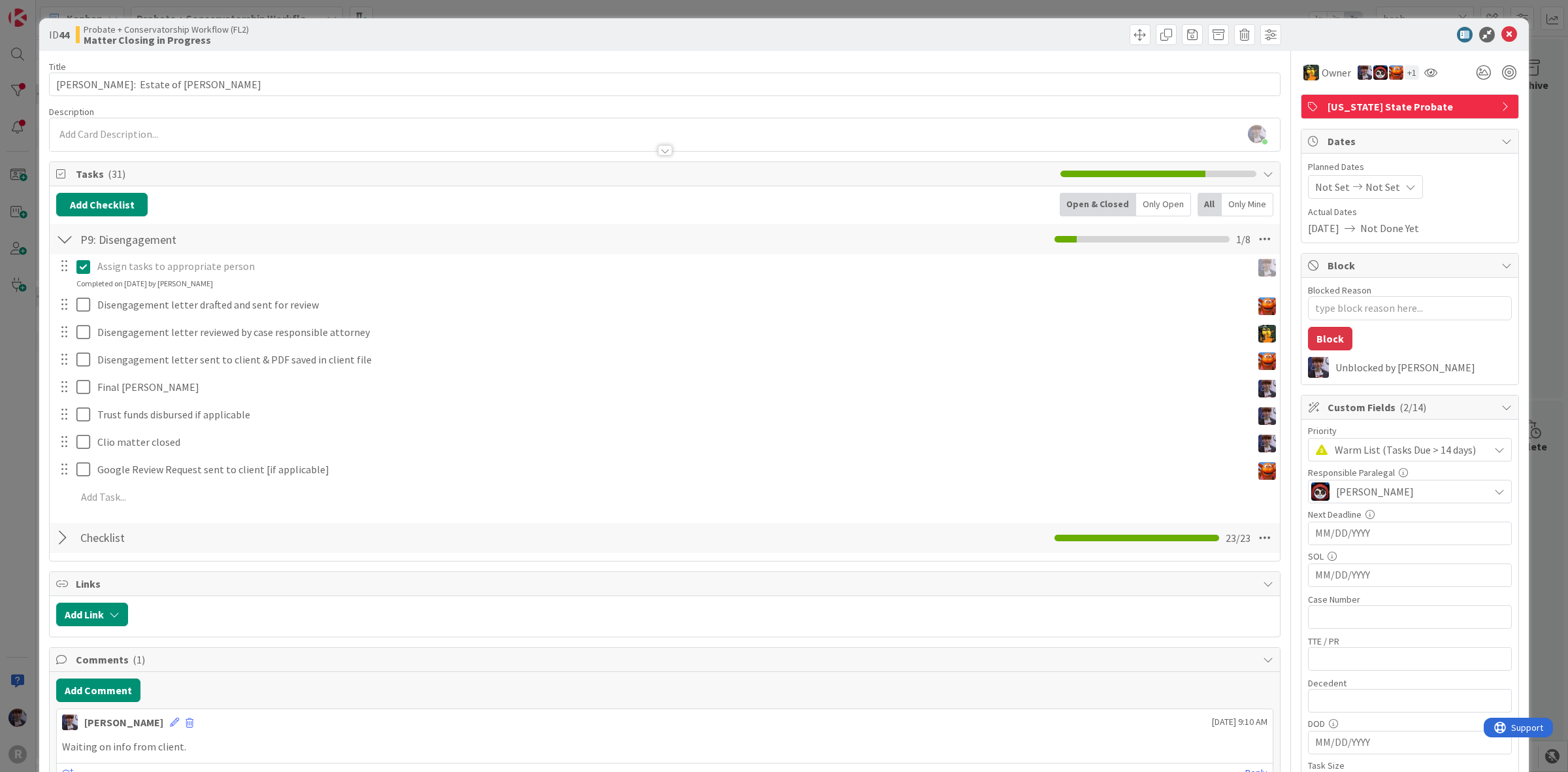
type textarea "x"
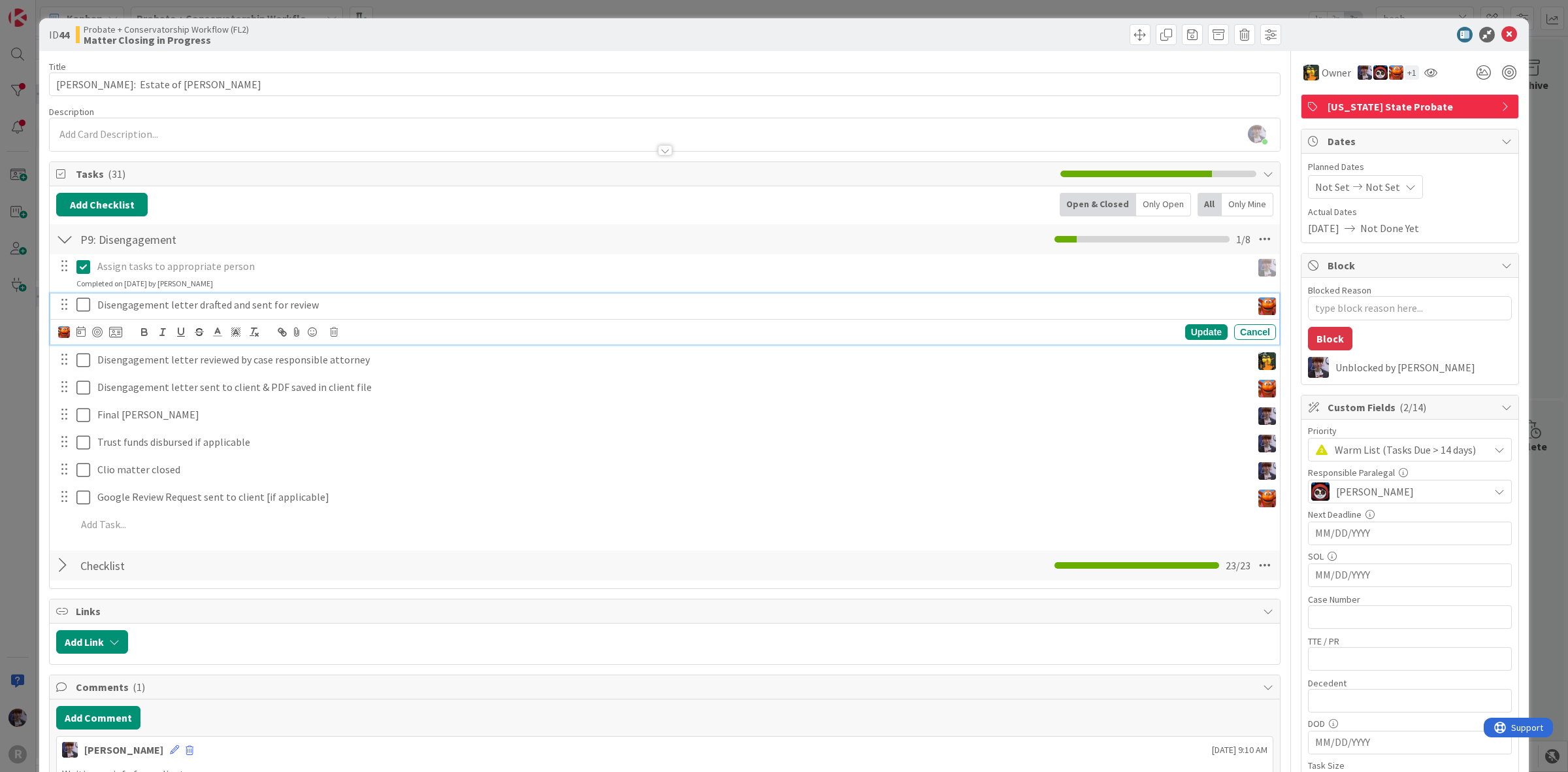
click at [132, 311] on p "Disengagement letter drafted and sent for review" at bounding box center [671, 304] width 1149 height 15
click at [77, 332] on icon at bounding box center [80, 331] width 9 height 11
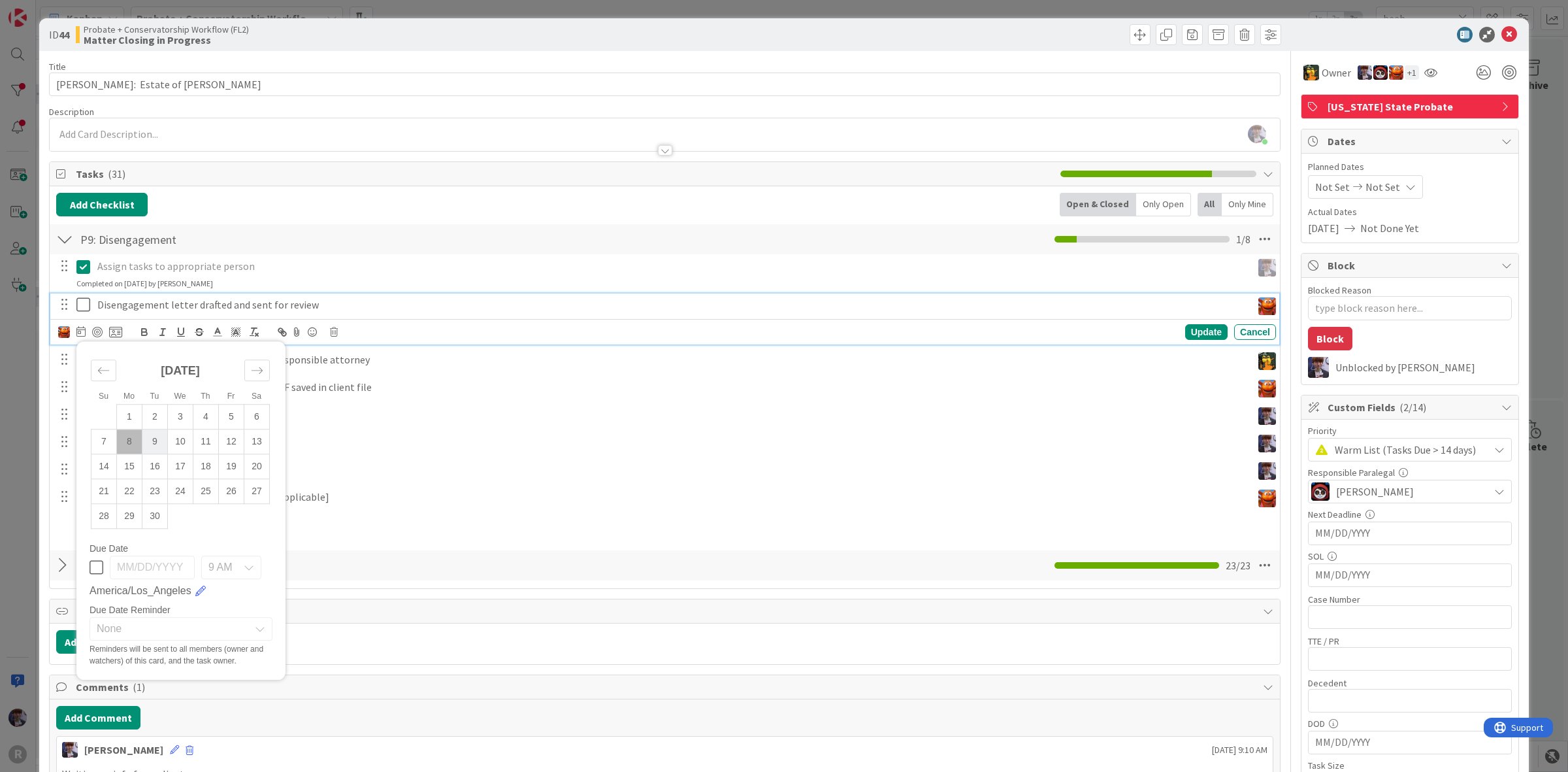
click at [156, 441] on td "9" at bounding box center [155, 441] width 26 height 25
type input "[DATE]"
type textarea "x"
click at [1185, 331] on div "Update" at bounding box center [1206, 332] width 43 height 16
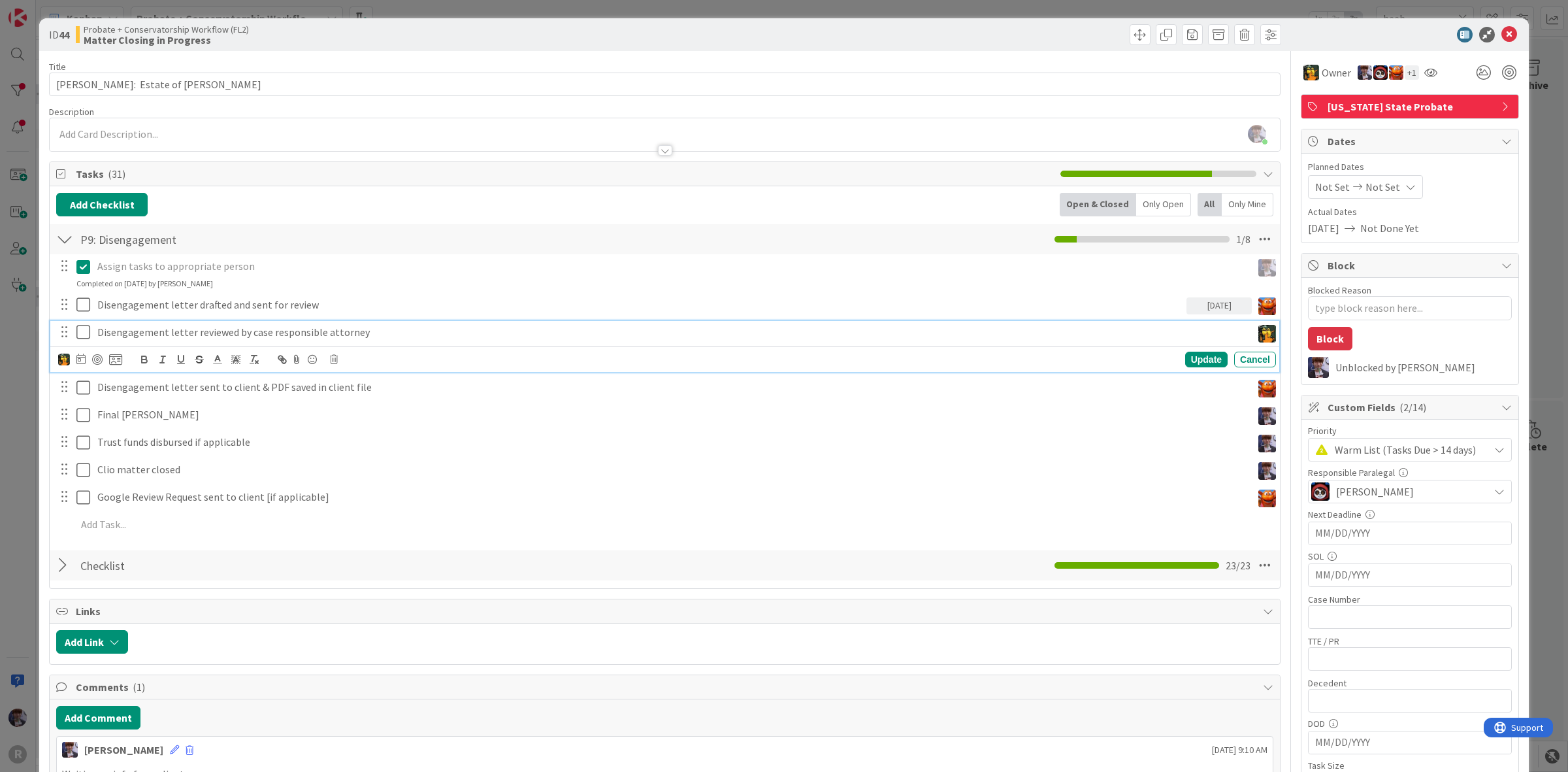
click at [298, 335] on p "Disengagement letter reviewed by case responsible attorney" at bounding box center [671, 332] width 1149 height 15
click at [76, 364] on icon at bounding box center [80, 358] width 9 height 11
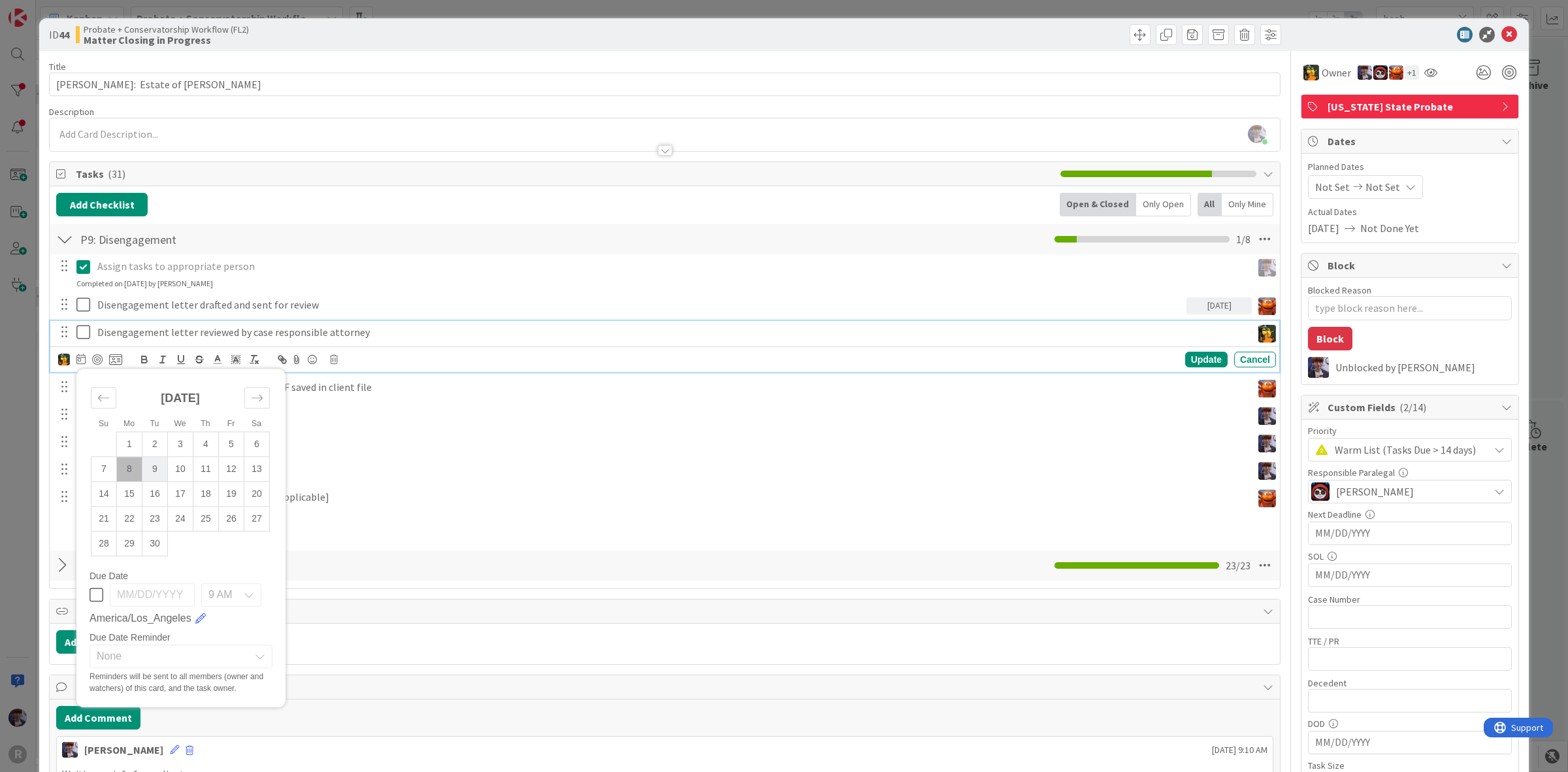
click at [162, 469] on td "9" at bounding box center [155, 469] width 26 height 25
type input "[DATE]"
type textarea "x"
click at [1185, 360] on div "Update" at bounding box center [1206, 359] width 43 height 16
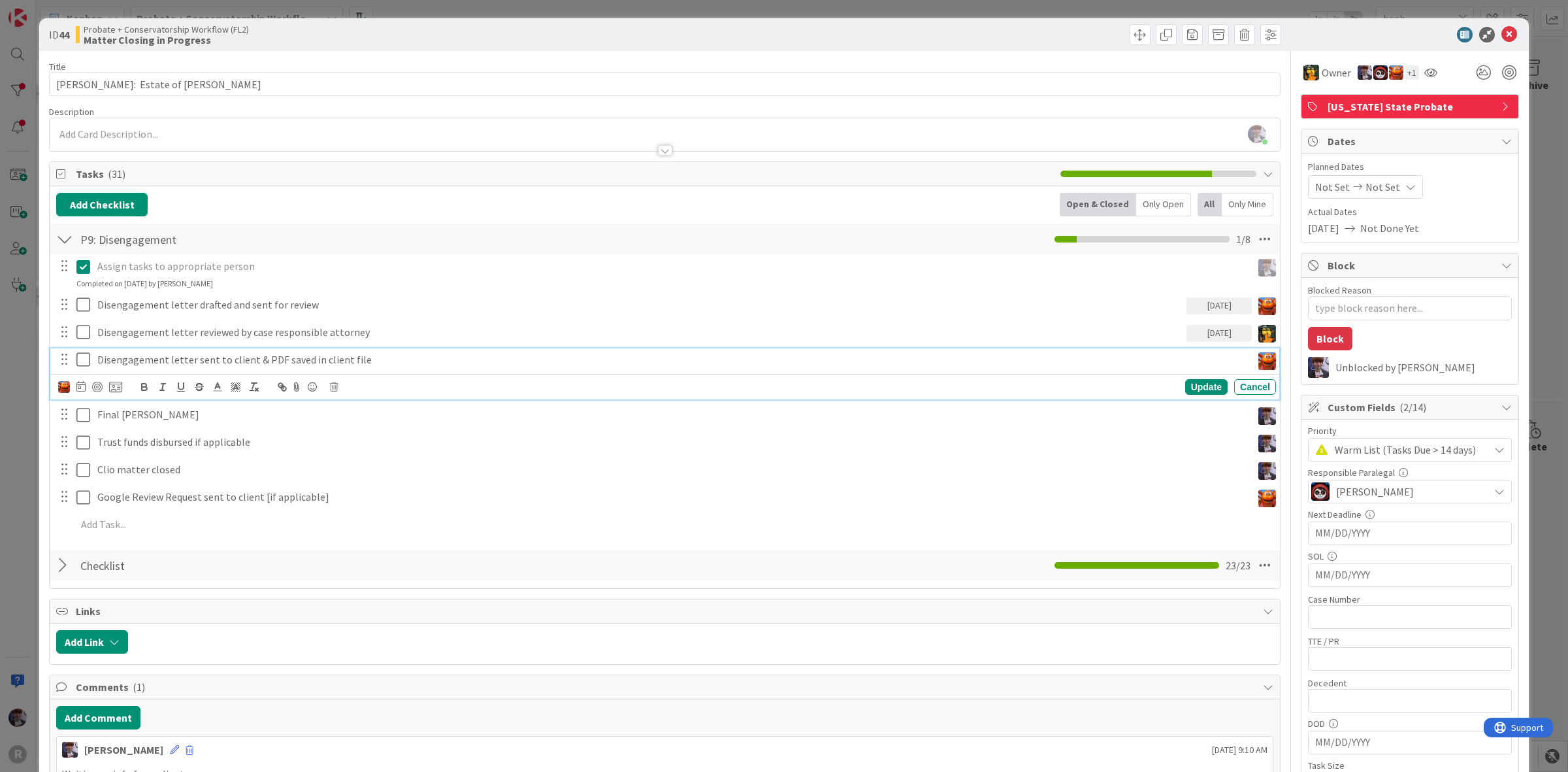
click at [249, 356] on p "Disengagement letter sent to client & PDF saved in client file" at bounding box center [671, 359] width 1149 height 15
click at [82, 390] on icon at bounding box center [80, 386] width 9 height 11
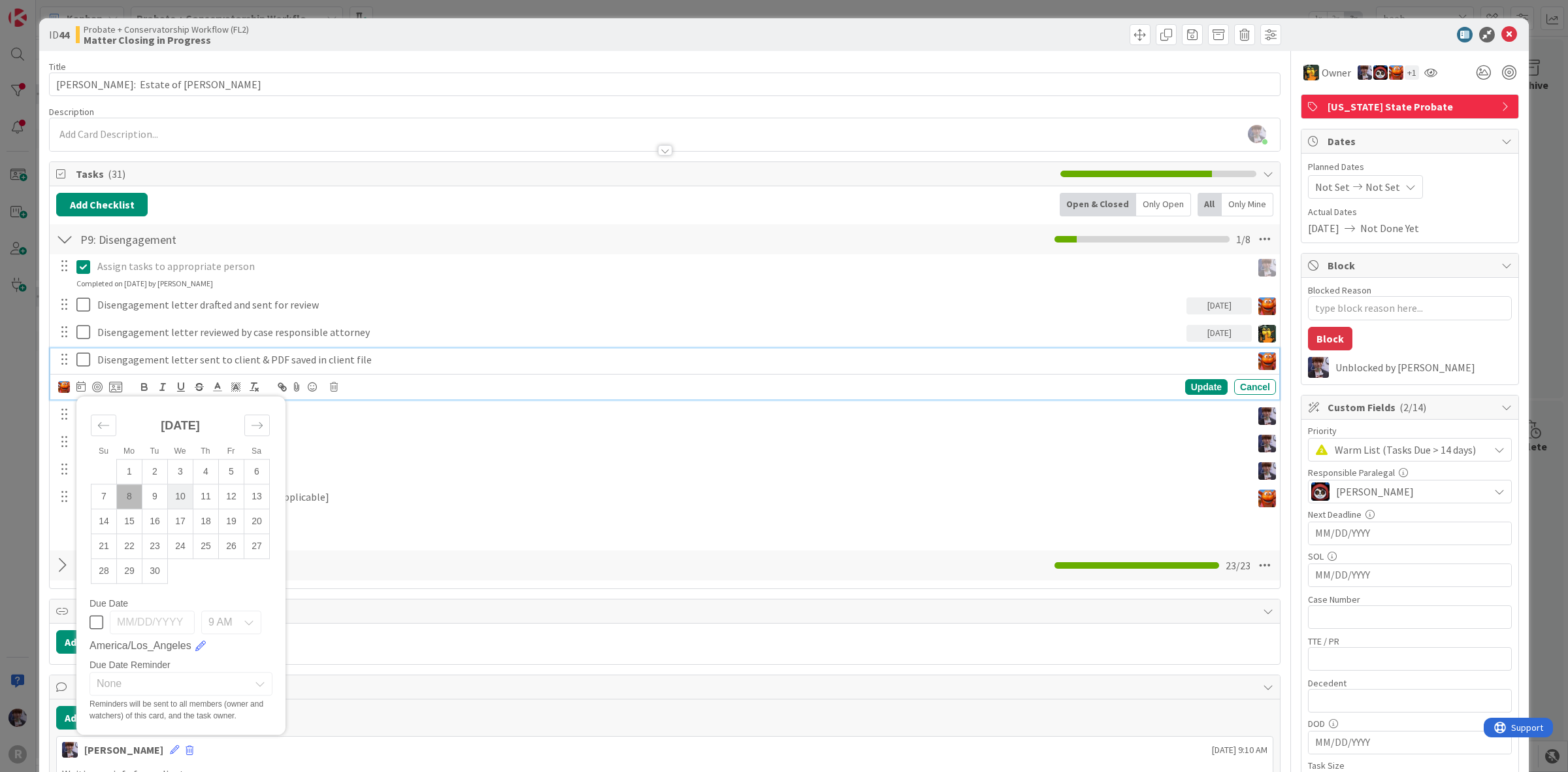
click at [191, 497] on td "10" at bounding box center [181, 496] width 26 height 25
click at [1196, 390] on div "Update" at bounding box center [1206, 387] width 43 height 16
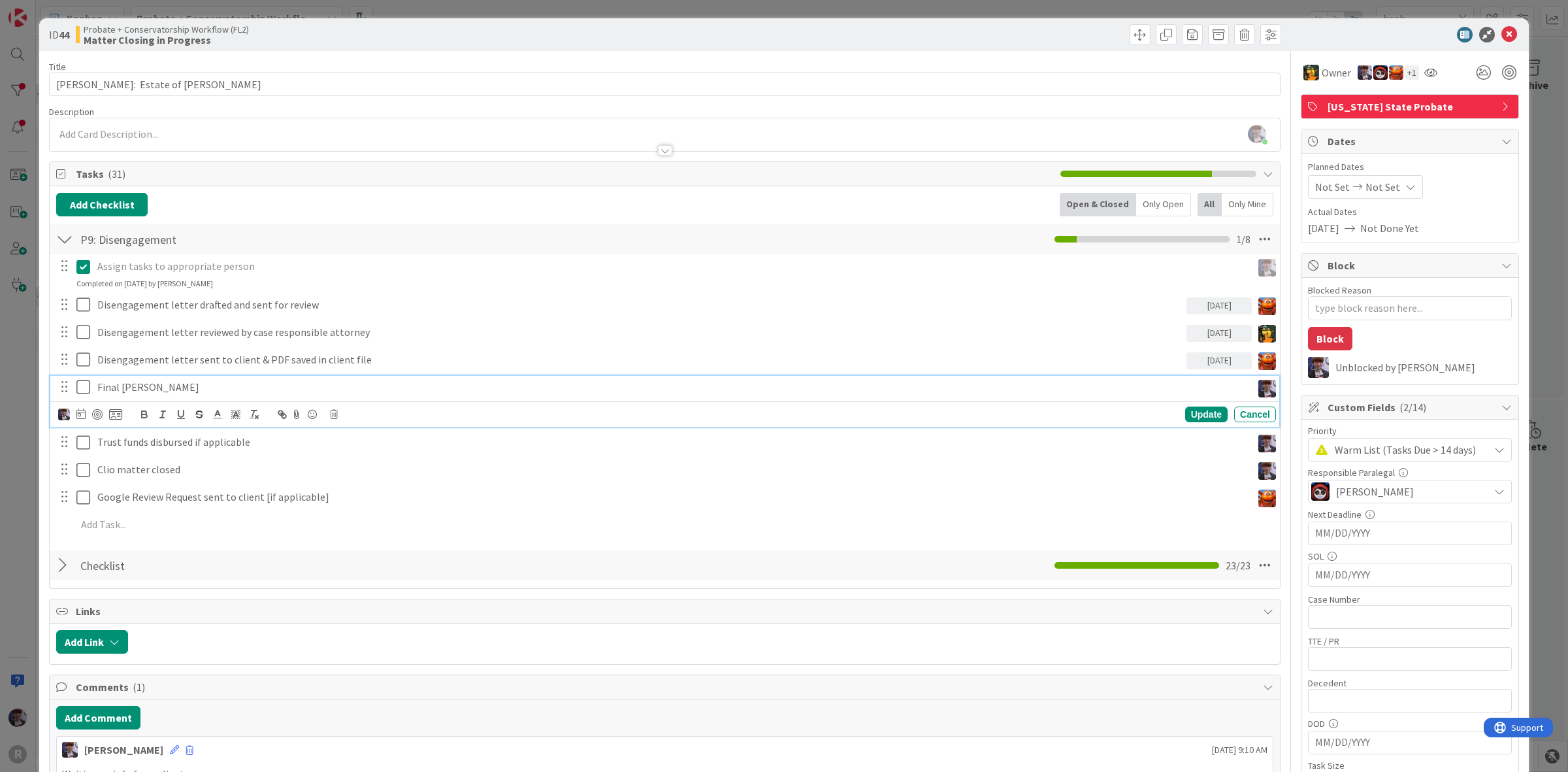
click at [211, 394] on div "Final [PERSON_NAME]" at bounding box center [672, 387] width 1159 height 23
click at [89, 384] on icon at bounding box center [83, 387] width 14 height 16
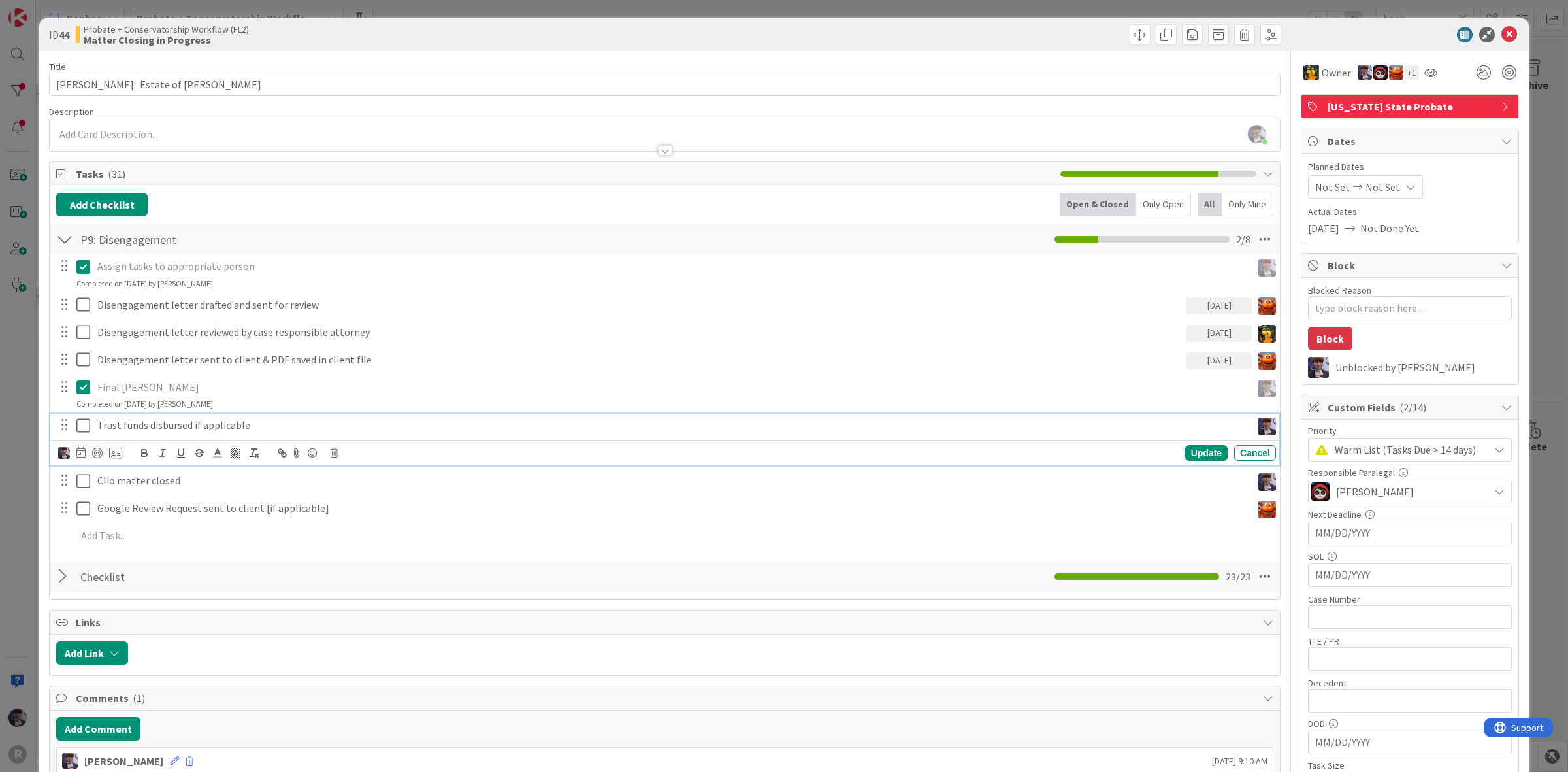
click at [112, 423] on p "Trust funds disbursed if applicable" at bounding box center [671, 425] width 1149 height 15
click at [82, 452] on icon at bounding box center [80, 452] width 9 height 11
click at [161, 572] on td "9" at bounding box center [155, 562] width 26 height 25
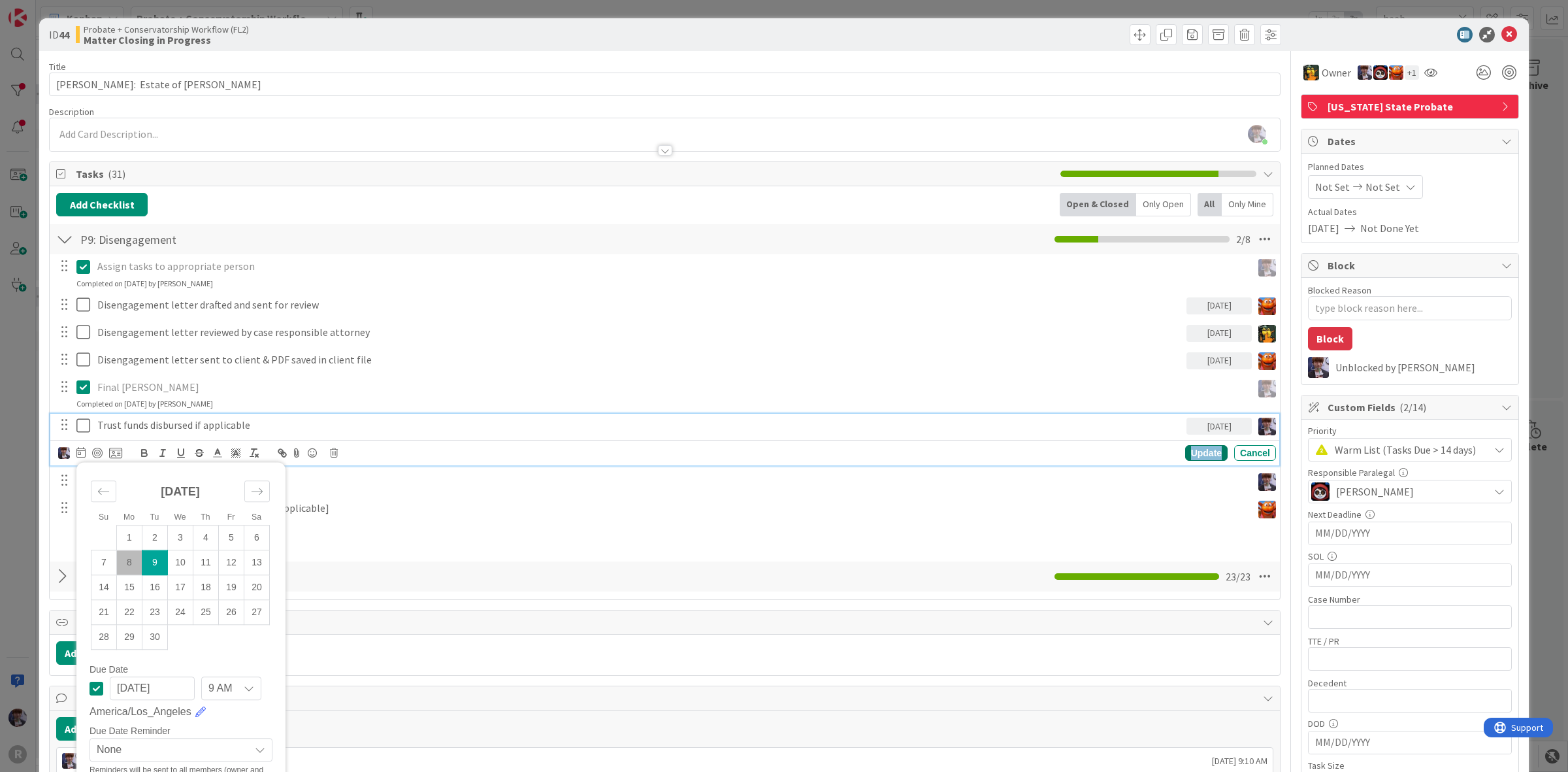
click at [1210, 455] on div "Update" at bounding box center [1206, 453] width 43 height 16
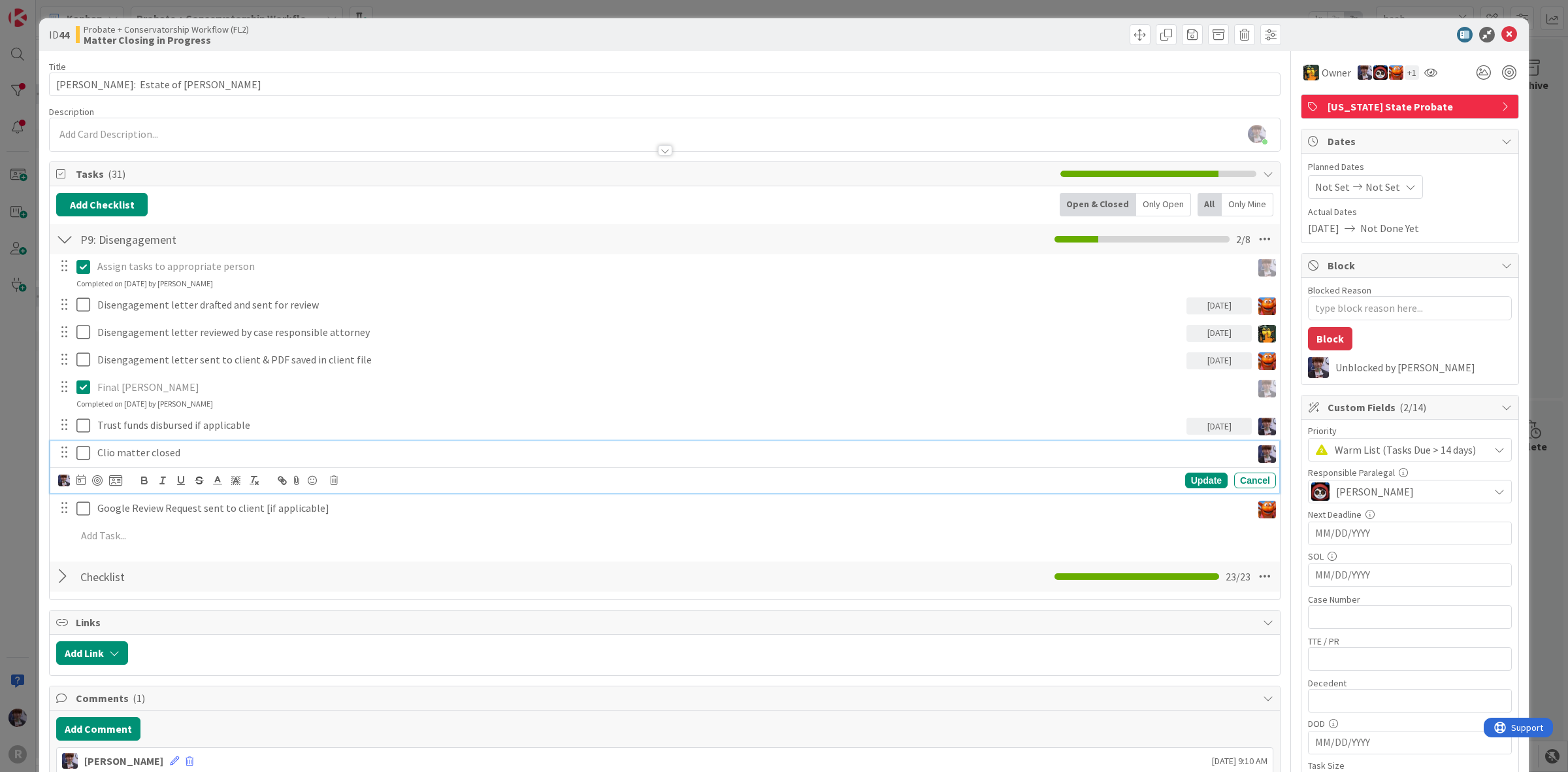
click at [214, 455] on p "Clio matter closed" at bounding box center [671, 452] width 1149 height 15
click at [79, 484] on icon at bounding box center [80, 479] width 9 height 11
click at [184, 593] on td "10" at bounding box center [181, 590] width 26 height 25
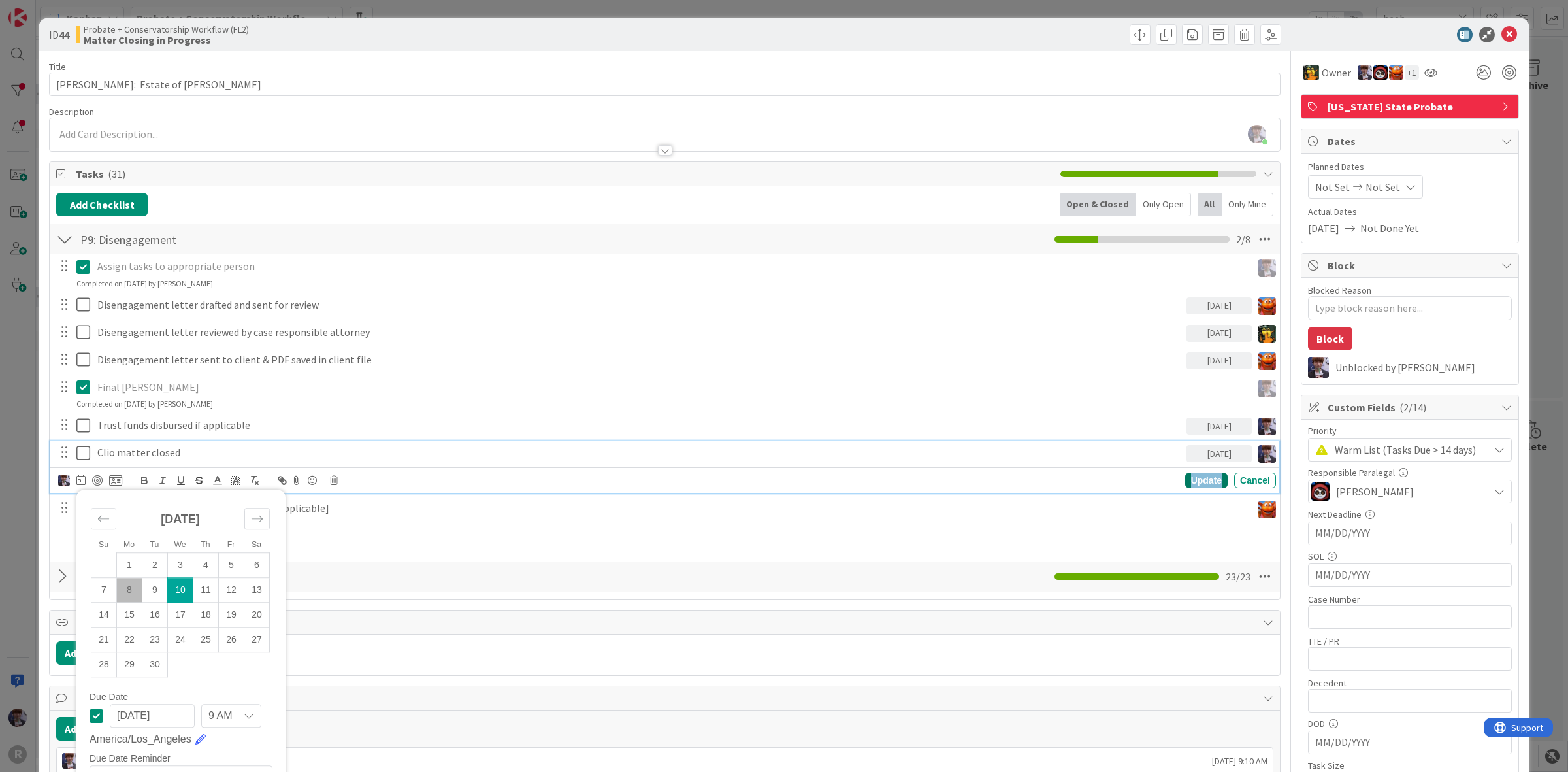
click at [1185, 482] on div "Update" at bounding box center [1206, 480] width 43 height 16
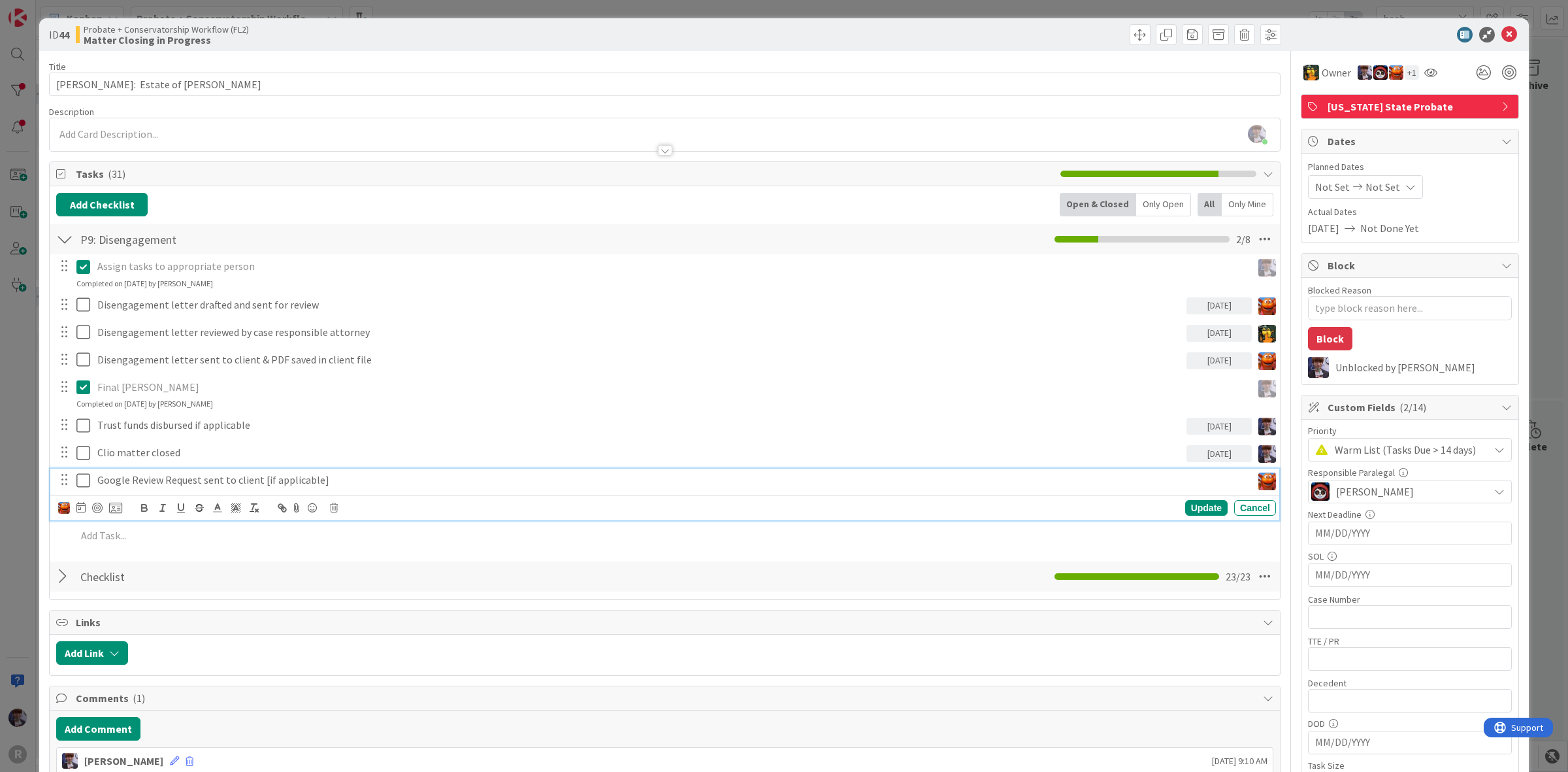
click at [122, 487] on p "Google Review Request sent to client [if applicable]" at bounding box center [671, 479] width 1149 height 15
click at [80, 508] on icon at bounding box center [80, 507] width 9 height 11
click at [178, 620] on td "10" at bounding box center [181, 617] width 26 height 25
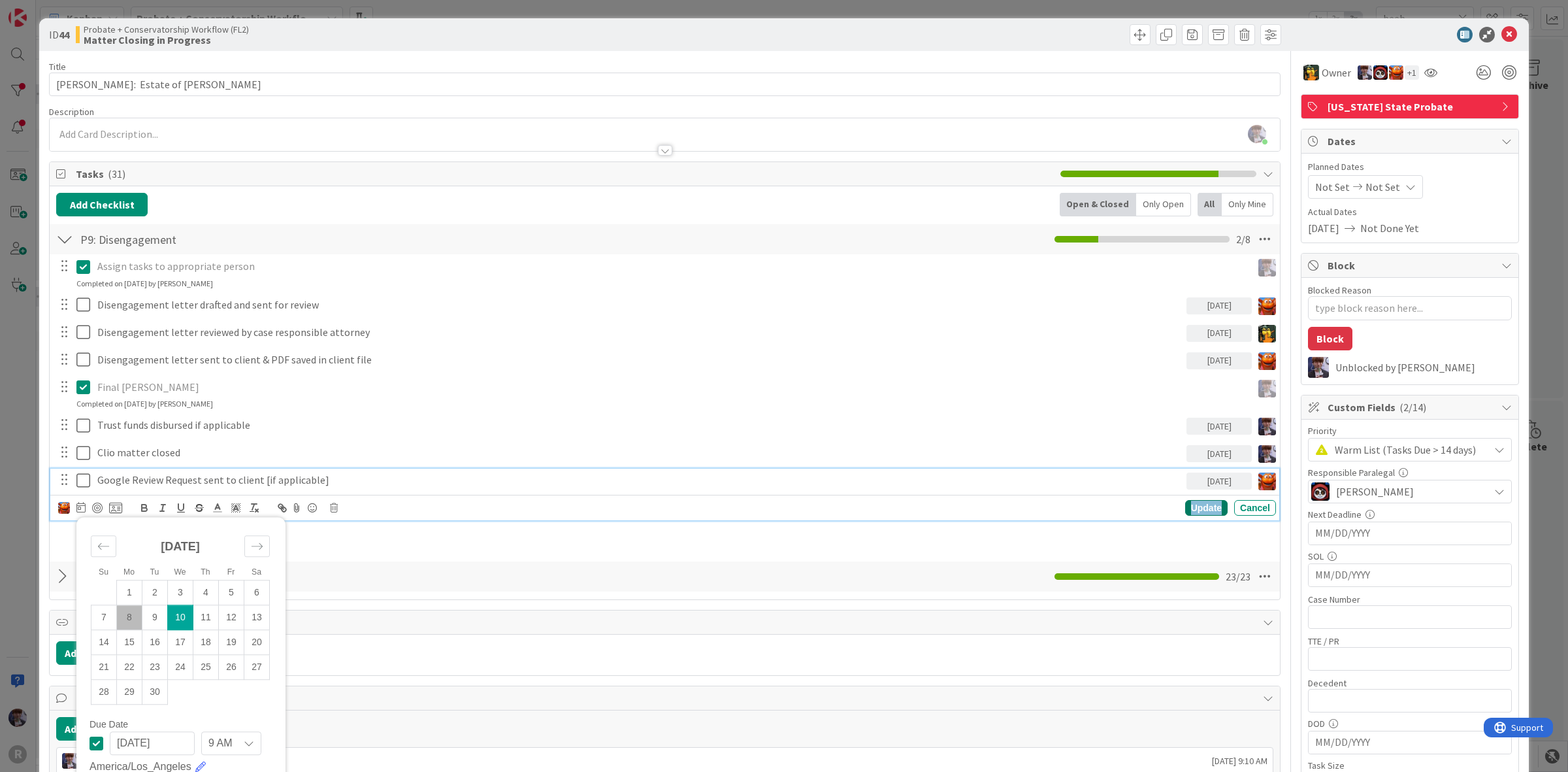
click at [1199, 501] on div "Update" at bounding box center [1206, 508] width 43 height 16
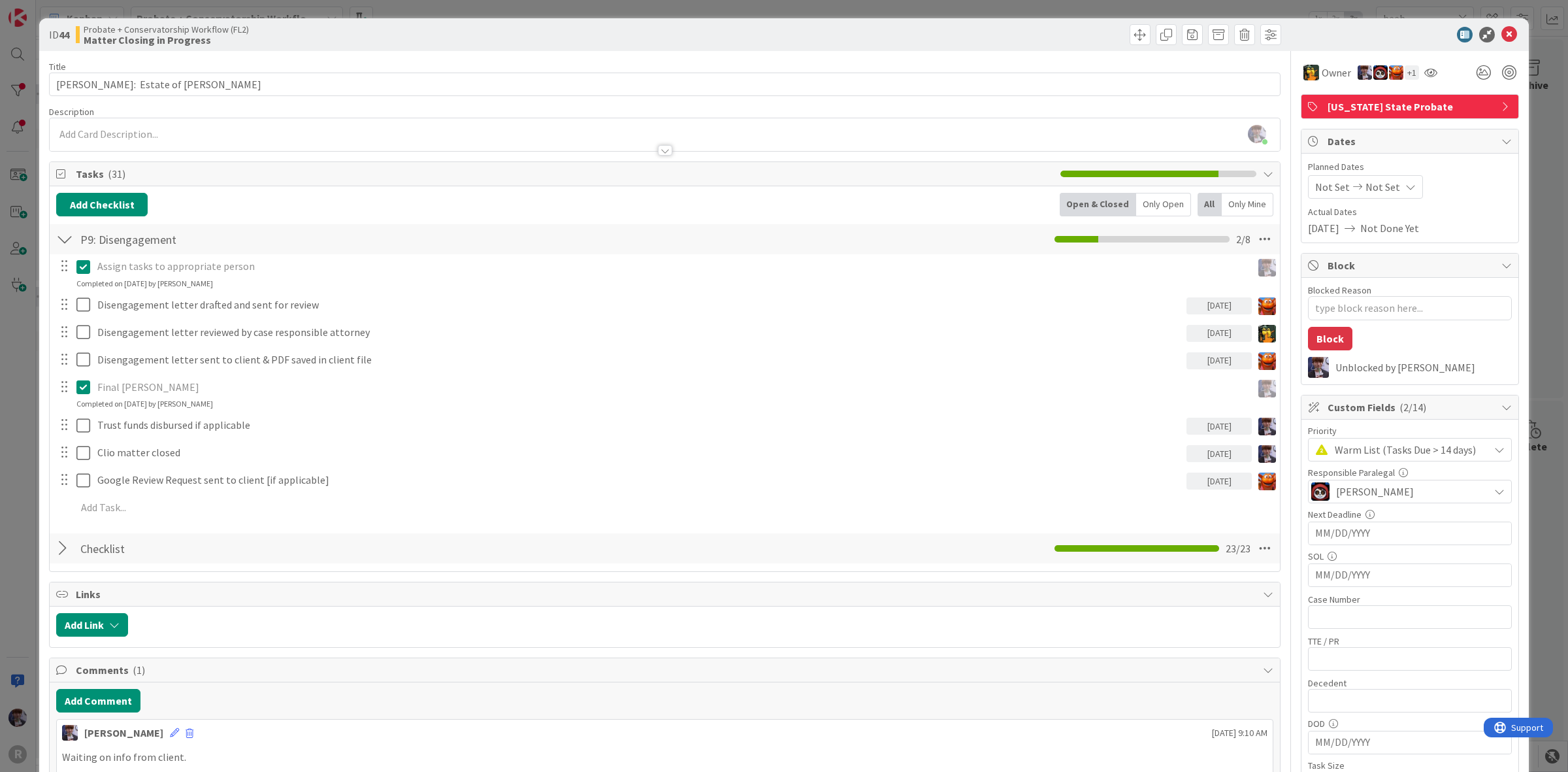
click at [1157, 203] on div "Only Open" at bounding box center [1162, 205] width 54 height 24
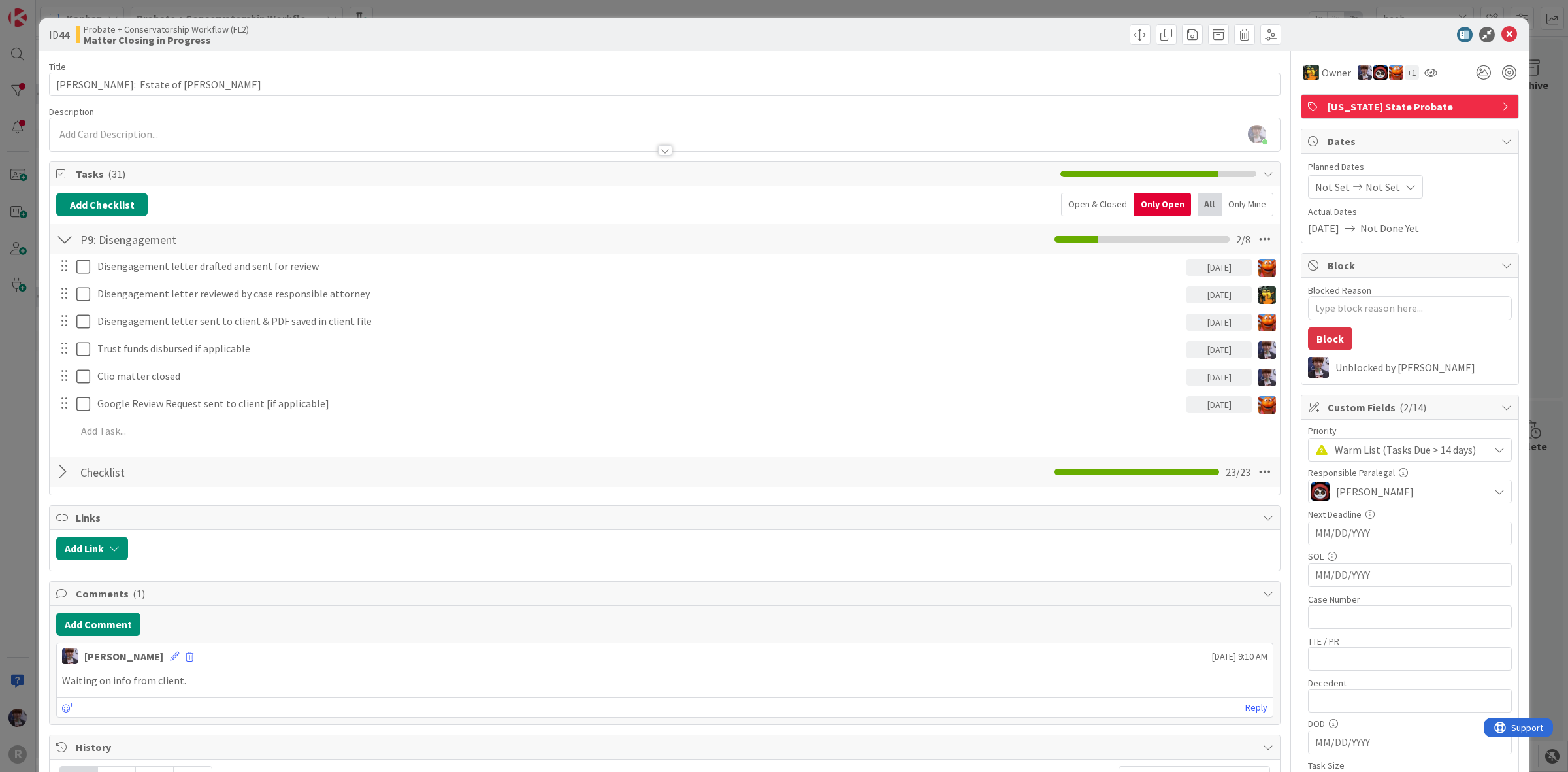
click at [1537, 289] on div "ID 44 Probate + Conservatorship Workflow (FL2) Matter Closing in Progress Title…" at bounding box center [784, 386] width 1568 height 772
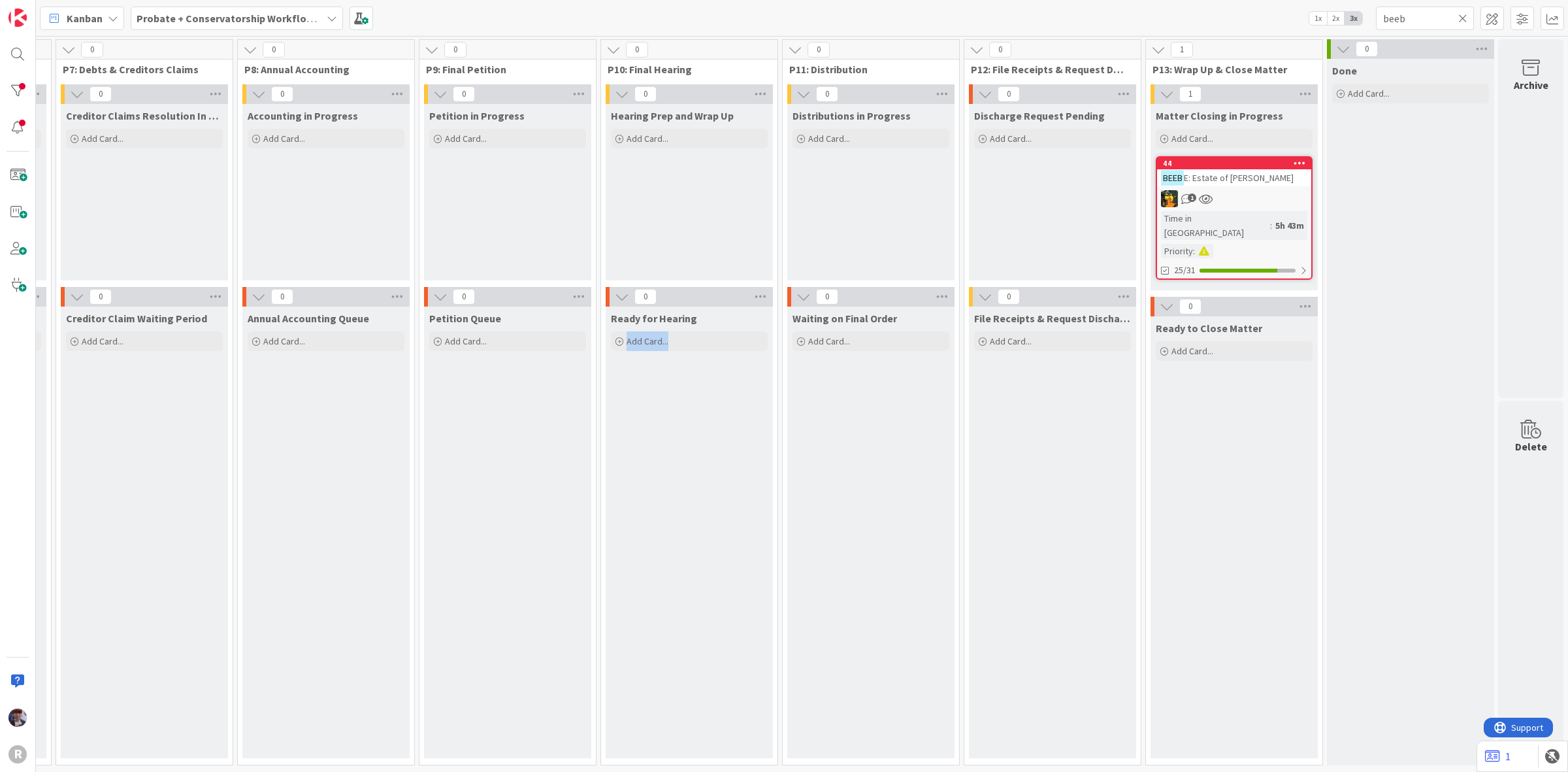
scroll to position [7, 1261]
drag, startPoint x: 732, startPoint y: 759, endPoint x: 454, endPoint y: 749, distance: 278.2
click at [454, 749] on div "0 Backlog Add Card... 0 P1: Intake & Strategy 0 Intake & Strategy In Progress A…" at bounding box center [179, 406] width 2772 height 732
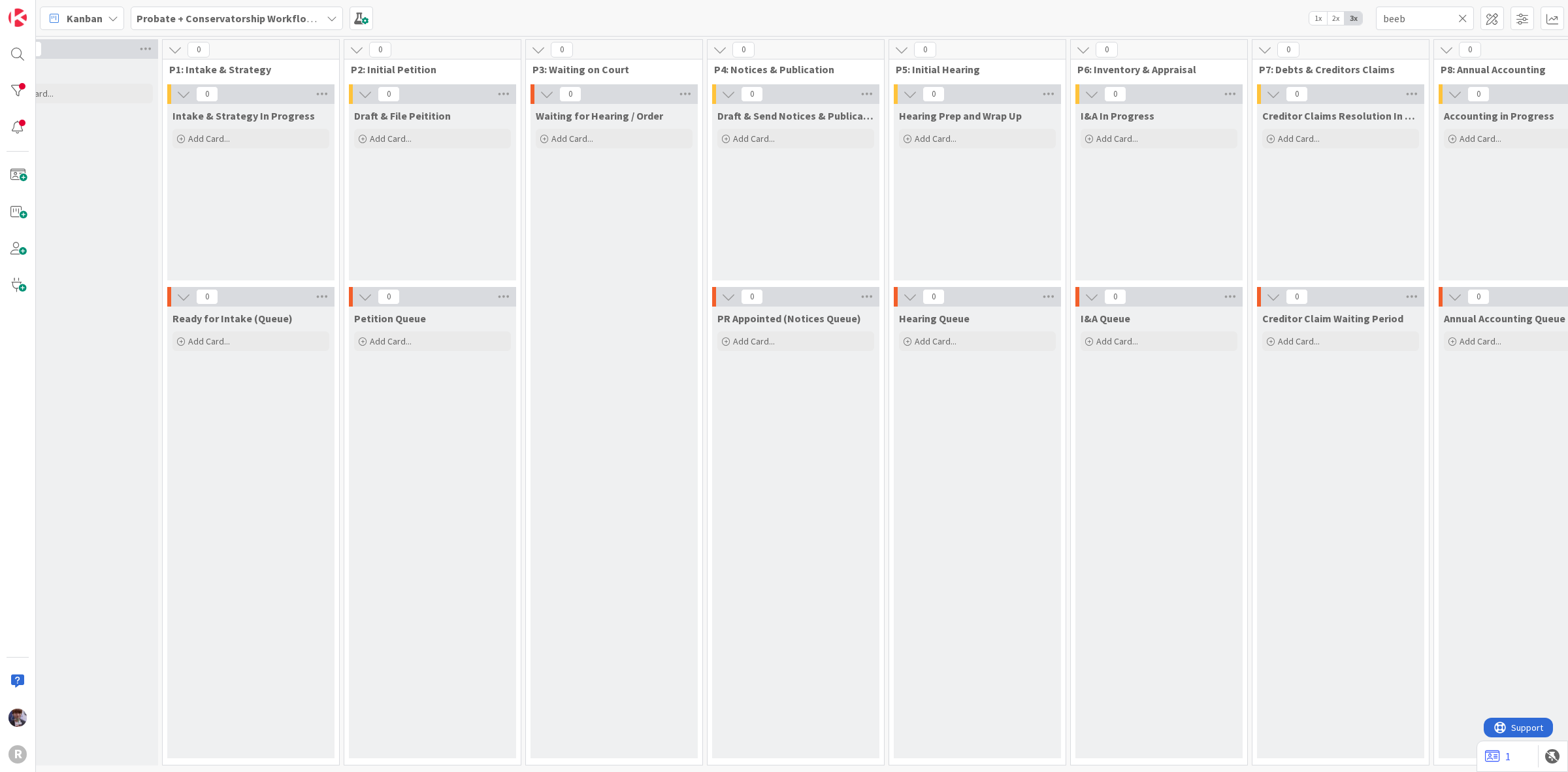
scroll to position [0, 49]
click at [747, 205] on div "Draft & [PERSON_NAME] Notices & Publication Add Card..." at bounding box center [795, 192] width 167 height 176
click at [740, 530] on div "PR Appointed (Notices Queue) Add Card..." at bounding box center [795, 532] width 167 height 451
click at [762, 430] on div "PR Appointed (Notices Queue) Add Card..." at bounding box center [795, 532] width 167 height 451
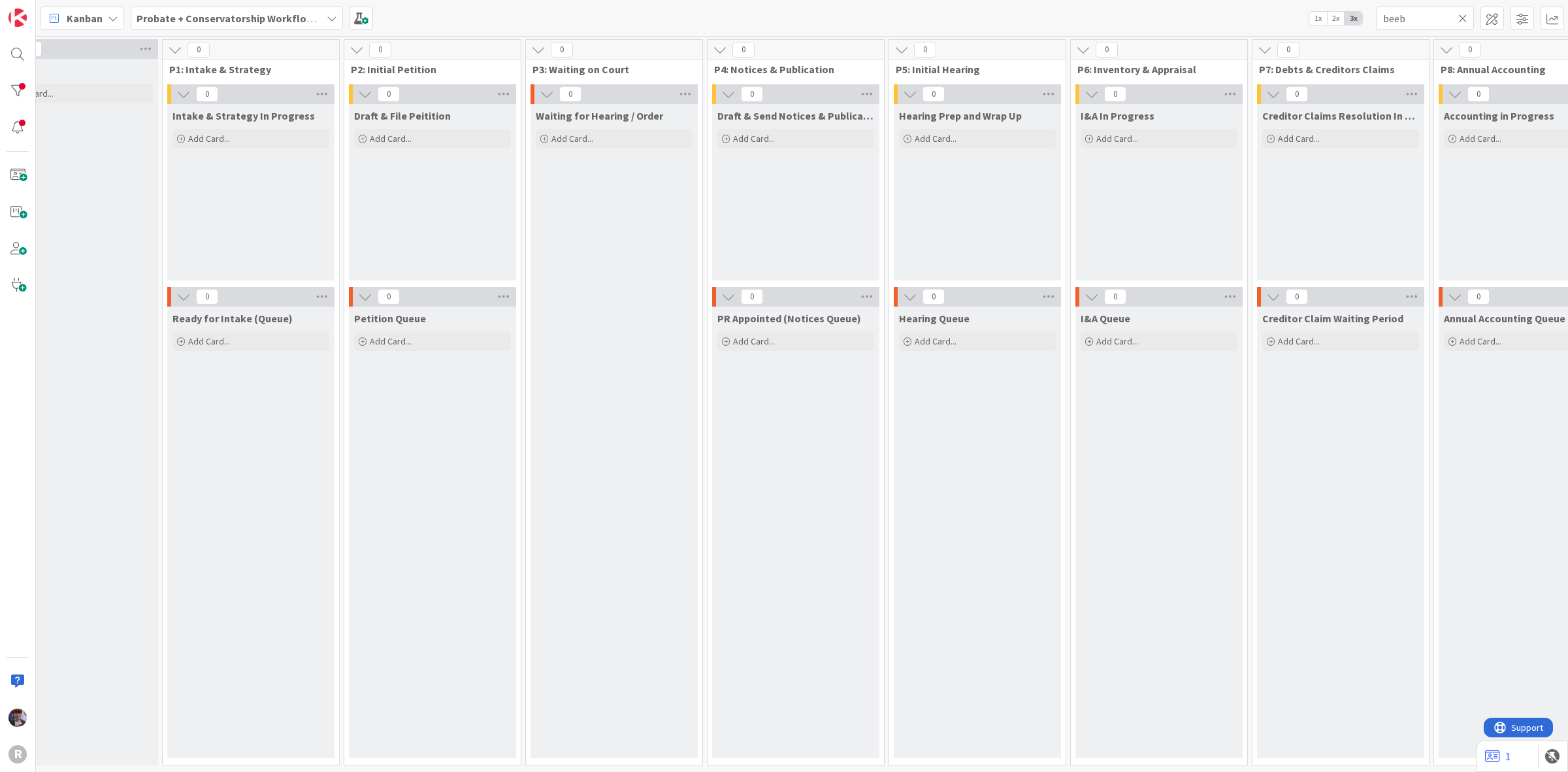
click at [493, 519] on div "Petition Queue Add Card..." at bounding box center [432, 532] width 167 height 451
click at [455, 386] on div "Petition Queue Add Card..." at bounding box center [432, 532] width 167 height 451
drag, startPoint x: 145, startPoint y: 18, endPoint x: 154, endPoint y: 23, distance: 10.3
click at [145, 18] on b "Probate + Conservatorship Workflow (FL2)" at bounding box center [237, 18] width 203 height 13
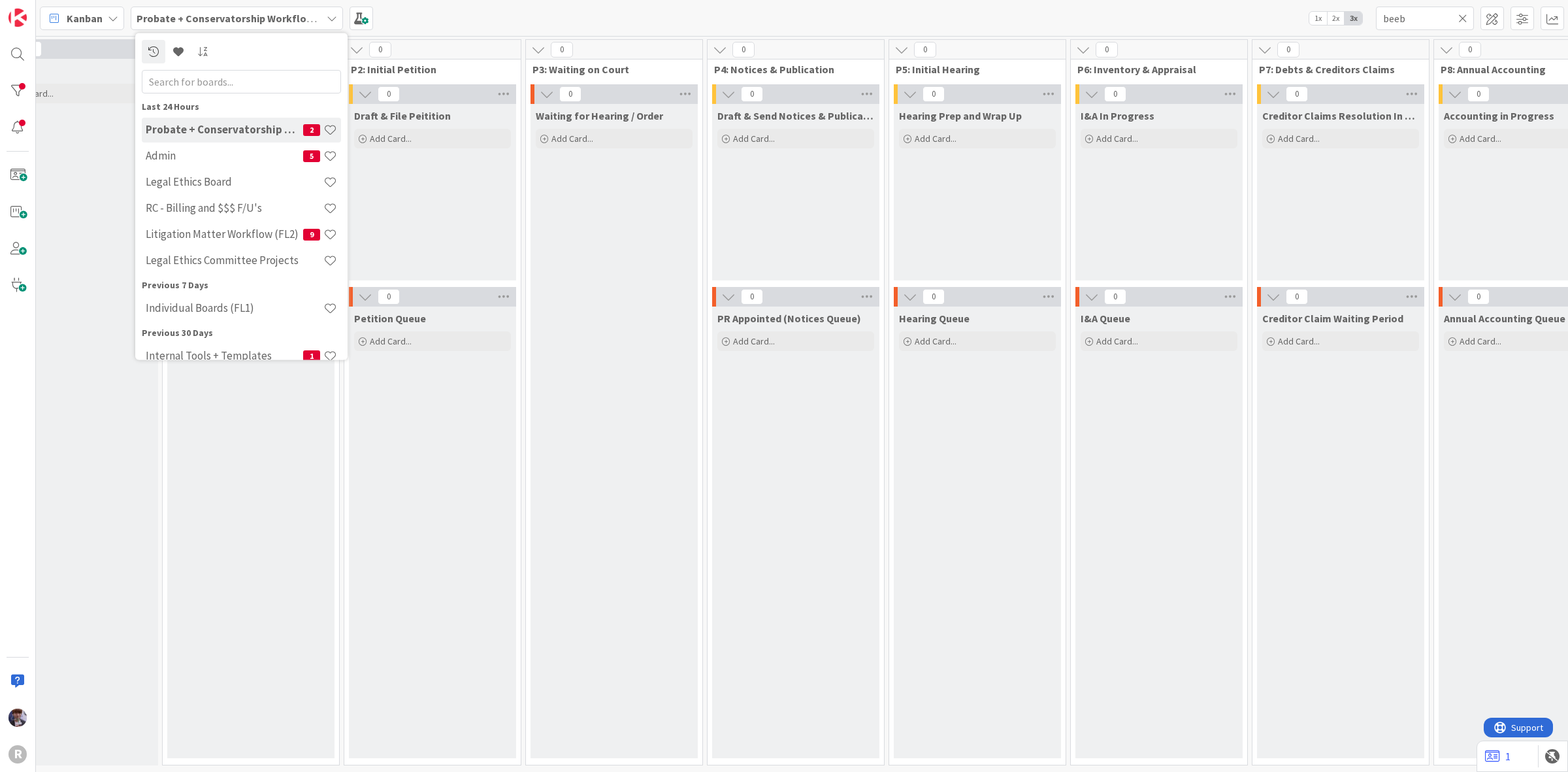
click at [187, 164] on div "Admin 5" at bounding box center [240, 155] width 199 height 25
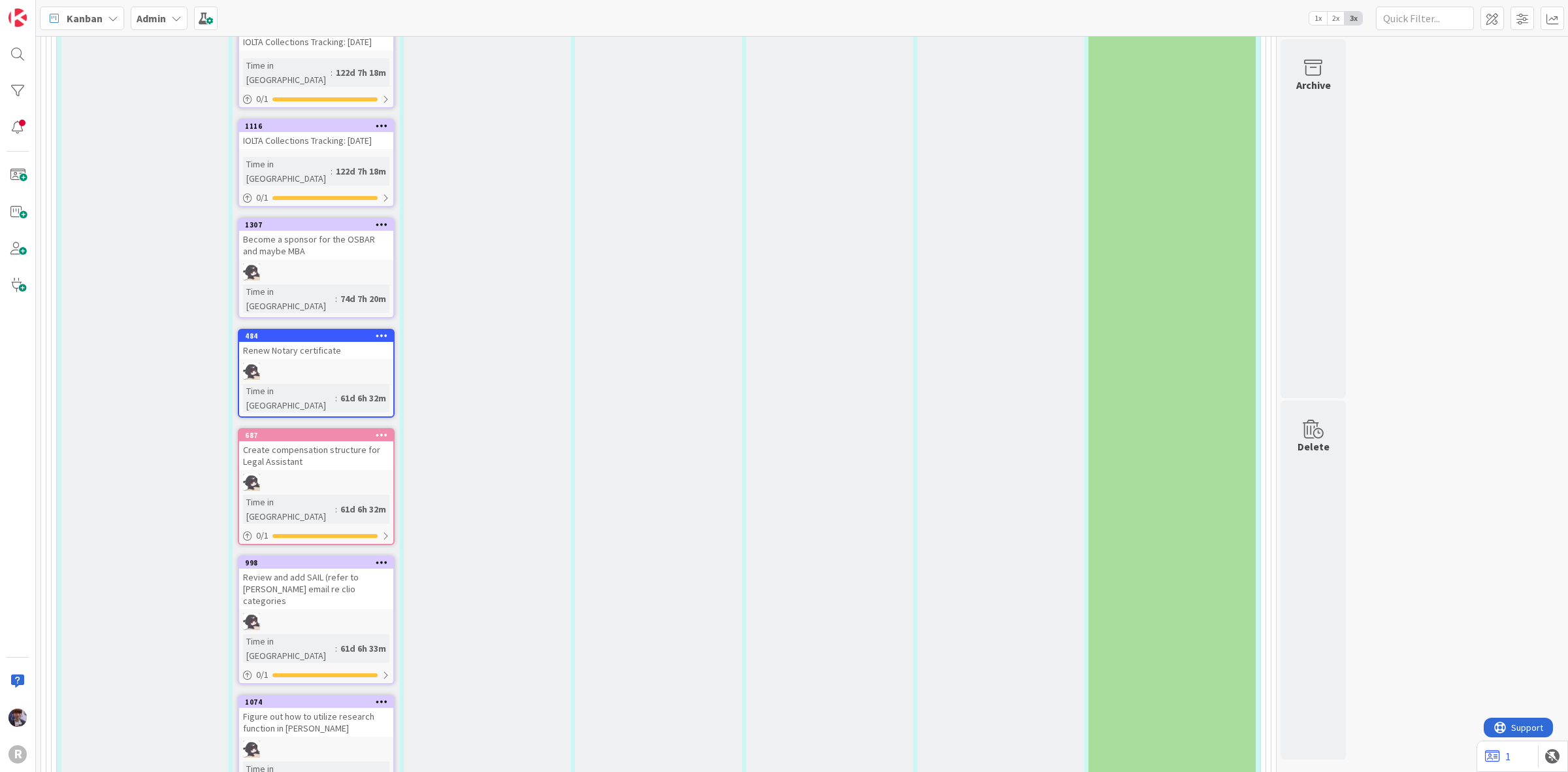
scroll to position [4085, 0]
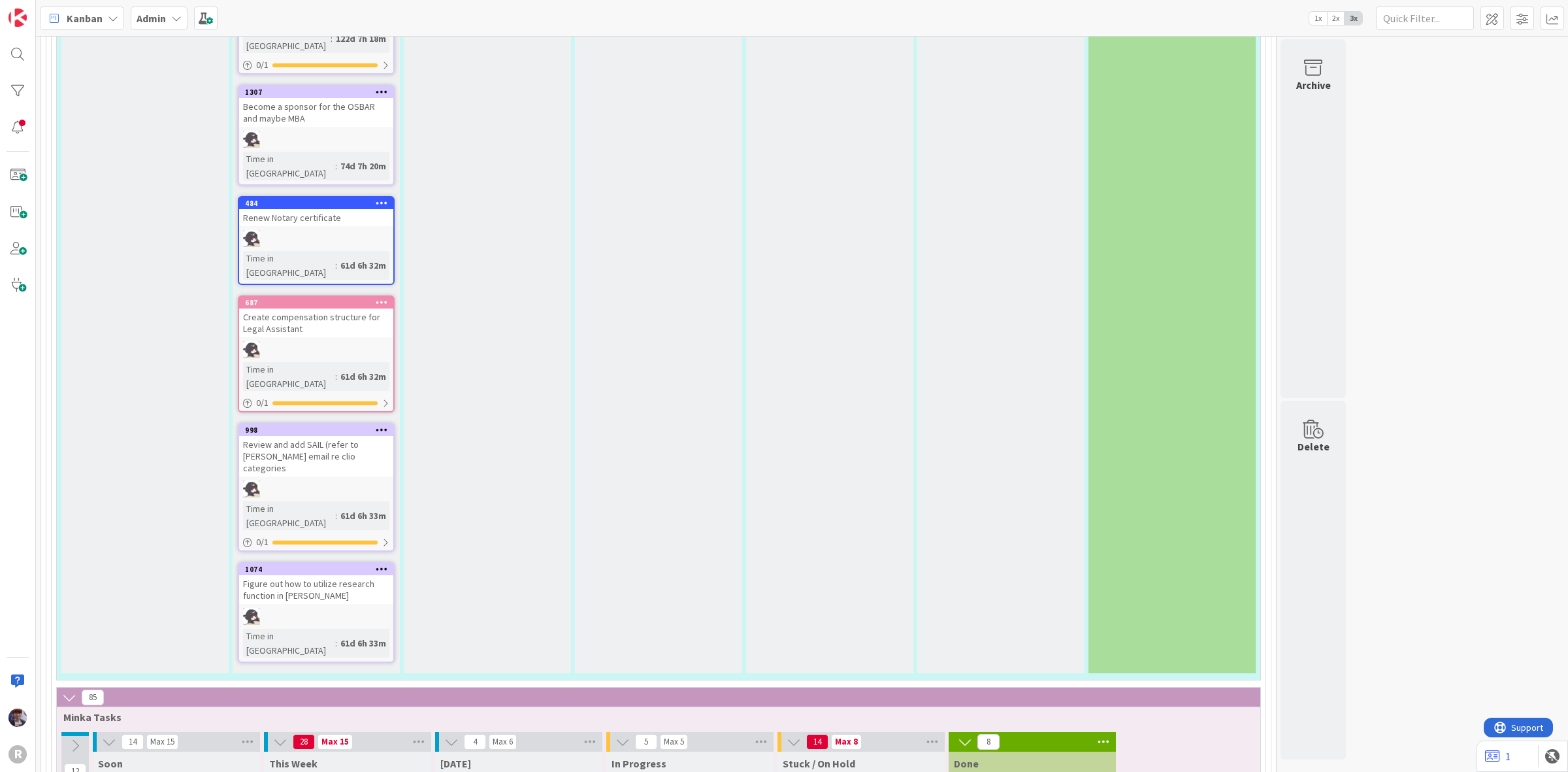
scroll to position [4166, 0]
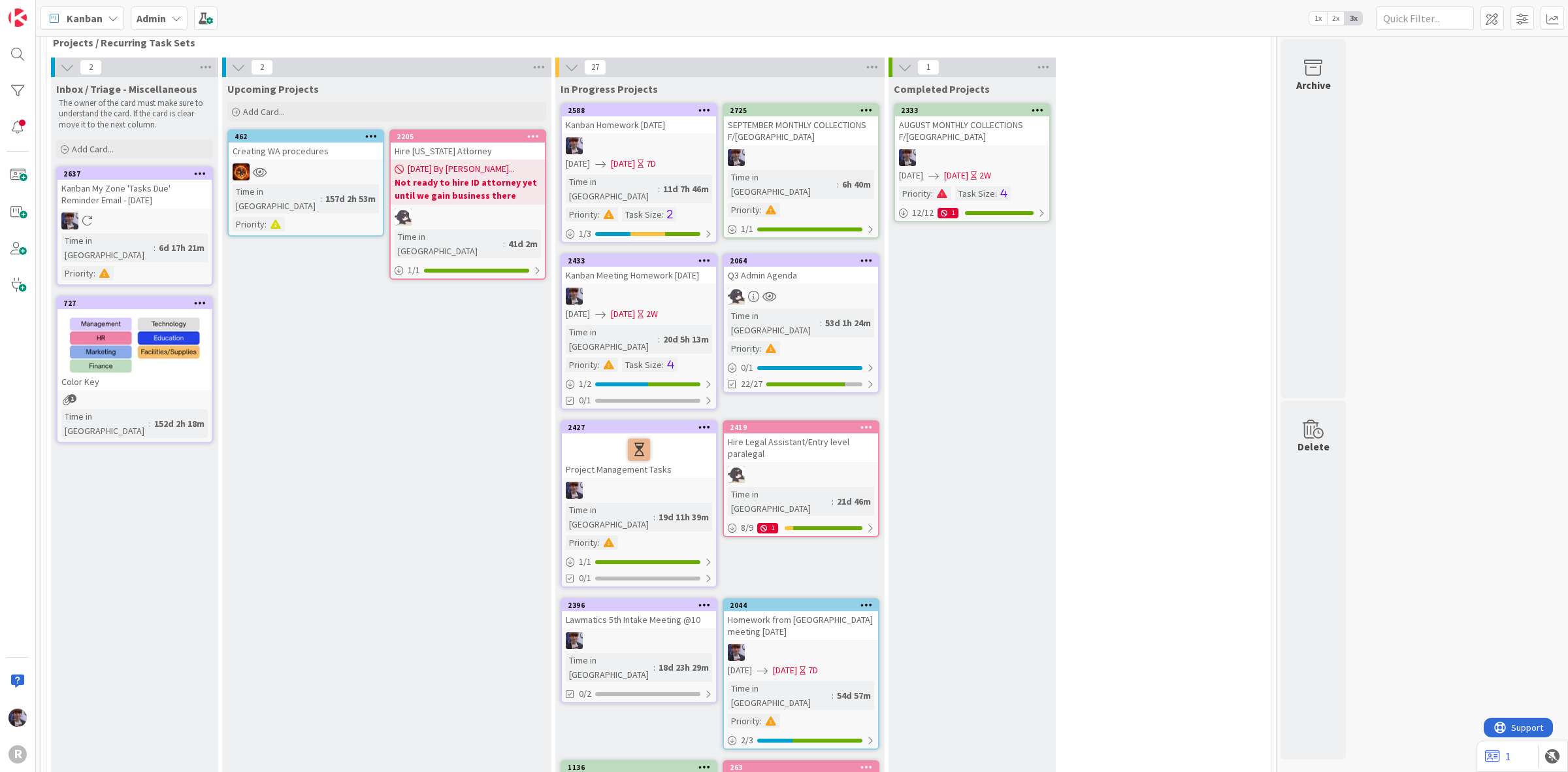
scroll to position [0, 0]
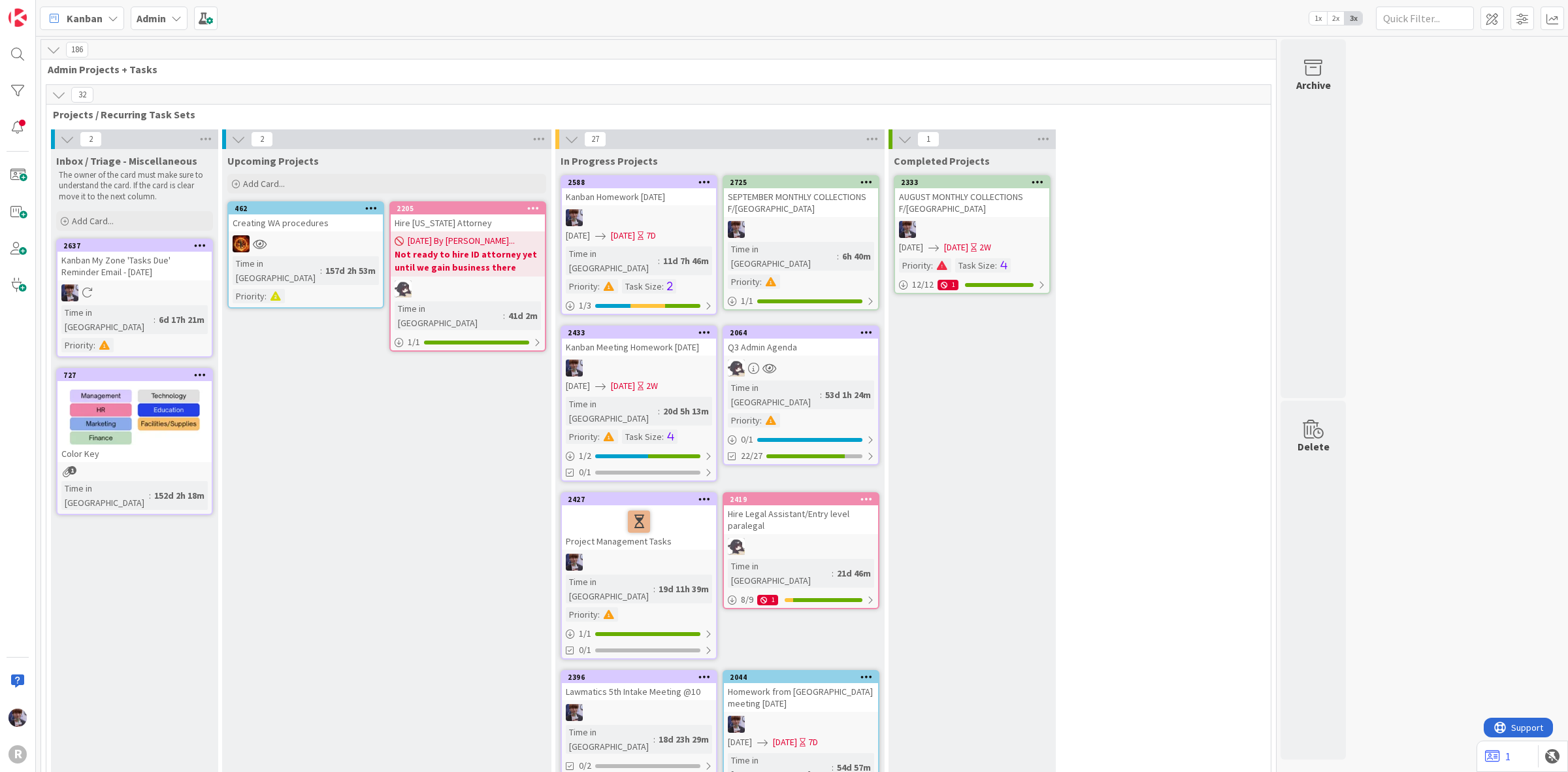
click at [168, 20] on div "Admin" at bounding box center [158, 19] width 56 height 24
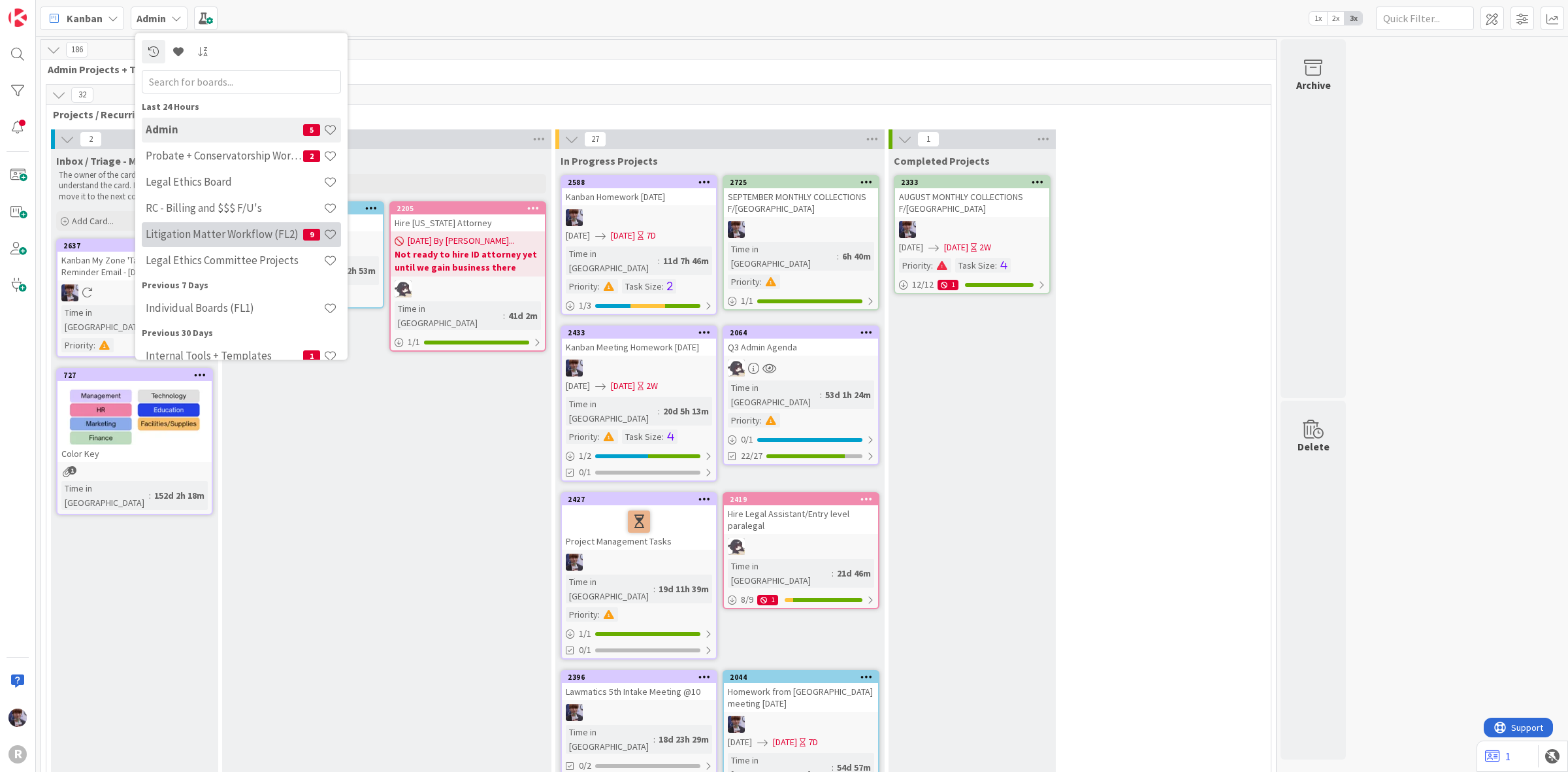
click at [180, 236] on h4 "Litigation Matter Workflow (FL2)" at bounding box center [224, 234] width 157 height 13
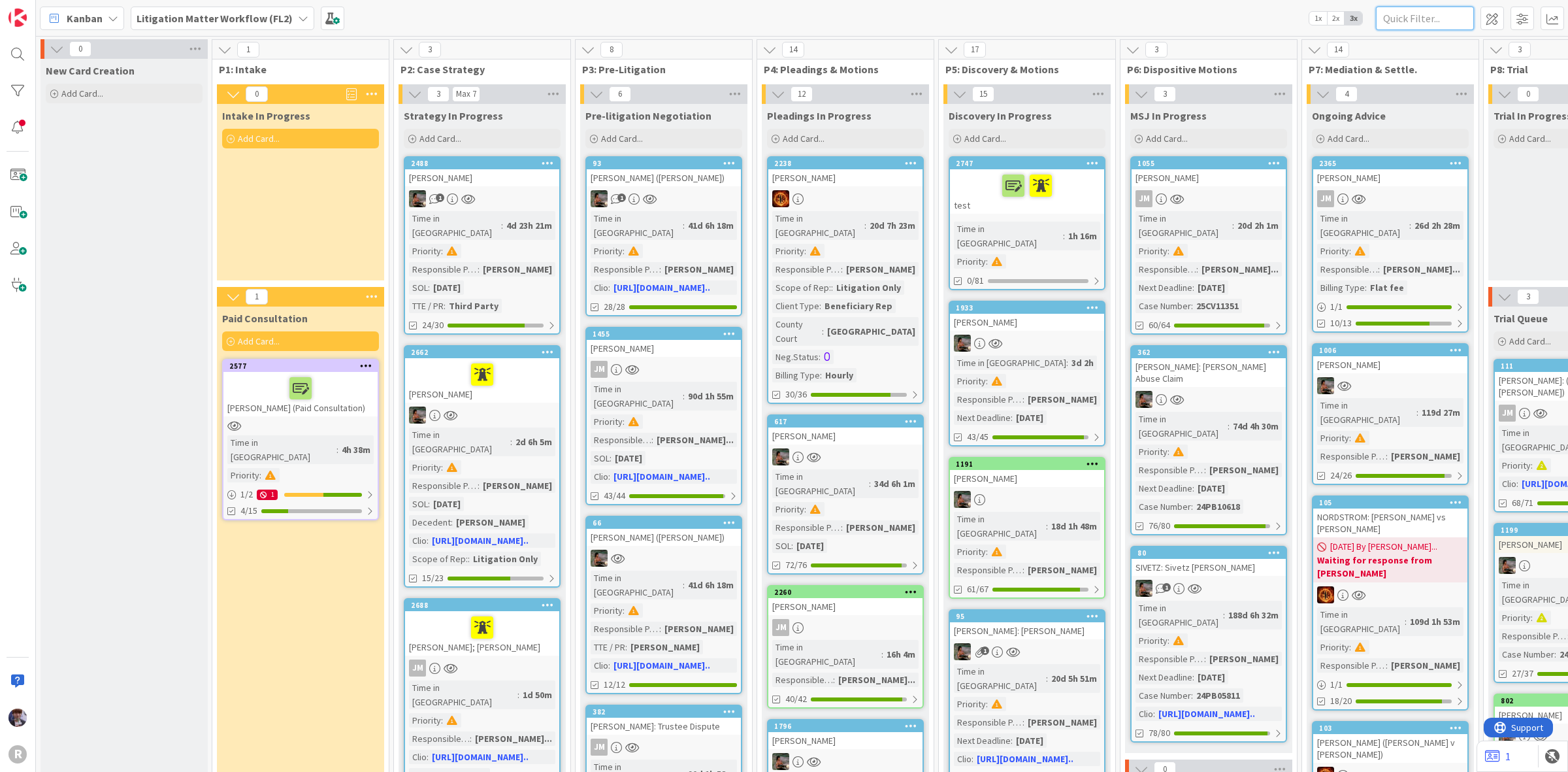
click at [1453, 7] on input "text" at bounding box center [1424, 19] width 98 height 24
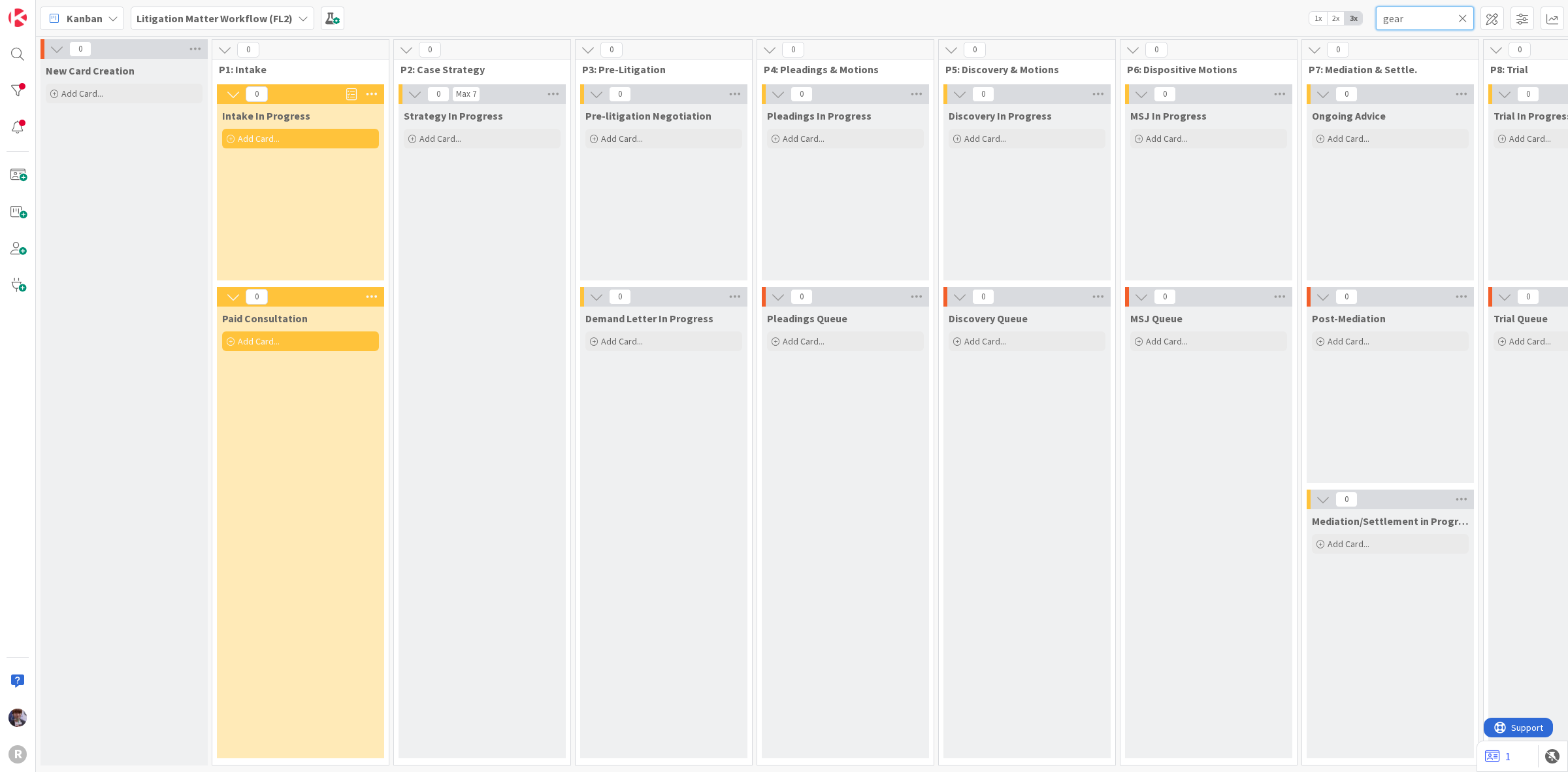
drag, startPoint x: 1414, startPoint y: 18, endPoint x: 1345, endPoint y: 5, distance: 70.2
click at [1345, 5] on div "Kanban My Zone Organization Select a single board Kanban List (Bulk Actions) Me…" at bounding box center [801, 18] width 1531 height 36
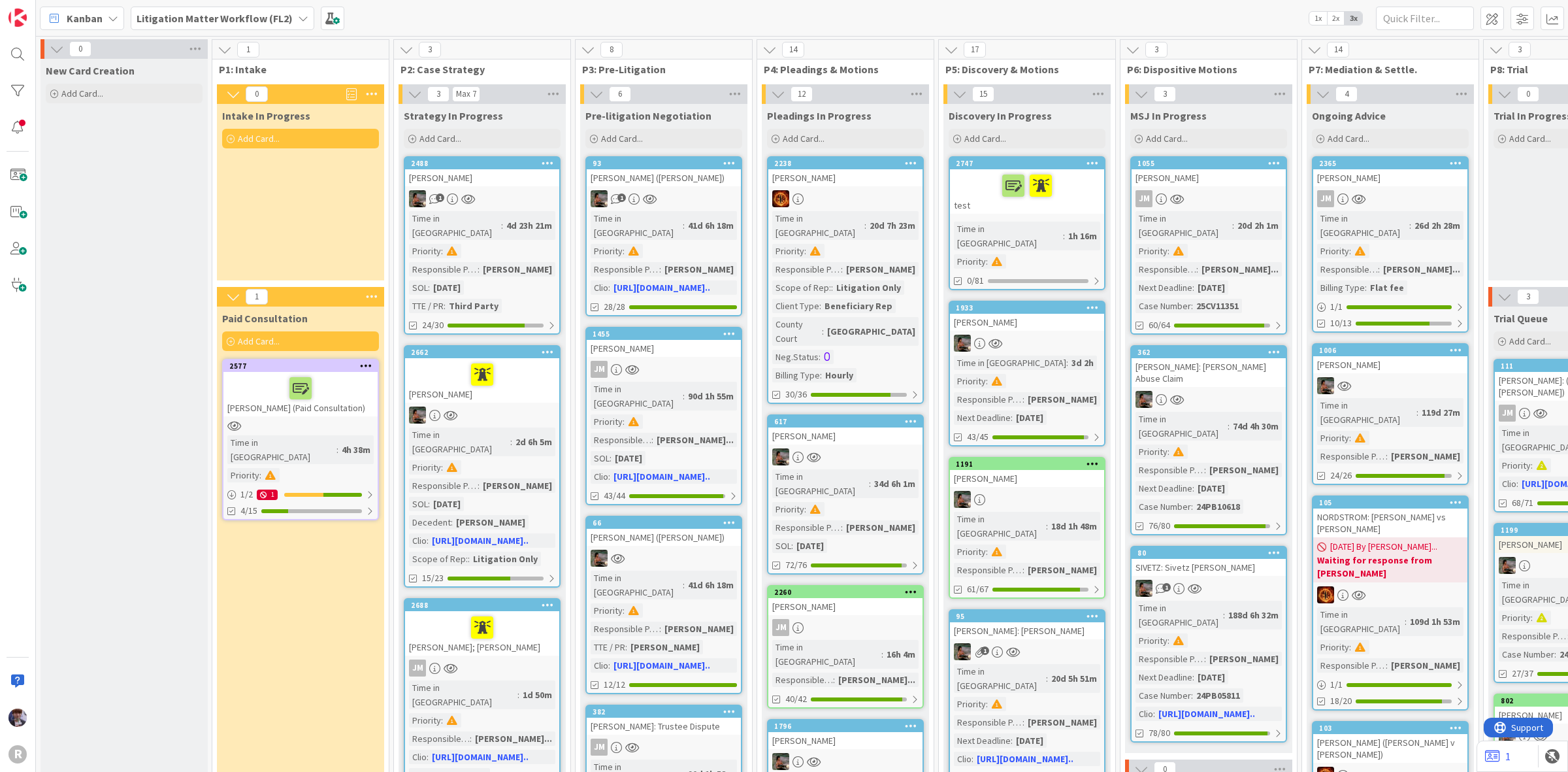
click at [85, 102] on div "Add Card..." at bounding box center [124, 94] width 156 height 20
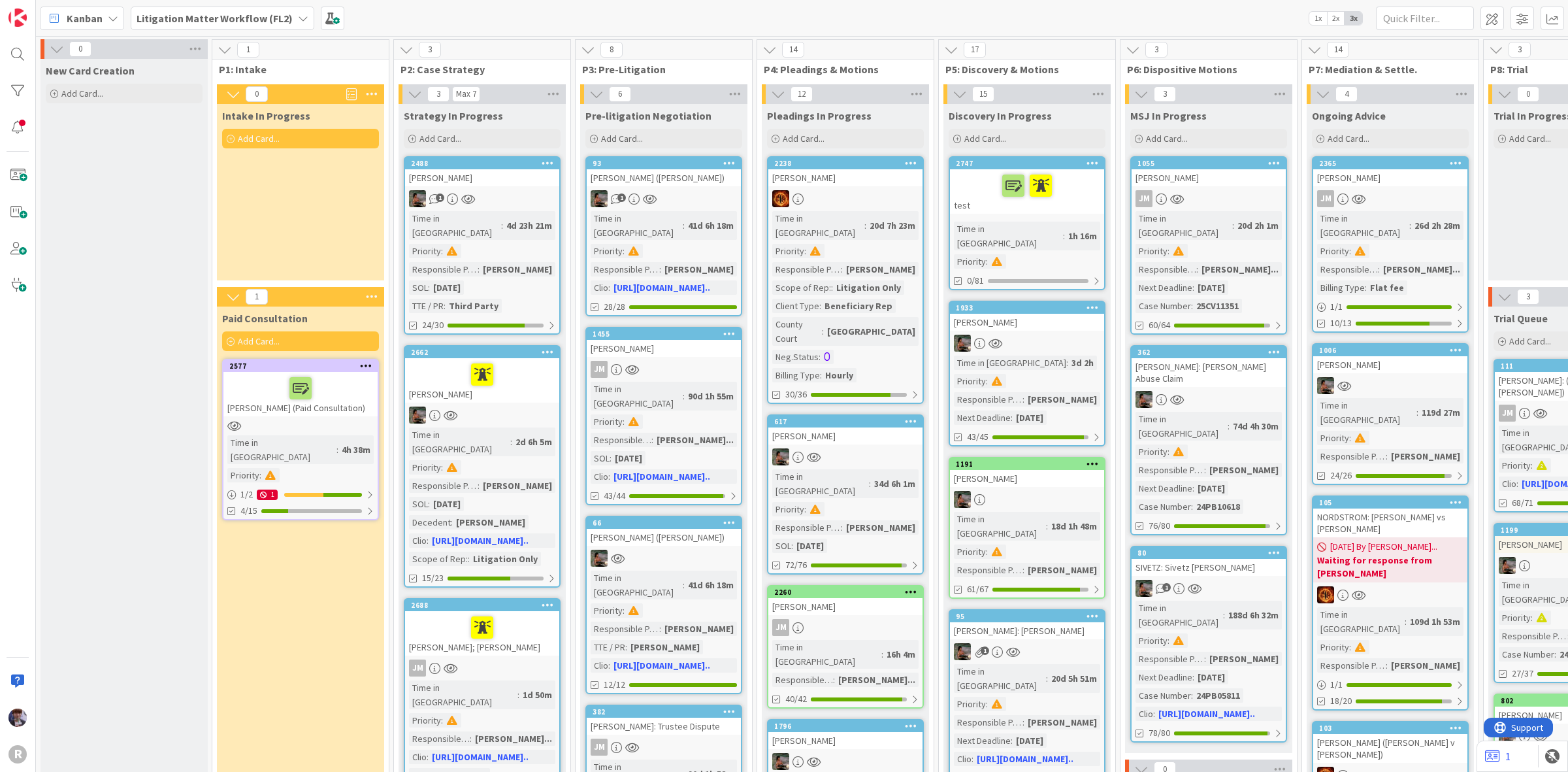
click at [328, 197] on div "Intake In Progress Add Card..." at bounding box center [300, 192] width 167 height 176
click at [301, 215] on div "Intake In Progress Add Card..." at bounding box center [300, 192] width 167 height 176
click at [301, 224] on div "Intake In Progress Add Card..." at bounding box center [300, 192] width 167 height 176
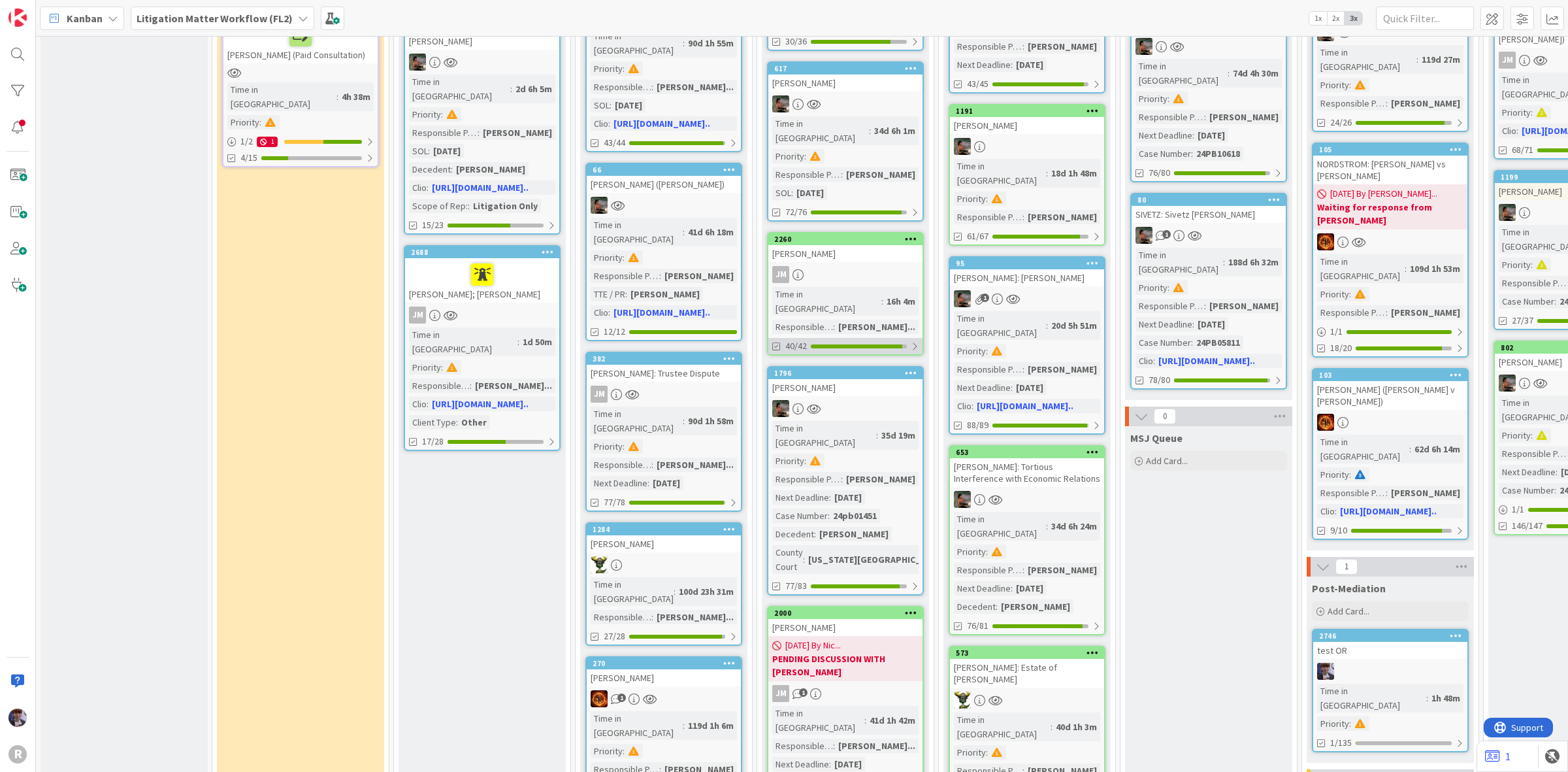
scroll to position [409, 0]
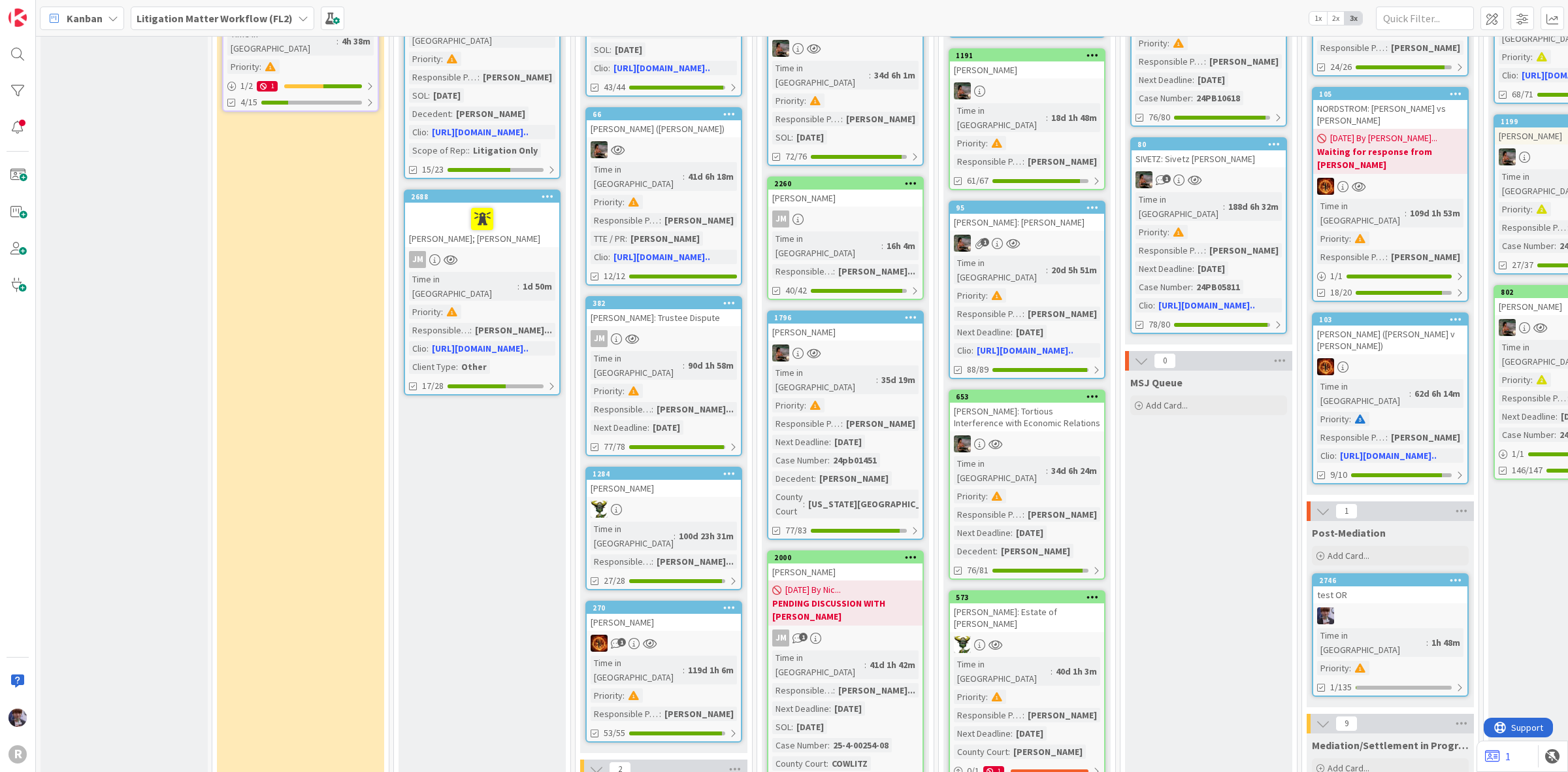
click at [253, 26] on div "Litigation Matter Workflow (FL2)" at bounding box center [223, 19] width 184 height 24
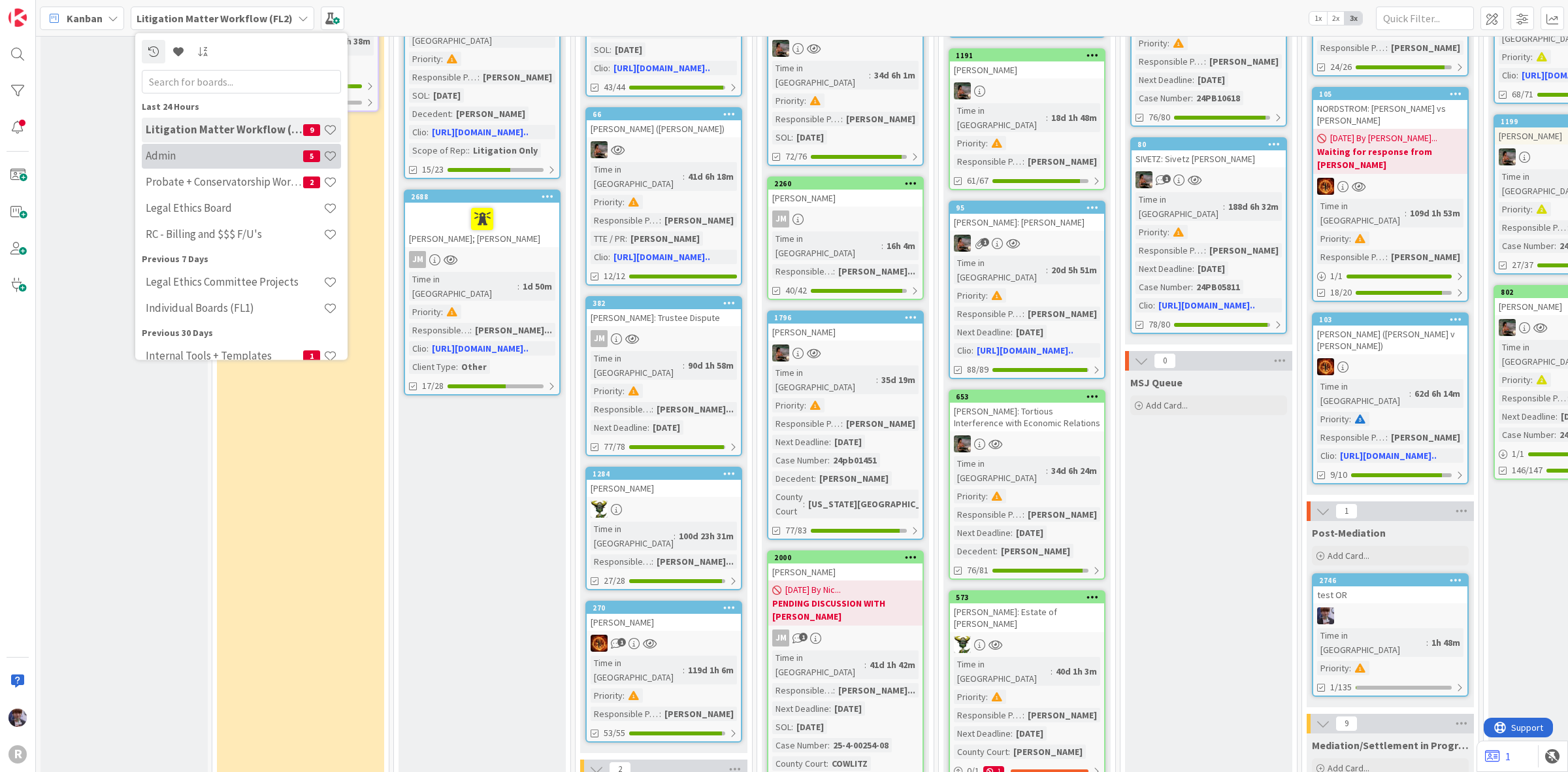
click at [208, 156] on h4 "Admin" at bounding box center [224, 155] width 157 height 13
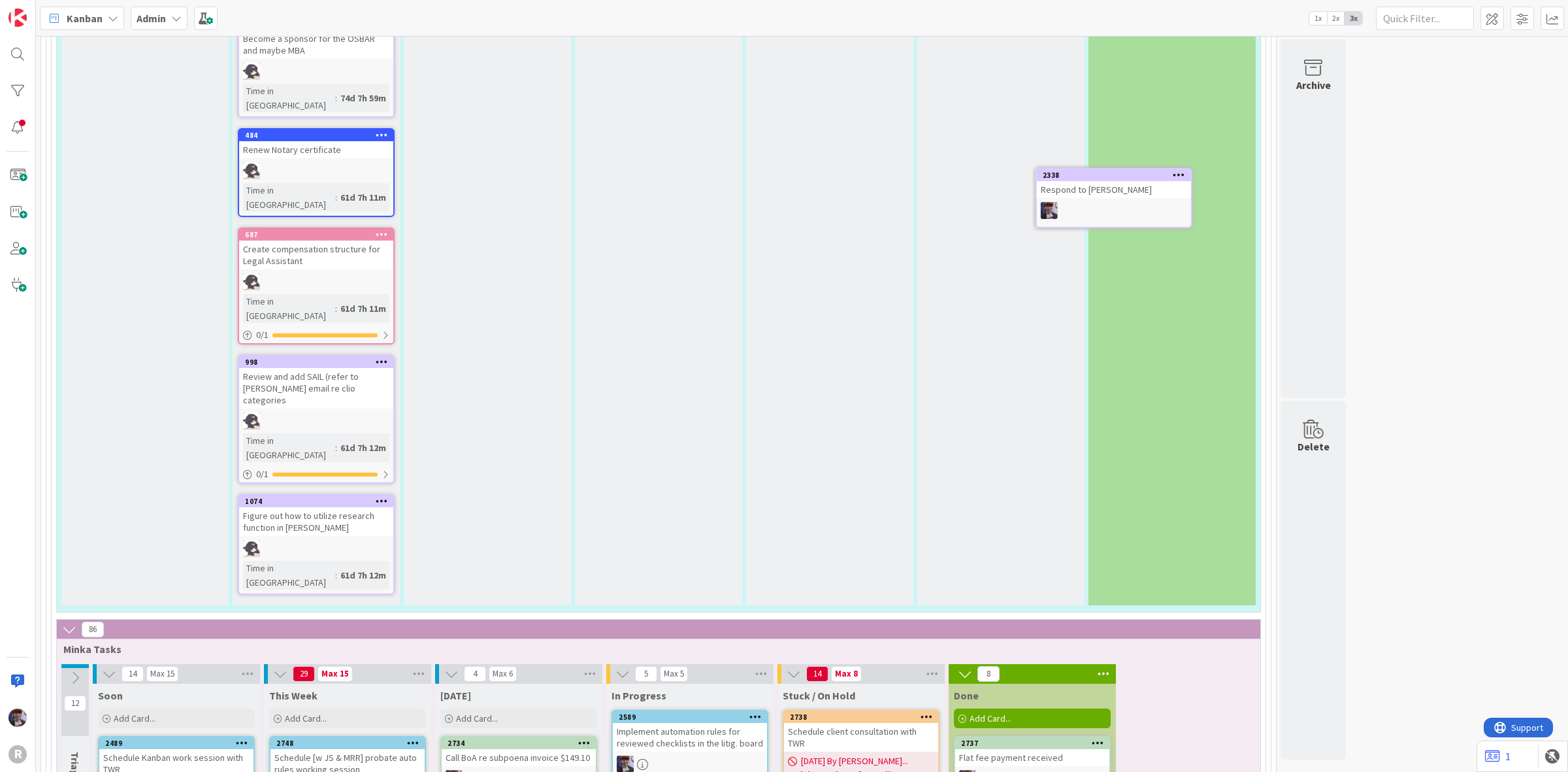
scroll to position [4184, 0]
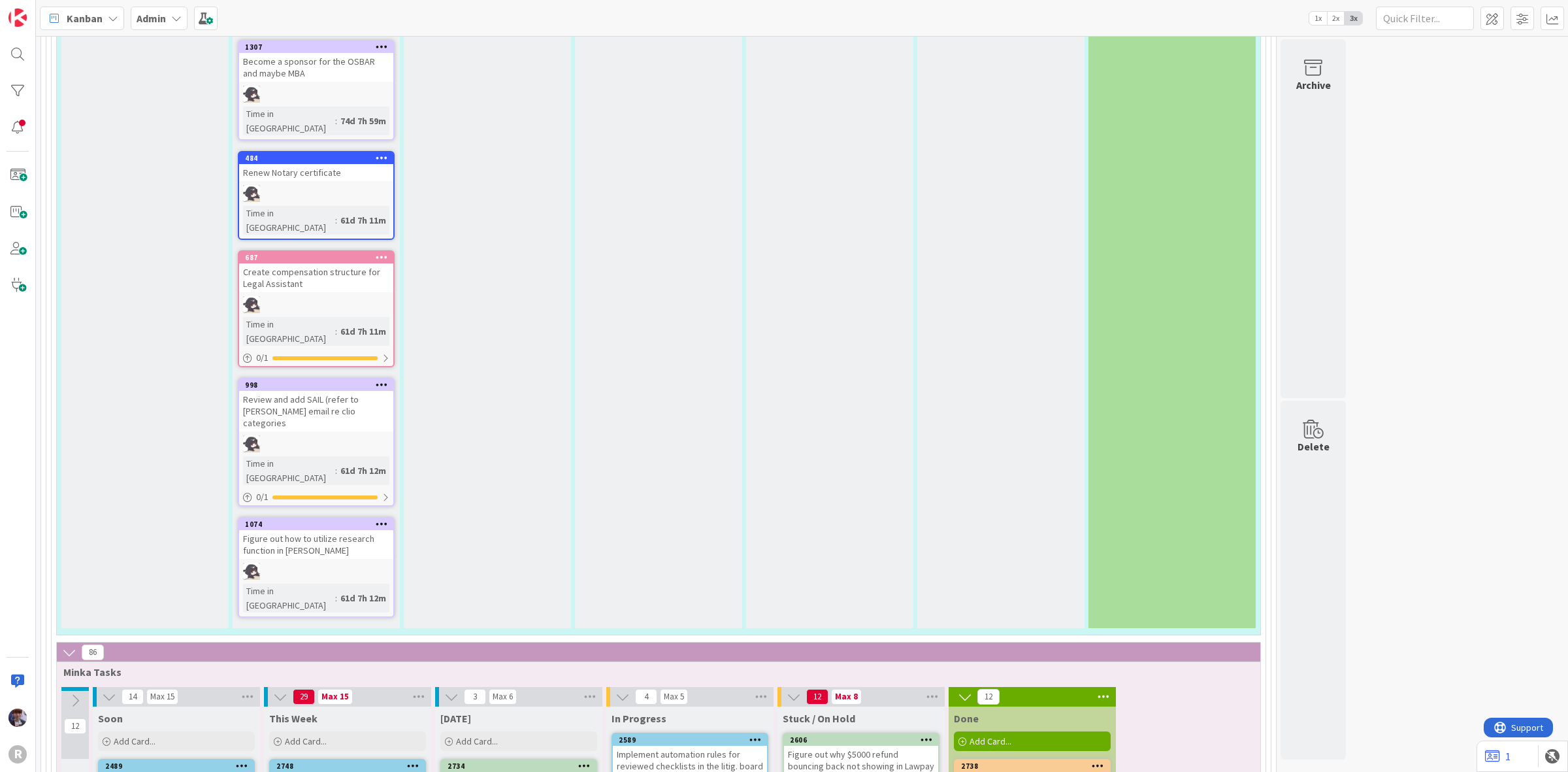
click at [664, 745] on div "Implement automation rules for reviewed checklists in the litig. board" at bounding box center [690, 759] width 154 height 29
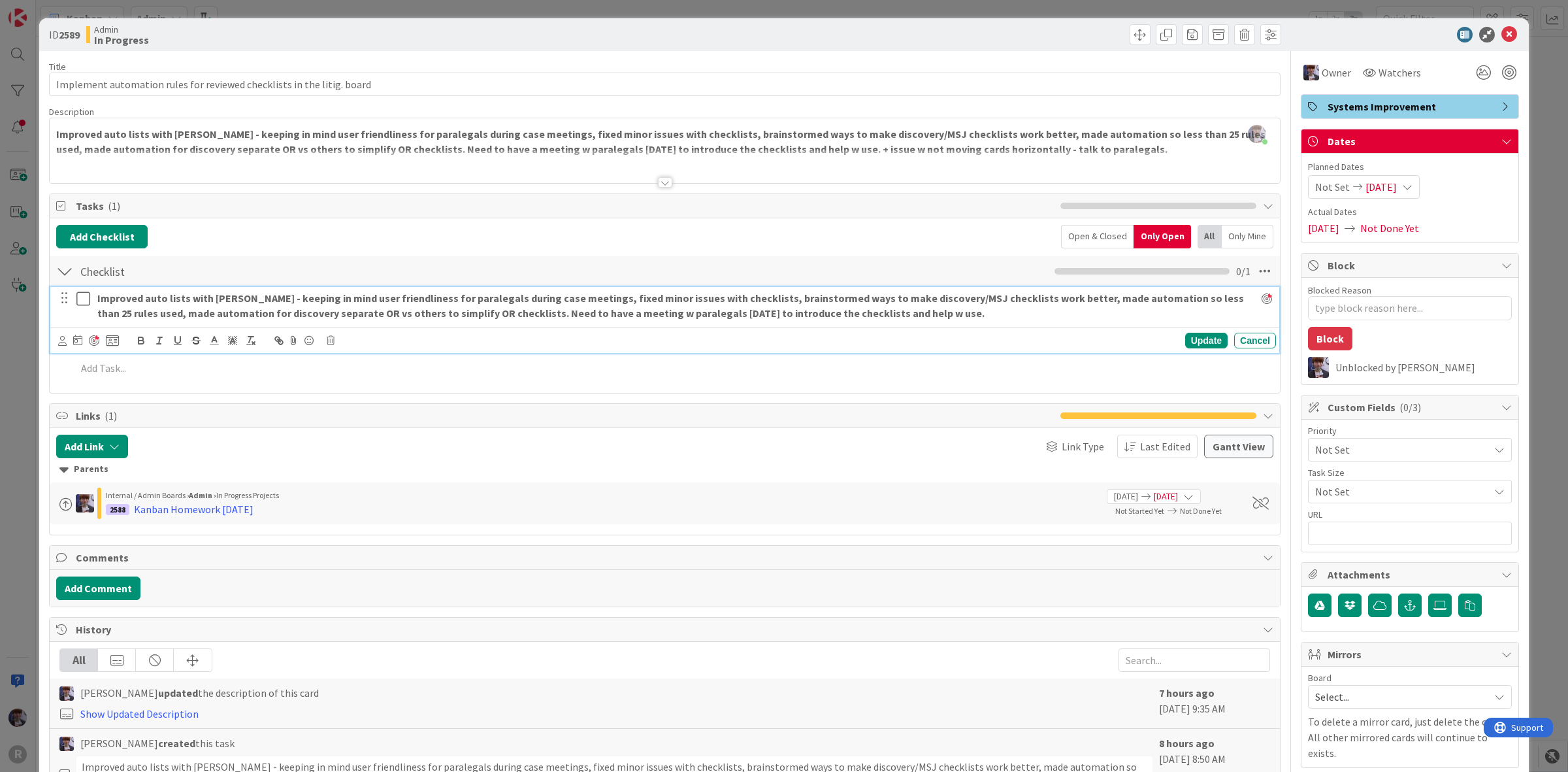
click at [84, 303] on icon at bounding box center [83, 299] width 14 height 16
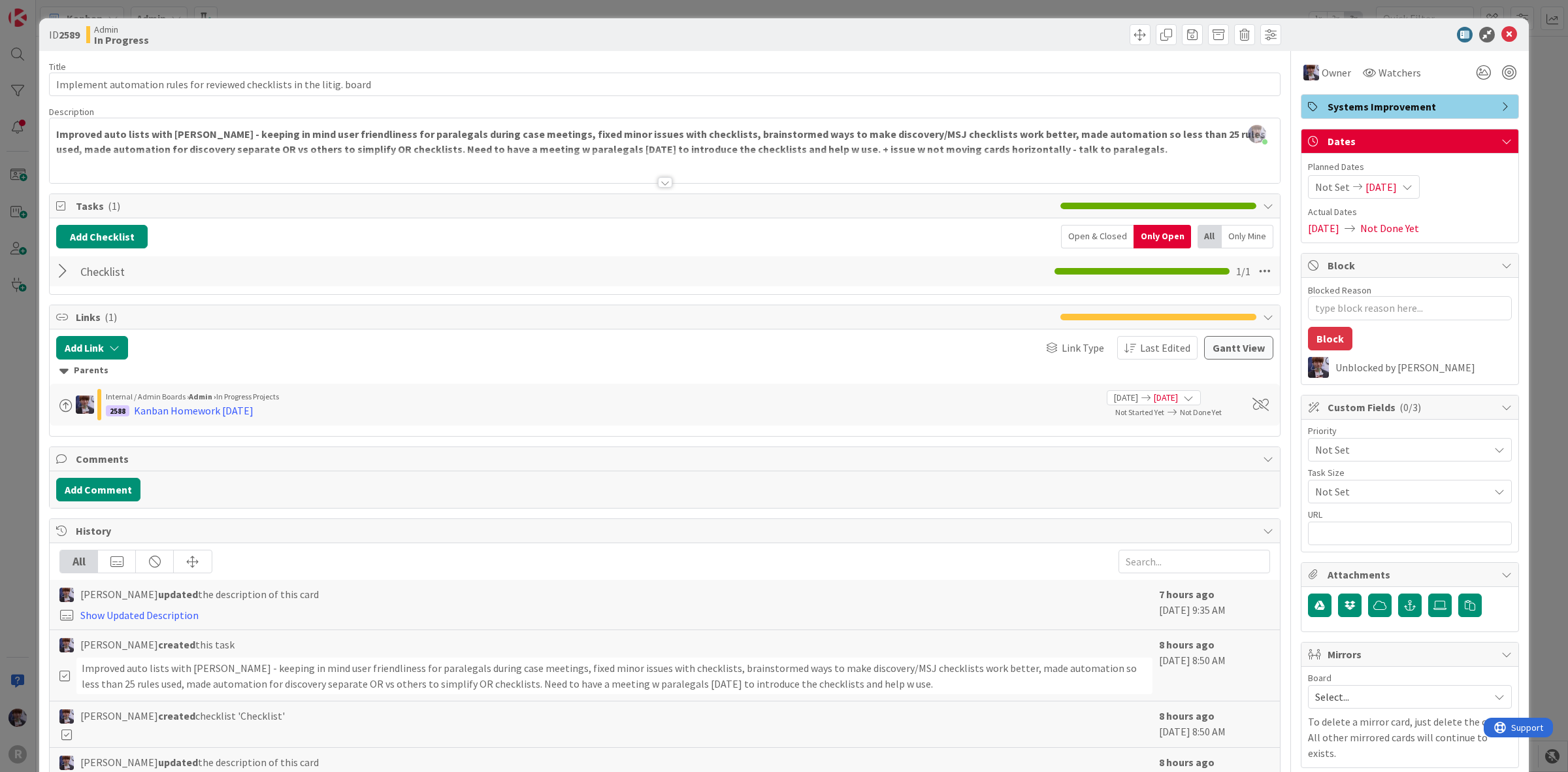
click at [20, 382] on div "ID 2589 Admin In Progress Title 70 / 128 Implement automation rules for reviewe…" at bounding box center [784, 386] width 1568 height 772
